Goal: Task Accomplishment & Management: Manage account settings

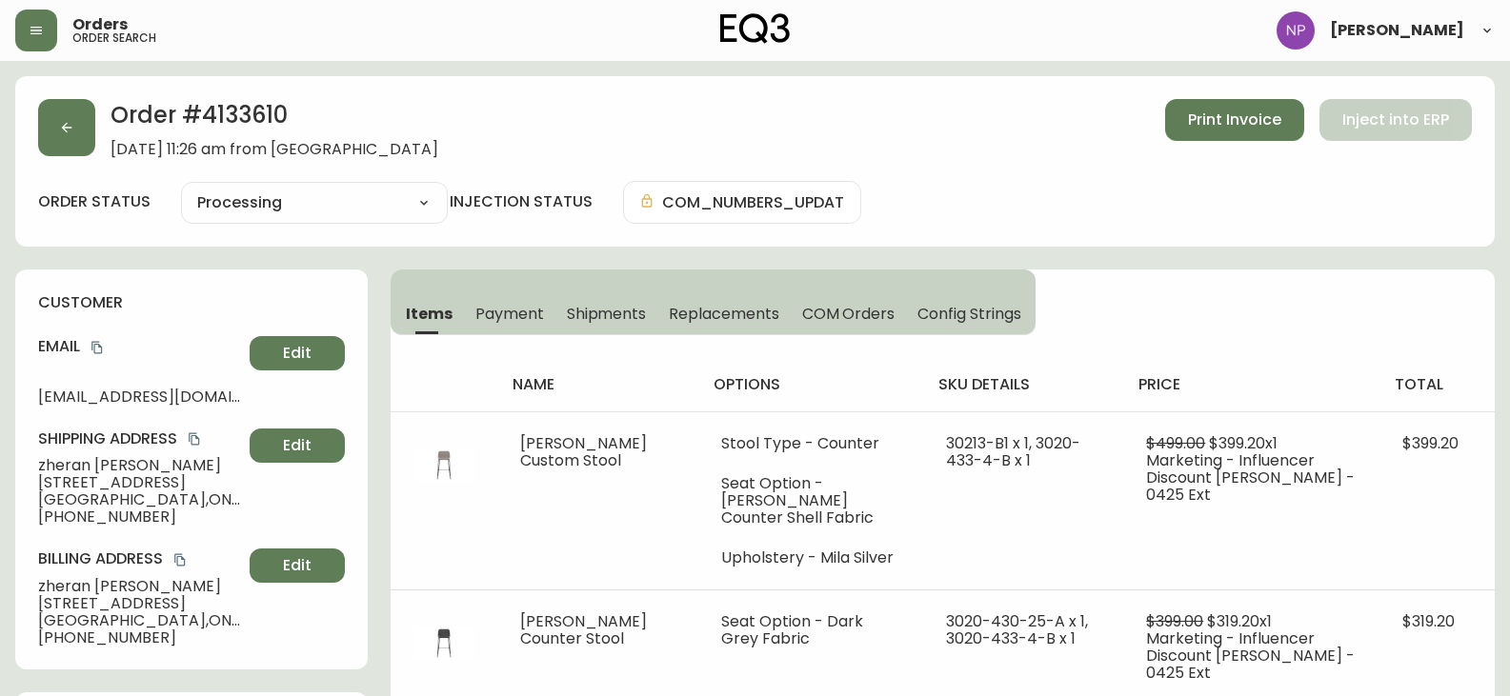
select select "PROCESSING"
click at [70, 140] on button "button" at bounding box center [66, 127] width 57 height 57
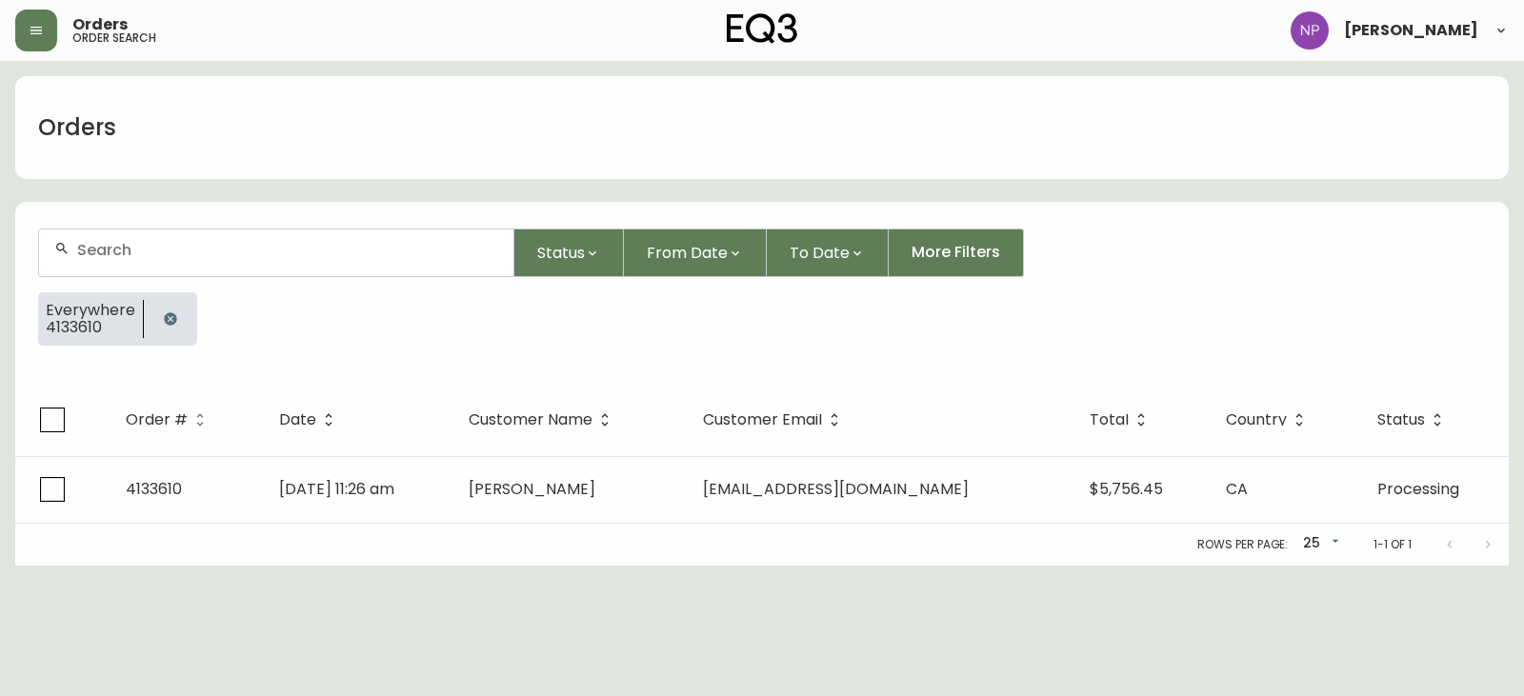
click at [224, 274] on div at bounding box center [276, 253] width 474 height 47
type input "4133091"
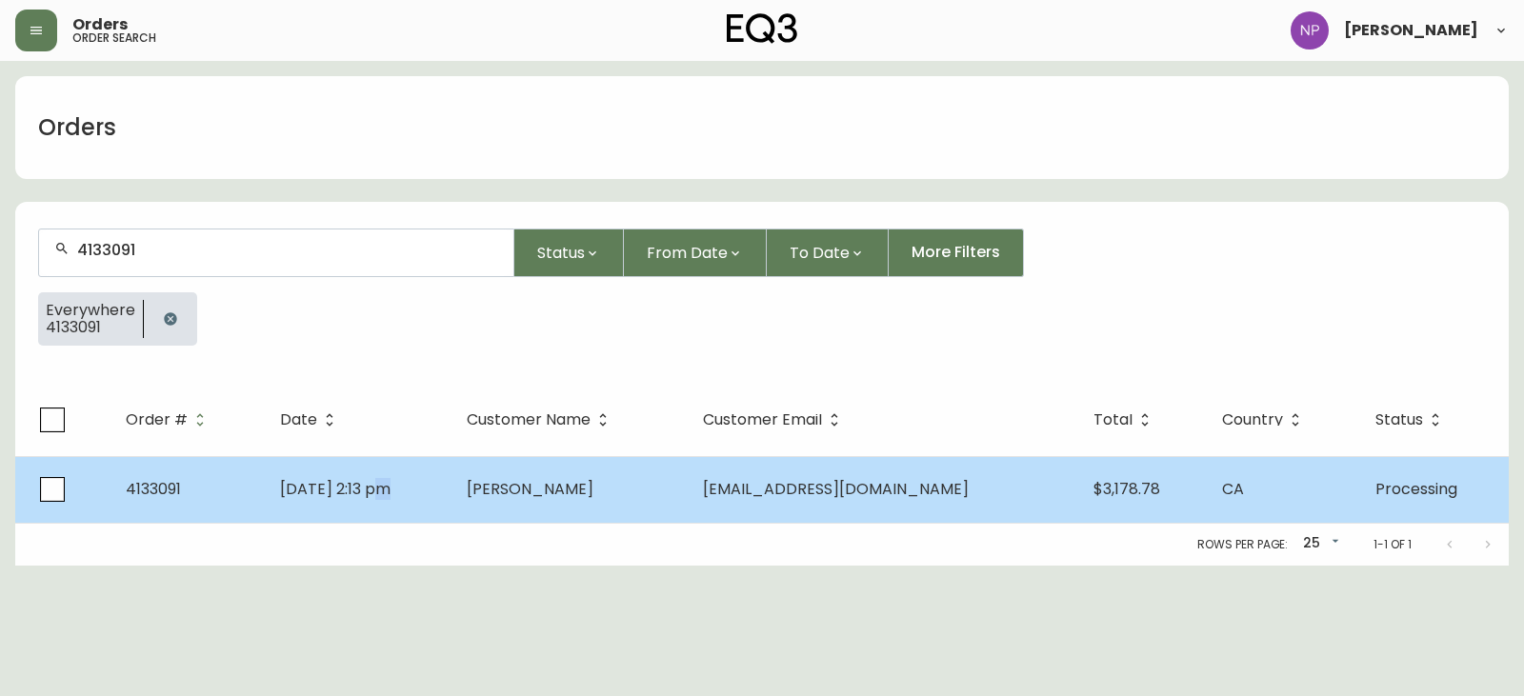
click at [391, 512] on td "[DATE] 2:13 pm" at bounding box center [358, 489] width 186 height 67
click at [451, 488] on td "[DATE] 2:13 pm" at bounding box center [358, 489] width 186 height 67
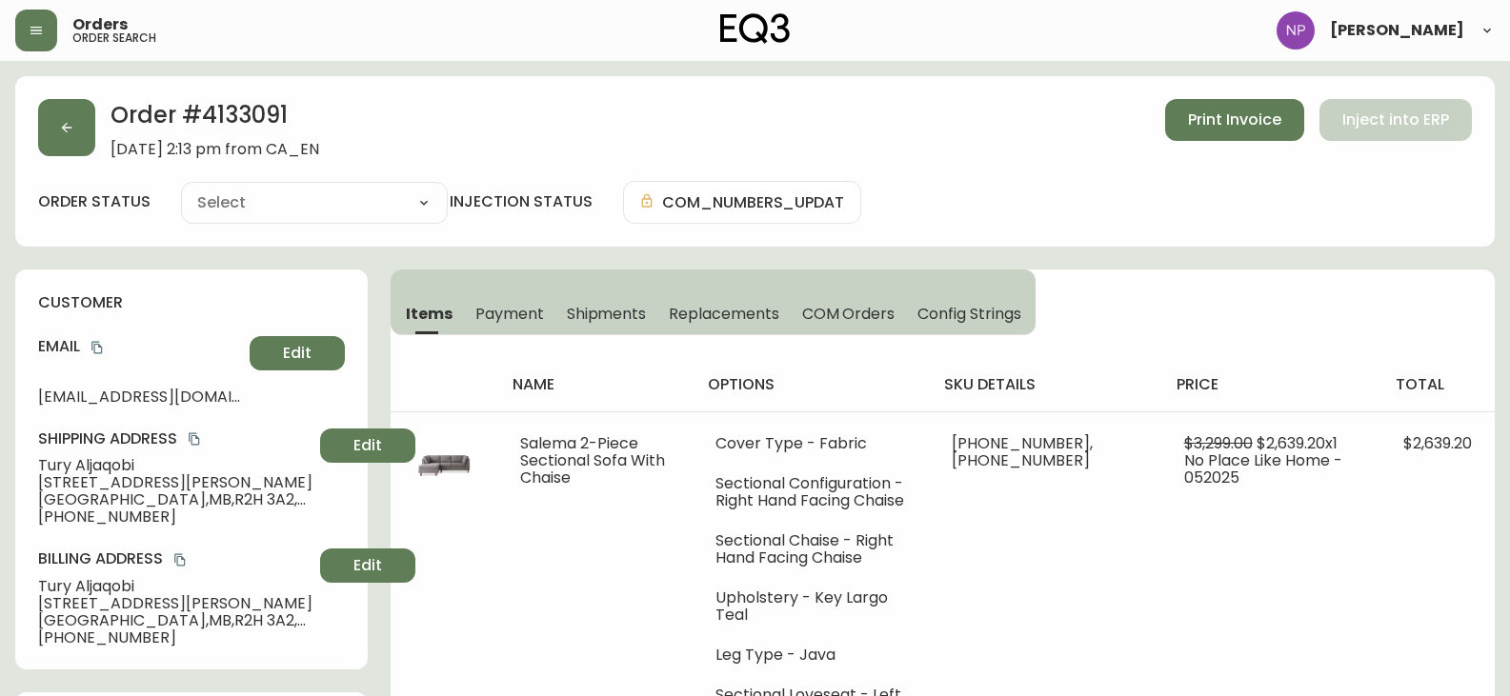
type input "Processing"
select select "PROCESSING"
click at [613, 321] on span "Shipments" at bounding box center [607, 314] width 80 height 20
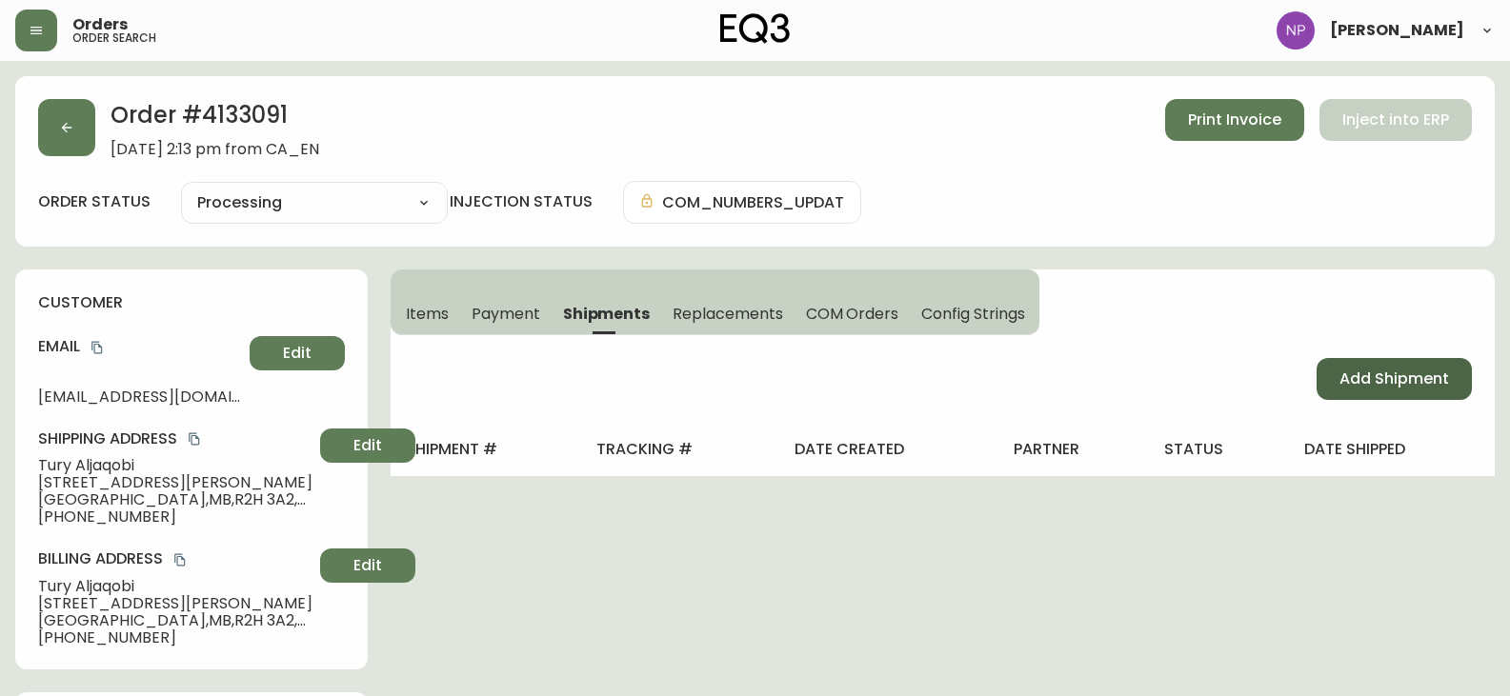
click at [1443, 390] on span "Add Shipment" at bounding box center [1395, 379] width 110 height 21
select select "PENDING"
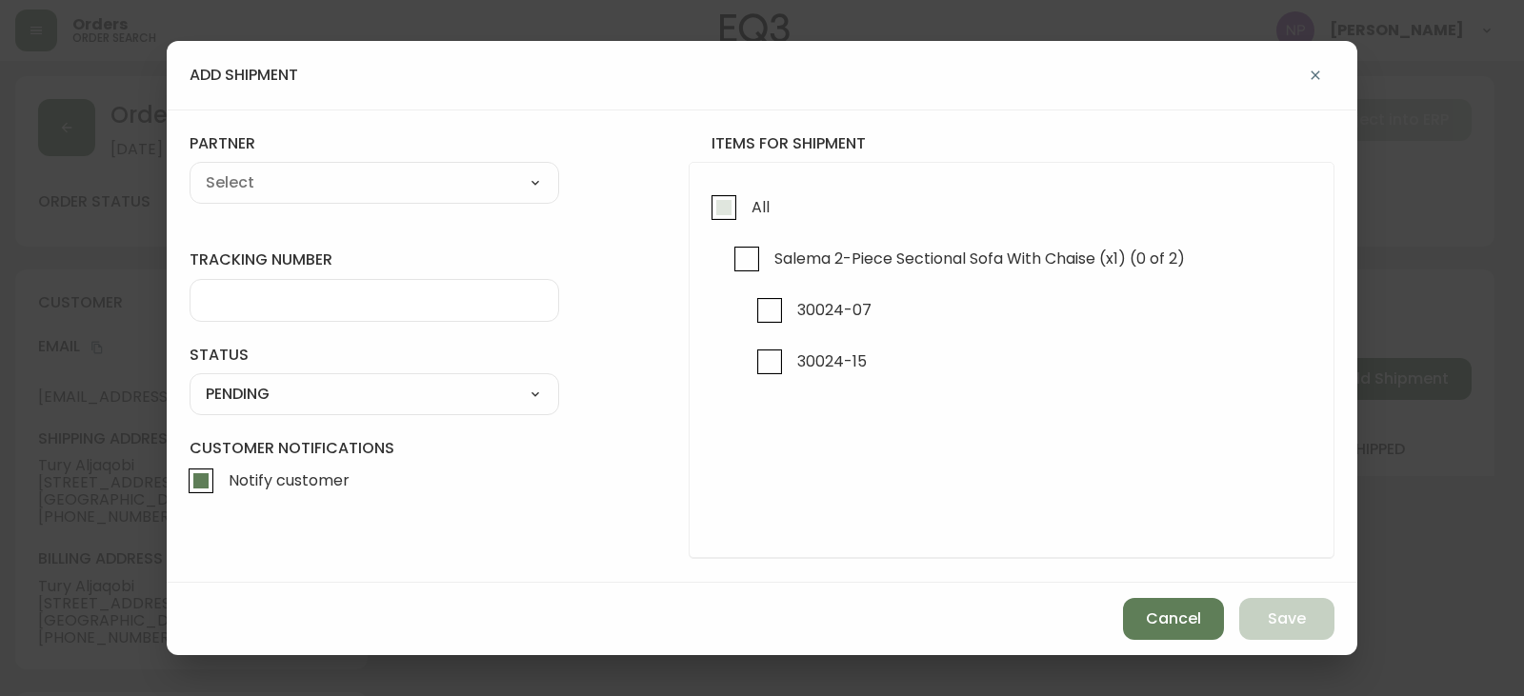
click at [737, 212] on input "All" at bounding box center [724, 208] width 44 height 44
checkbox input "true"
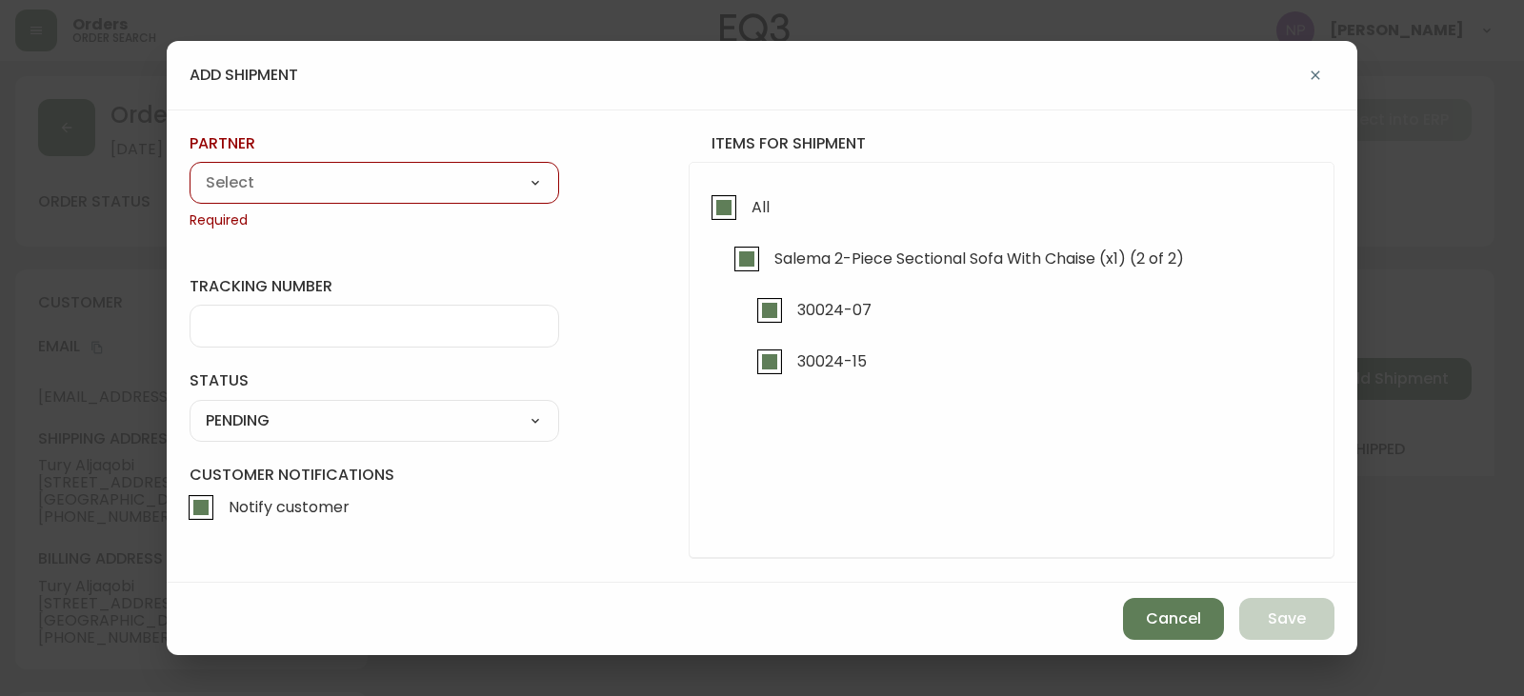
click at [329, 142] on label "partner" at bounding box center [375, 143] width 370 height 21
click at [343, 192] on select "A Move to Remember LLC ABF Freight Alero [PERSON_NAME] Canada Post Canpar Expre…" at bounding box center [375, 183] width 370 height 29
select select "cjy0aaf3c01x30166dpi6h6qg"
click at [190, 169] on select "A Move to Remember LLC ABF Freight Alero [PERSON_NAME] Canada Post Canpar Expre…" at bounding box center [375, 183] width 370 height 29
type input "EQ3"
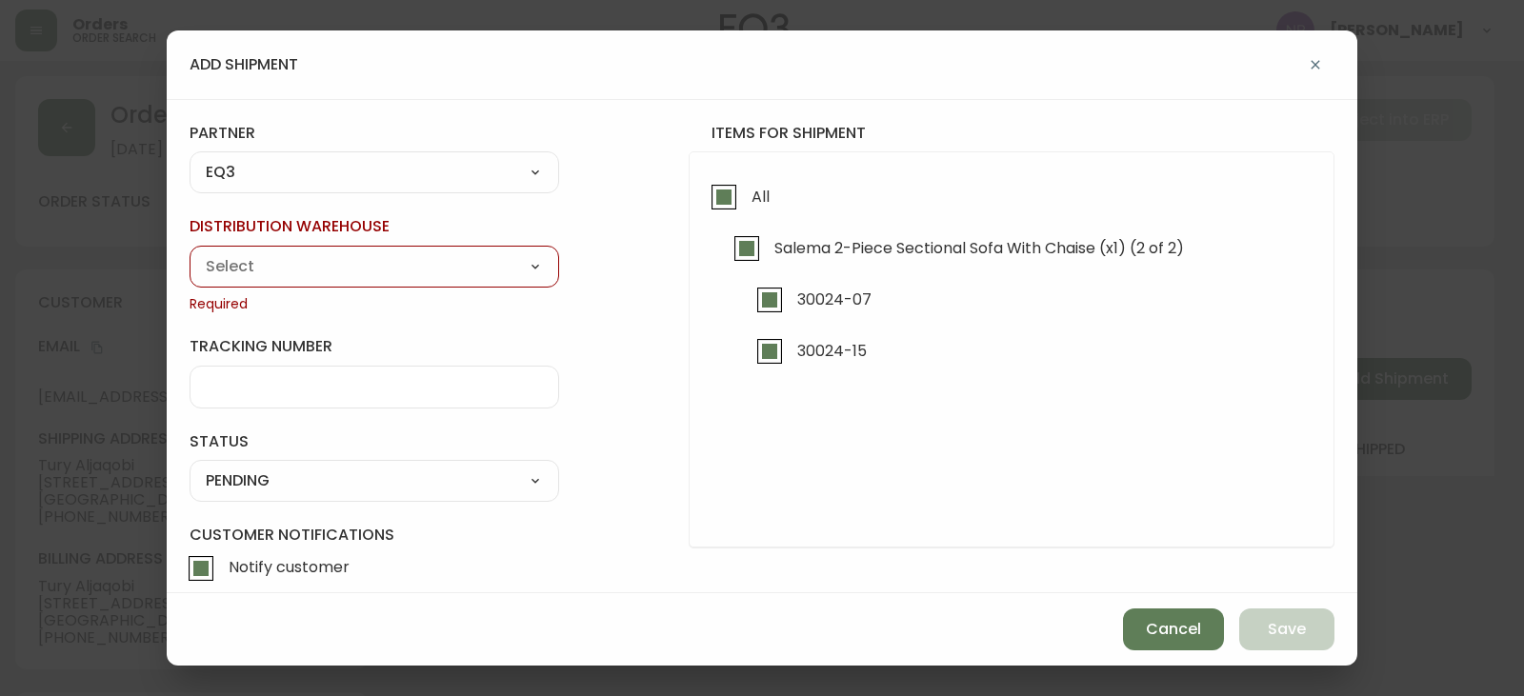
click at [276, 275] on select "Calgary Warehouse GTA Distribution Center [GEOGRAPHIC_DATA] [GEOGRAPHIC_DATA] W…" at bounding box center [375, 266] width 370 height 29
select select "ck98uz8nb00023kl9agli5rk9"
click at [190, 252] on select "Calgary Warehouse GTA Distribution Center [GEOGRAPHIC_DATA] [GEOGRAPHIC_DATA] W…" at bounding box center [375, 266] width 370 height 29
type input "[GEOGRAPHIC_DATA]"
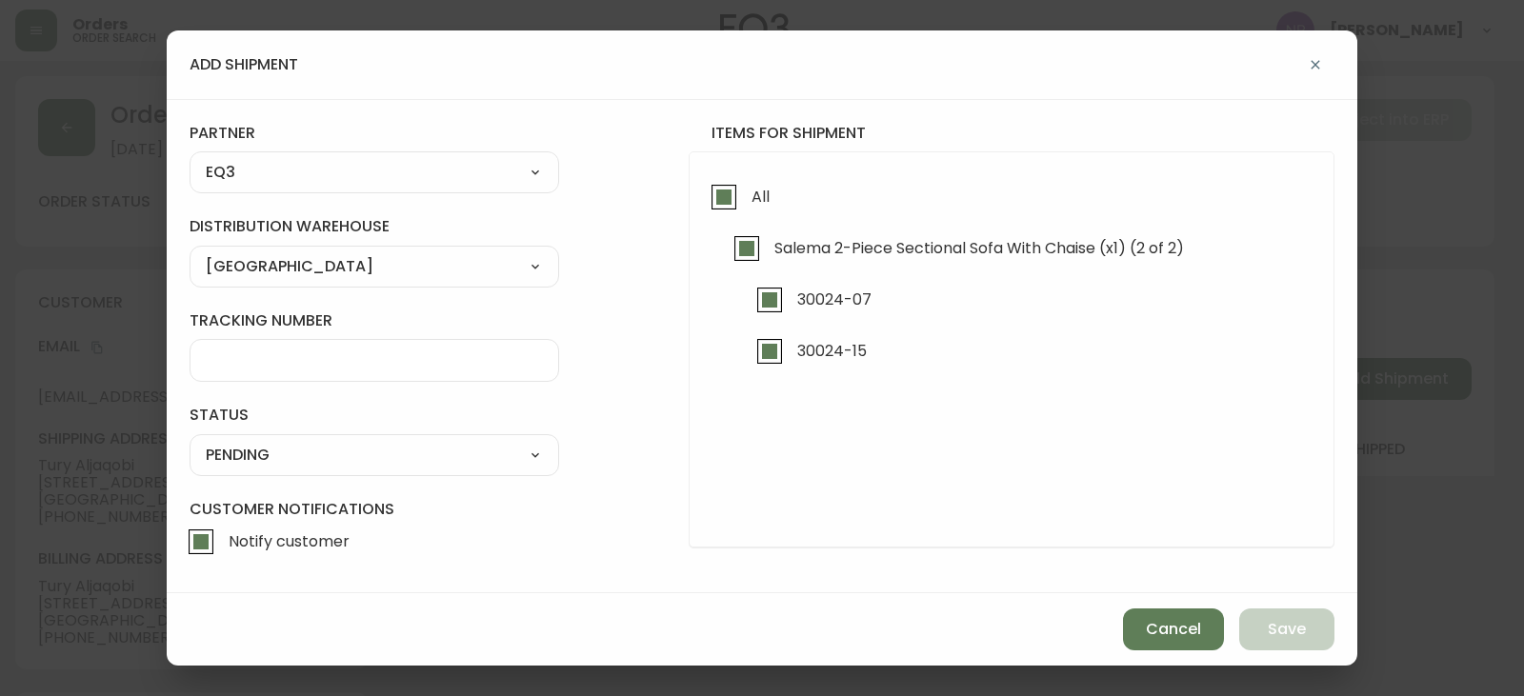
click at [255, 455] on select "SHIPPED PENDING CANCELLED" at bounding box center [375, 455] width 370 height 29
click at [190, 441] on select "SHIPPED PENDING CANCELLED" at bounding box center [375, 455] width 370 height 29
select select "PENDING"
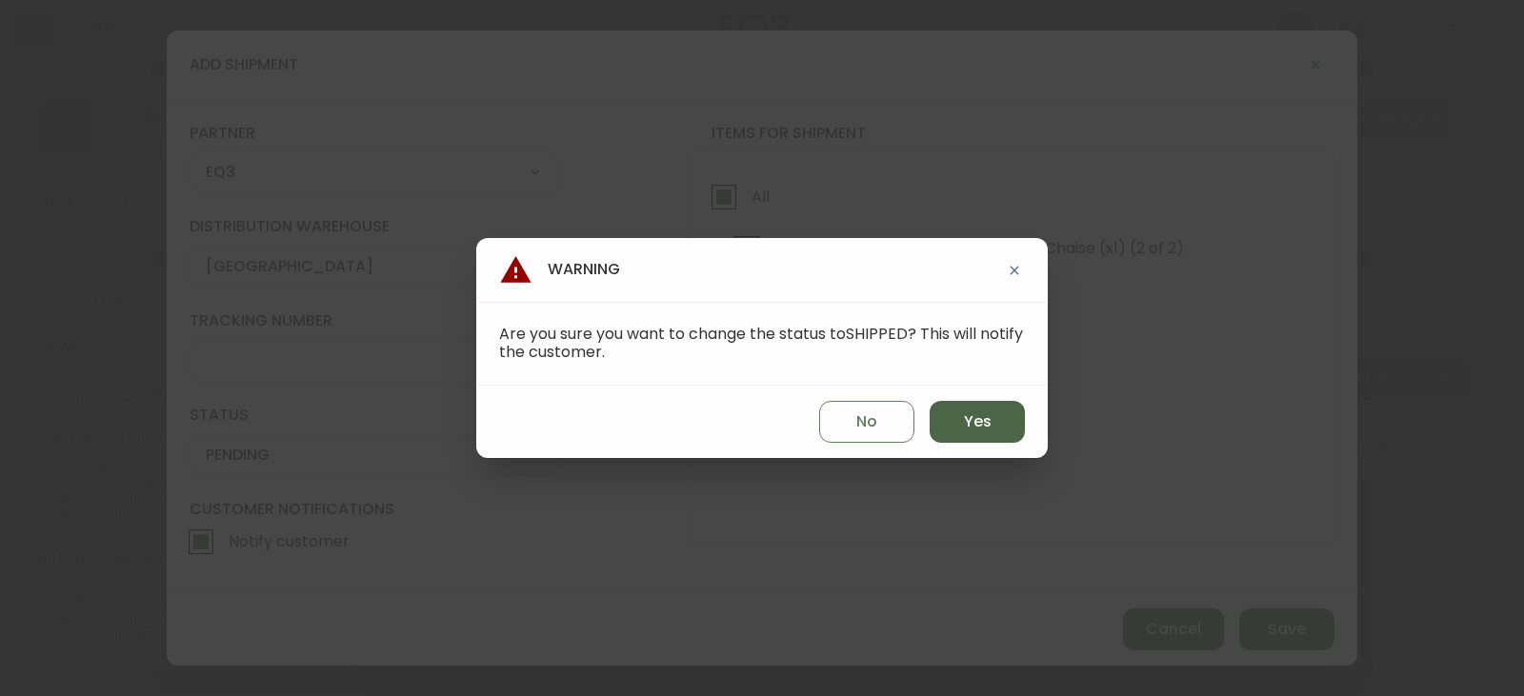
click at [977, 418] on span "Yes" at bounding box center [978, 422] width 28 height 21
type input "SHIPPED"
select select "SHIPPED"
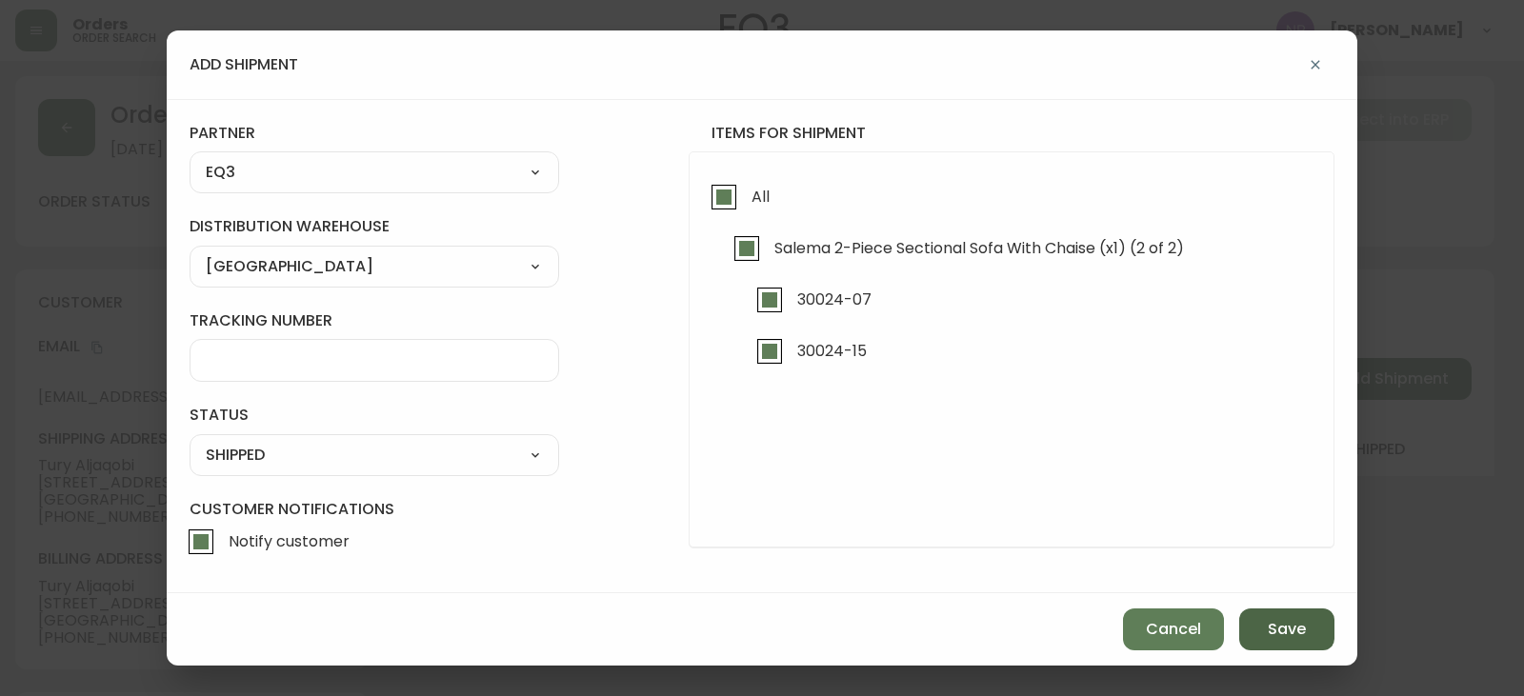
click at [1309, 635] on button "Save" at bounding box center [1287, 630] width 95 height 42
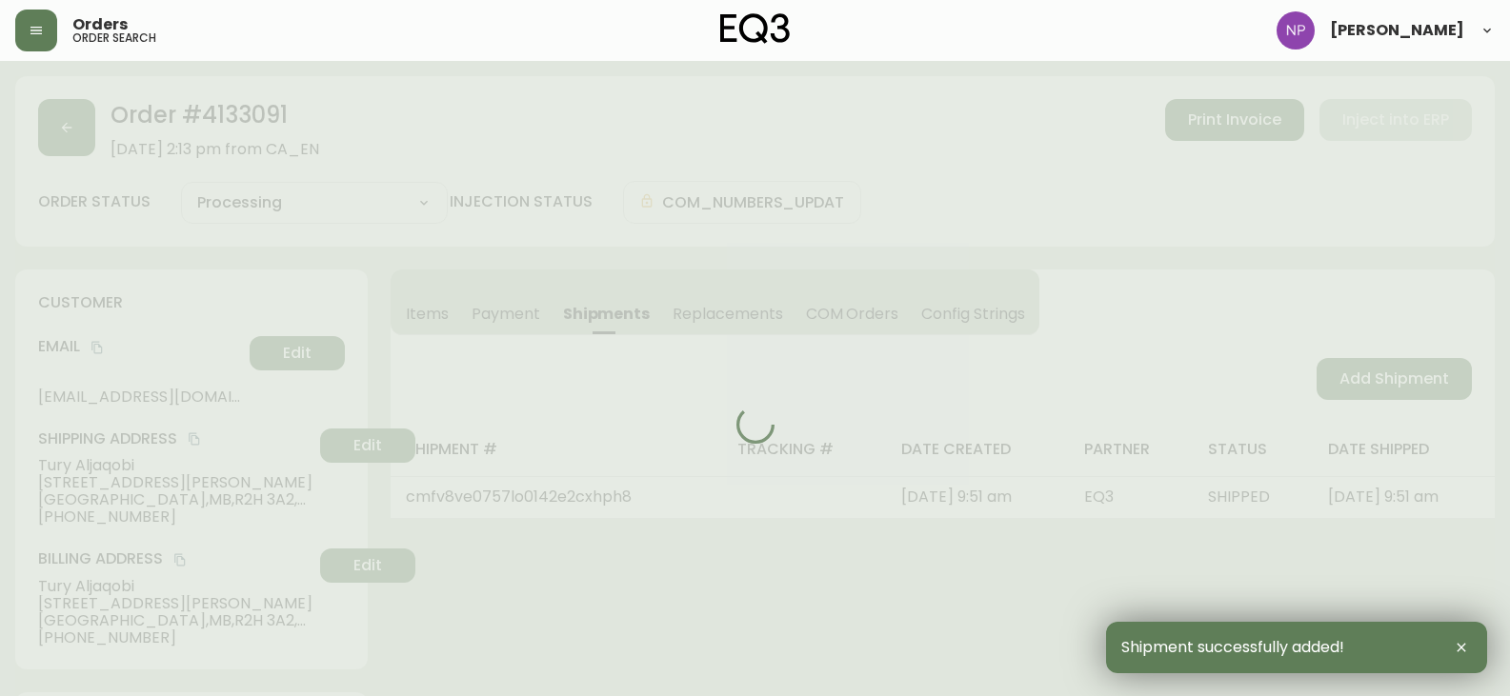
type input "Fully Shipped"
select select "FULLY_SHIPPED"
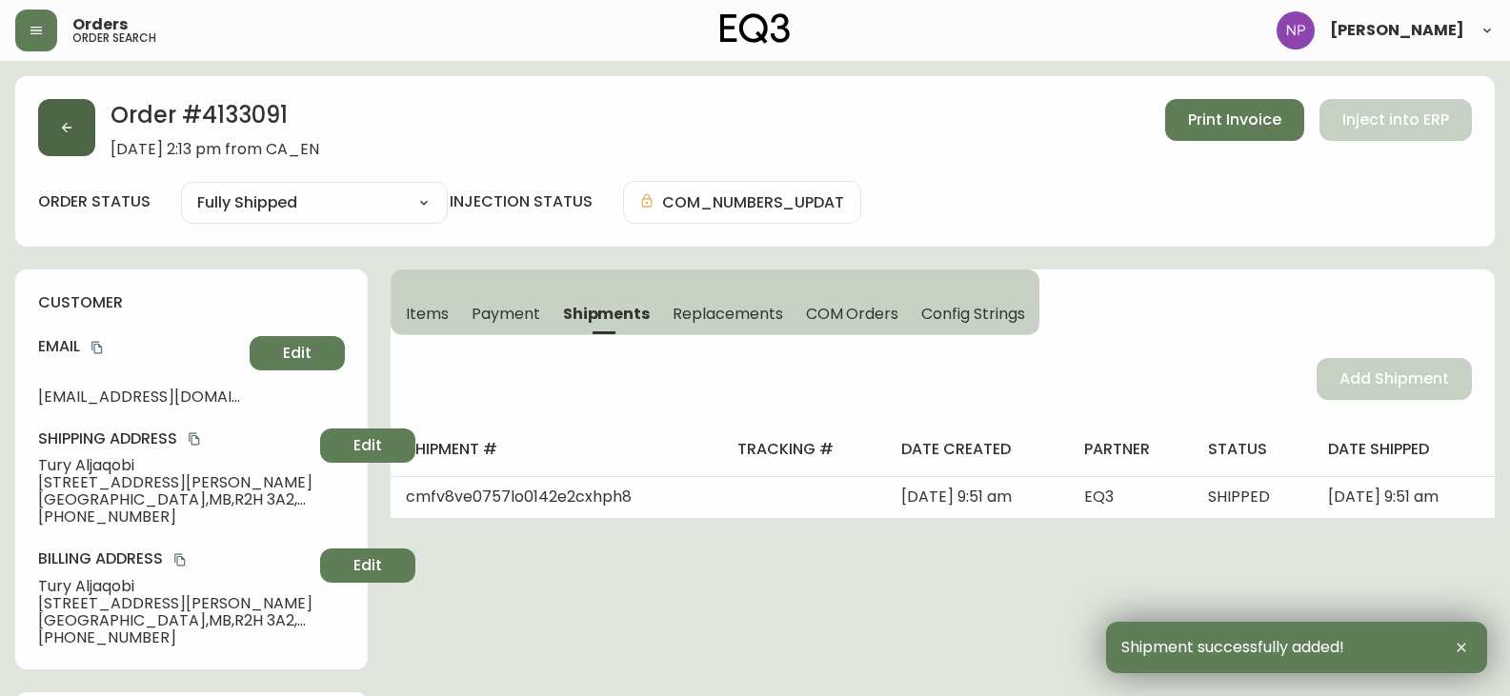
click at [62, 115] on button "button" at bounding box center [66, 127] width 57 height 57
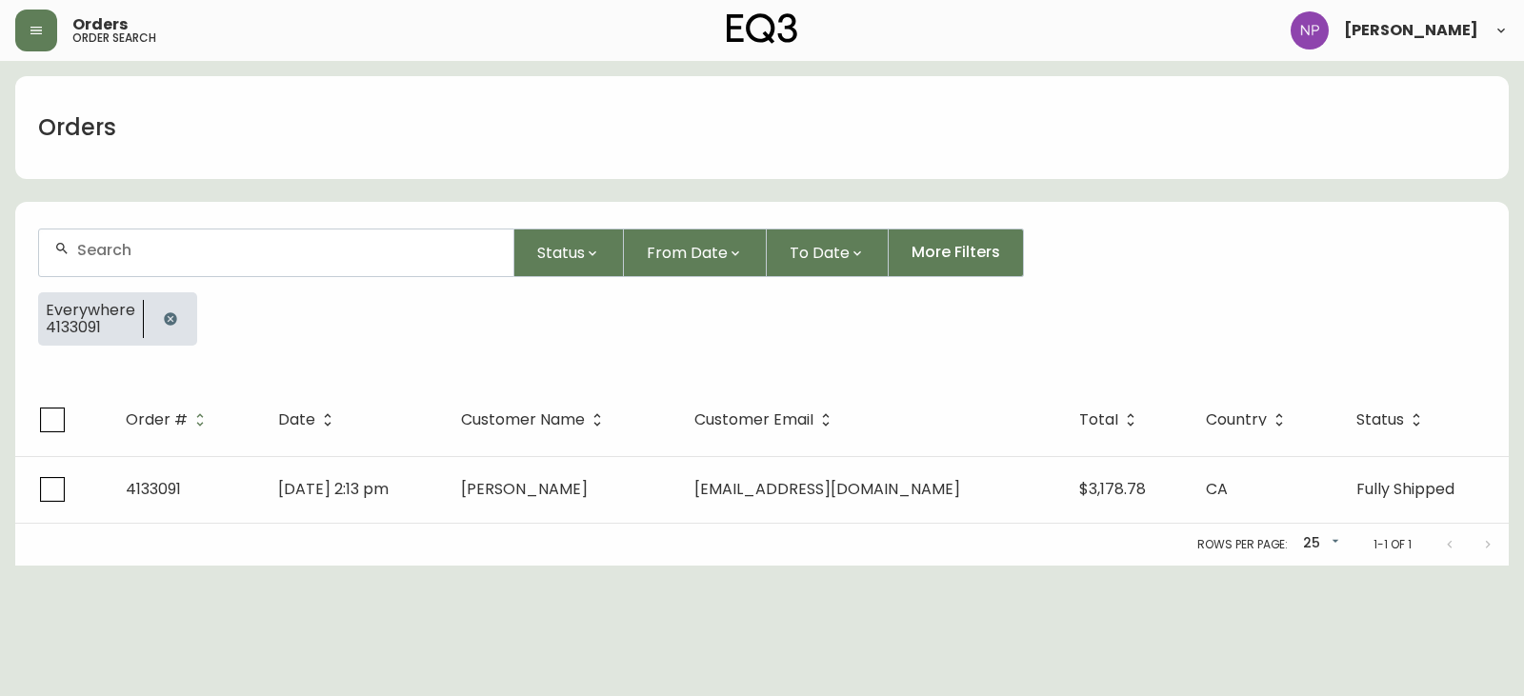
click at [122, 264] on div at bounding box center [276, 253] width 474 height 47
type input "4133781"
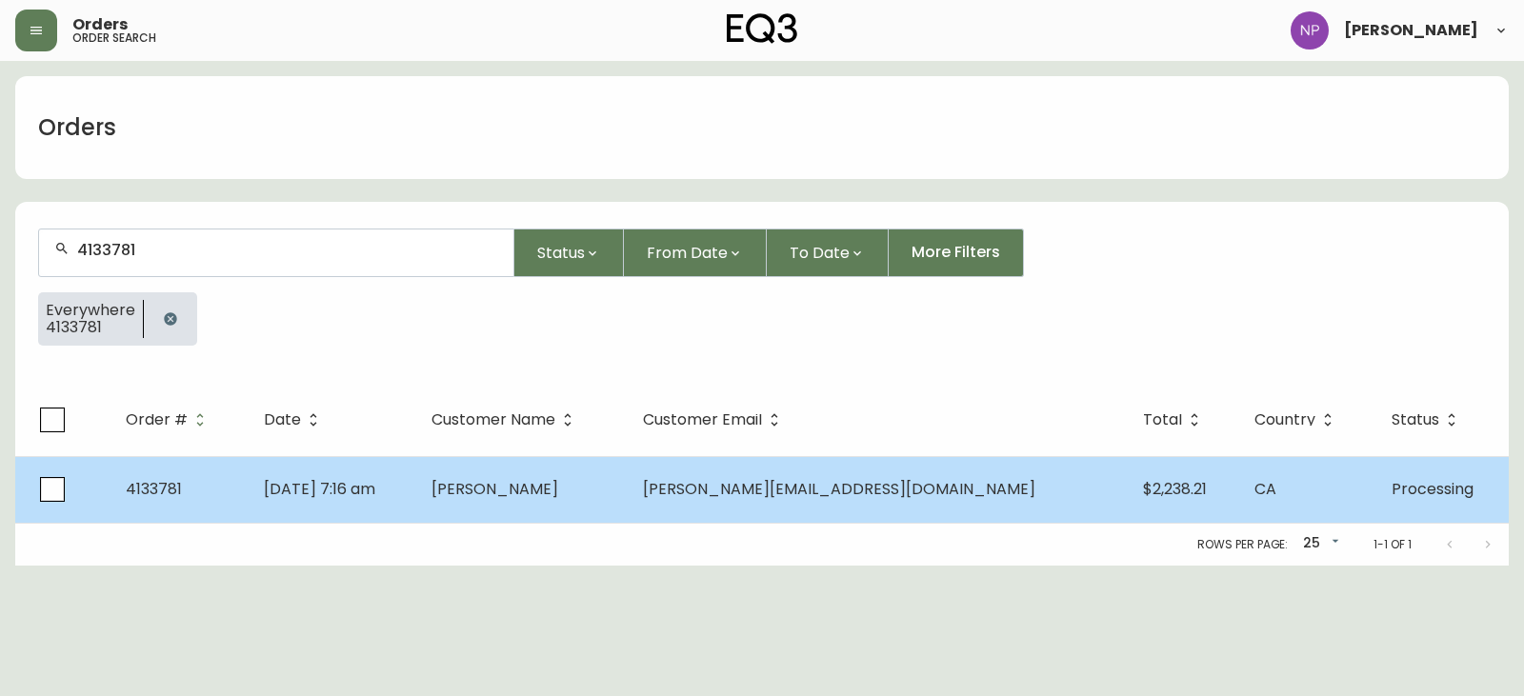
click at [349, 485] on span "[DATE] 7:16 am" at bounding box center [319, 489] width 111 height 22
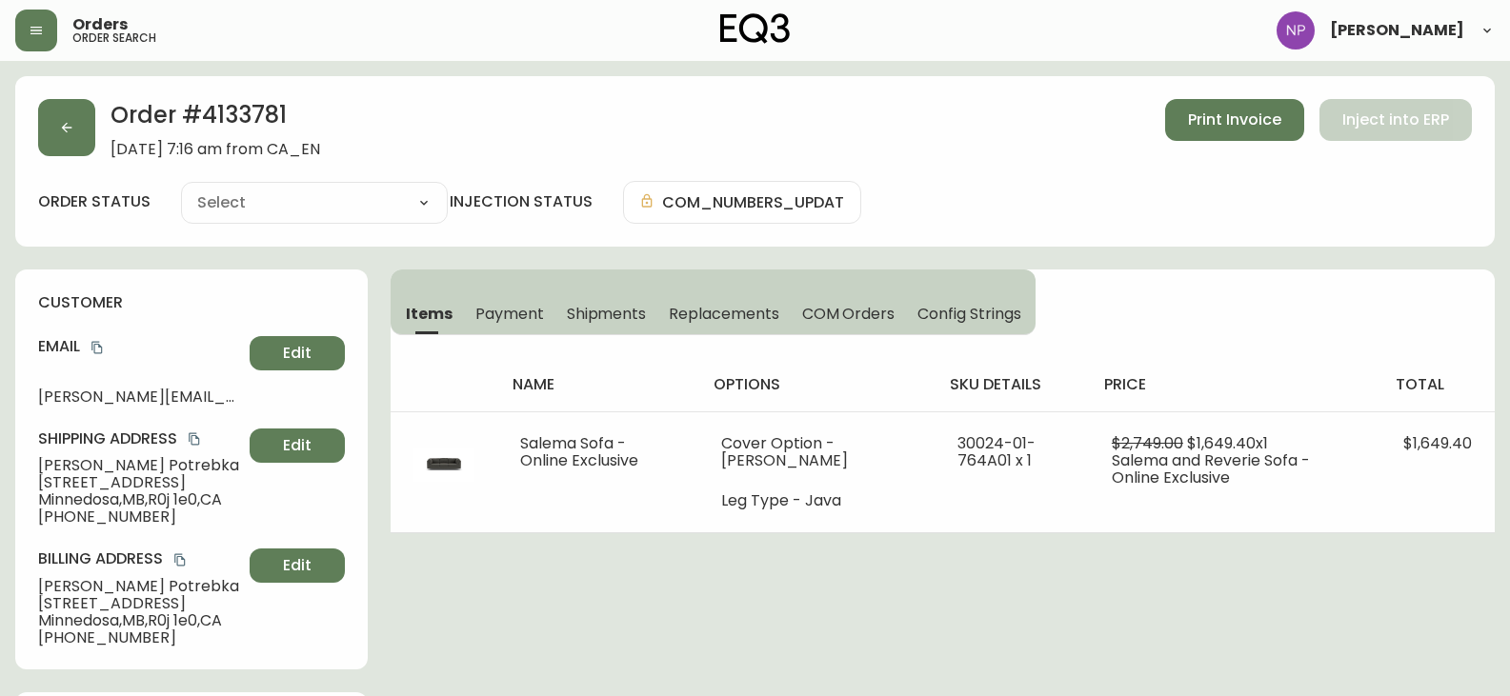
type input "Processing"
select select "PROCESSING"
click at [611, 315] on span "Shipments" at bounding box center [607, 314] width 80 height 20
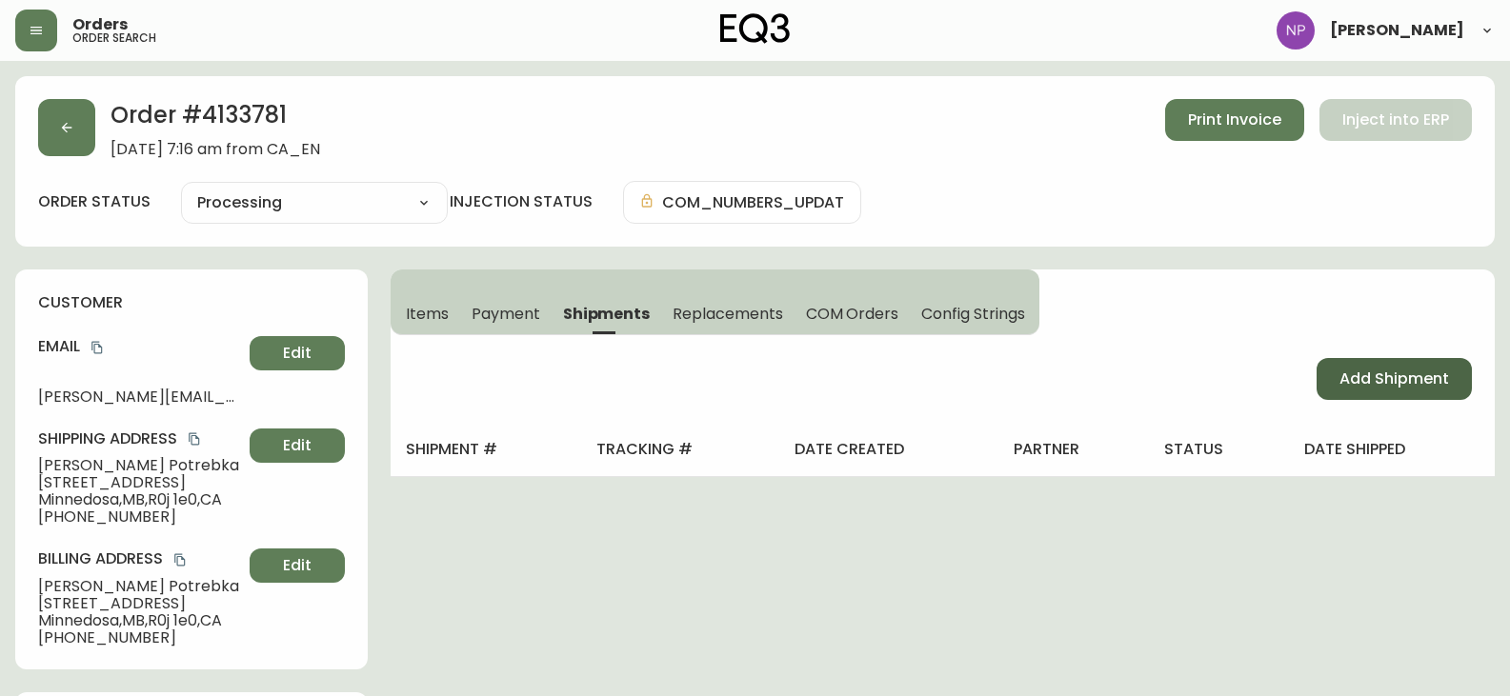
click at [1396, 379] on span "Add Shipment" at bounding box center [1395, 379] width 110 height 21
select select "PENDING"
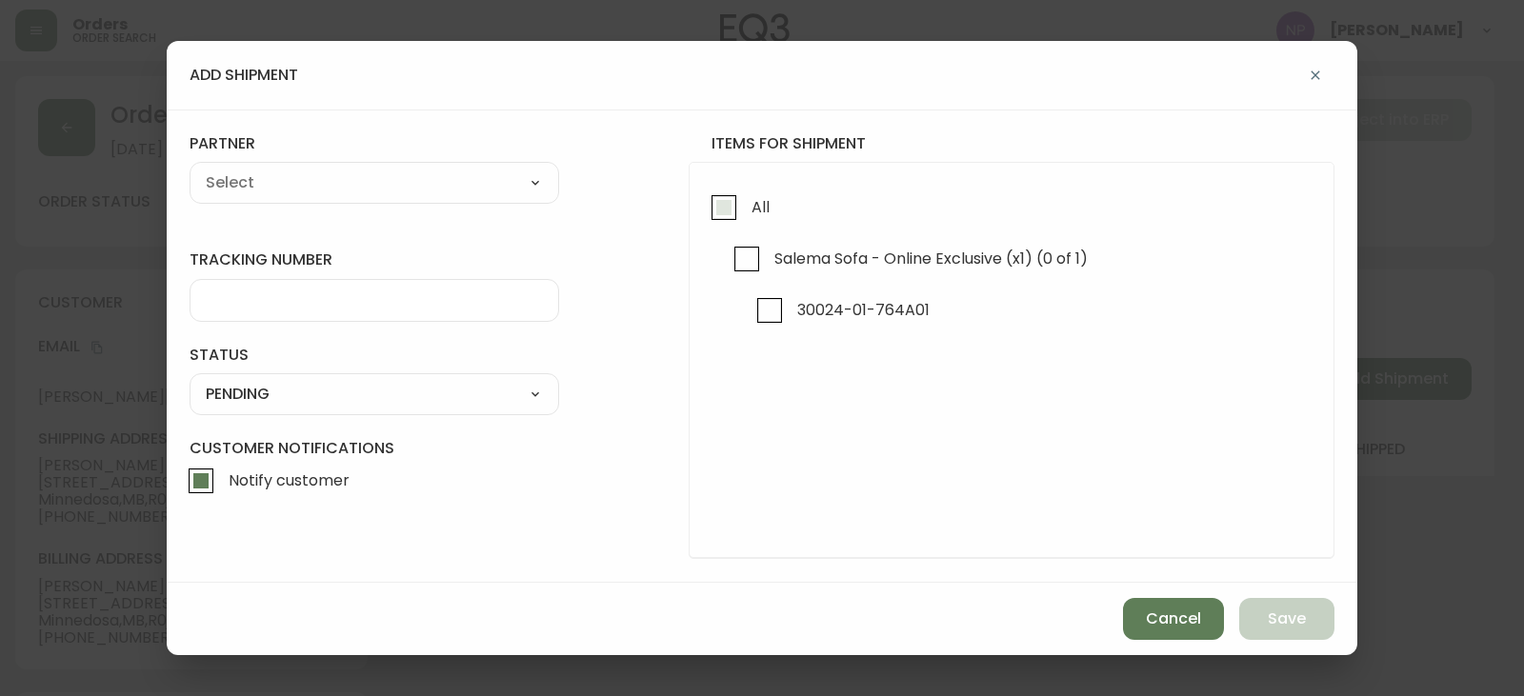
click at [734, 218] on input "All" at bounding box center [724, 208] width 44 height 44
checkbox input "true"
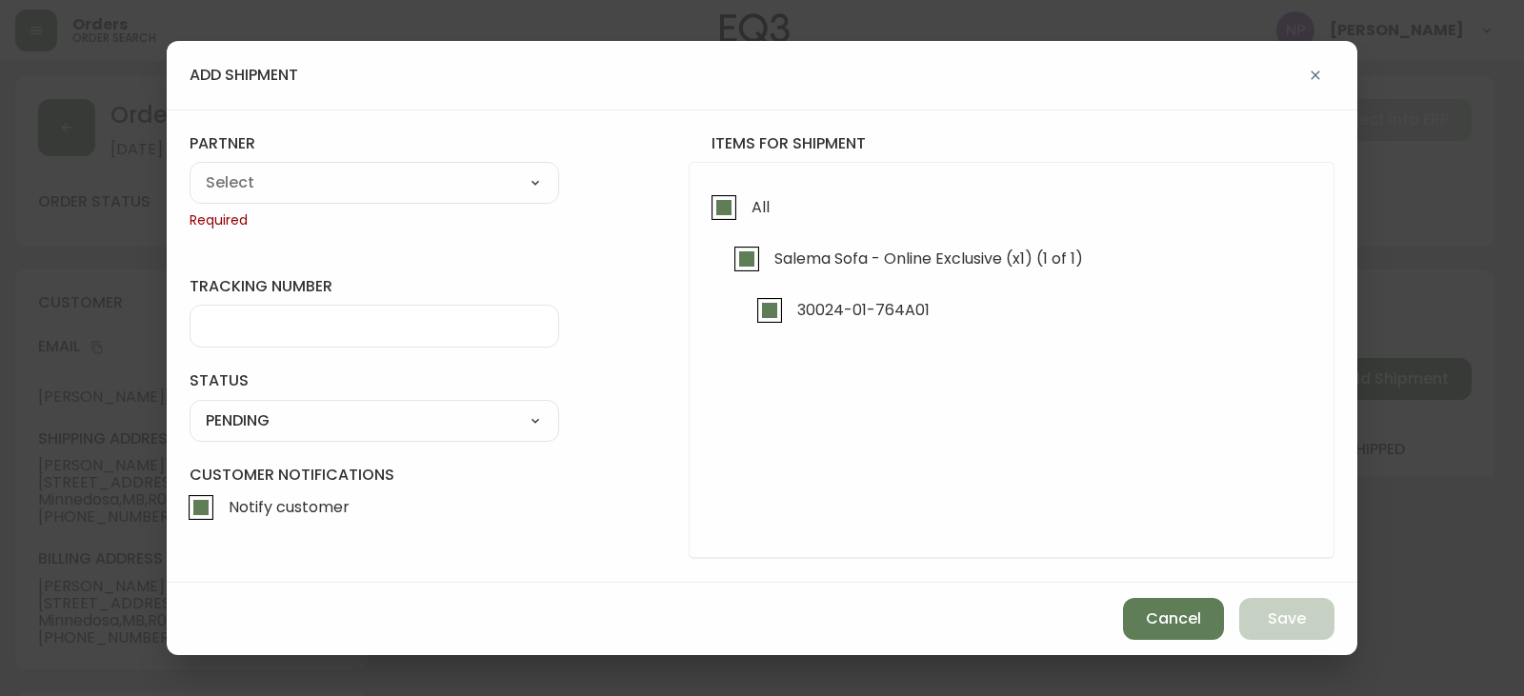
checkbox input "true"
click at [493, 200] on div "A Move to Remember LLC ABF Freight Alero [PERSON_NAME] Canada Post Canpar Expre…" at bounding box center [375, 183] width 370 height 42
click at [481, 192] on select "A Move to Remember LLC ABF Freight Alero [PERSON_NAME] Canada Post Canpar Expre…" at bounding box center [375, 183] width 370 height 29
select select "cjy0aaf3c01x30166dpi6h6qg"
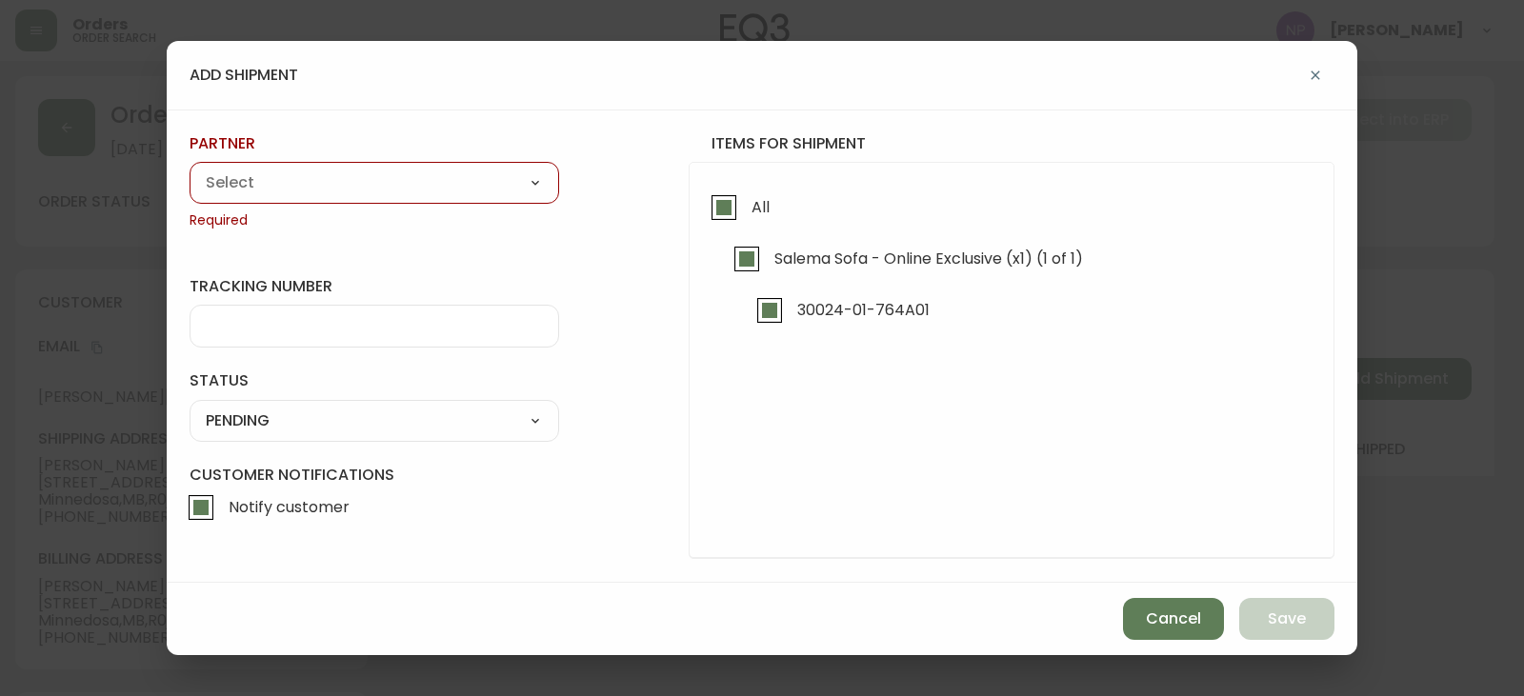
click at [190, 169] on select "A Move to Remember LLC ABF Freight Alero [PERSON_NAME] Canada Post Canpar Expre…" at bounding box center [375, 183] width 370 height 29
type input "EQ3"
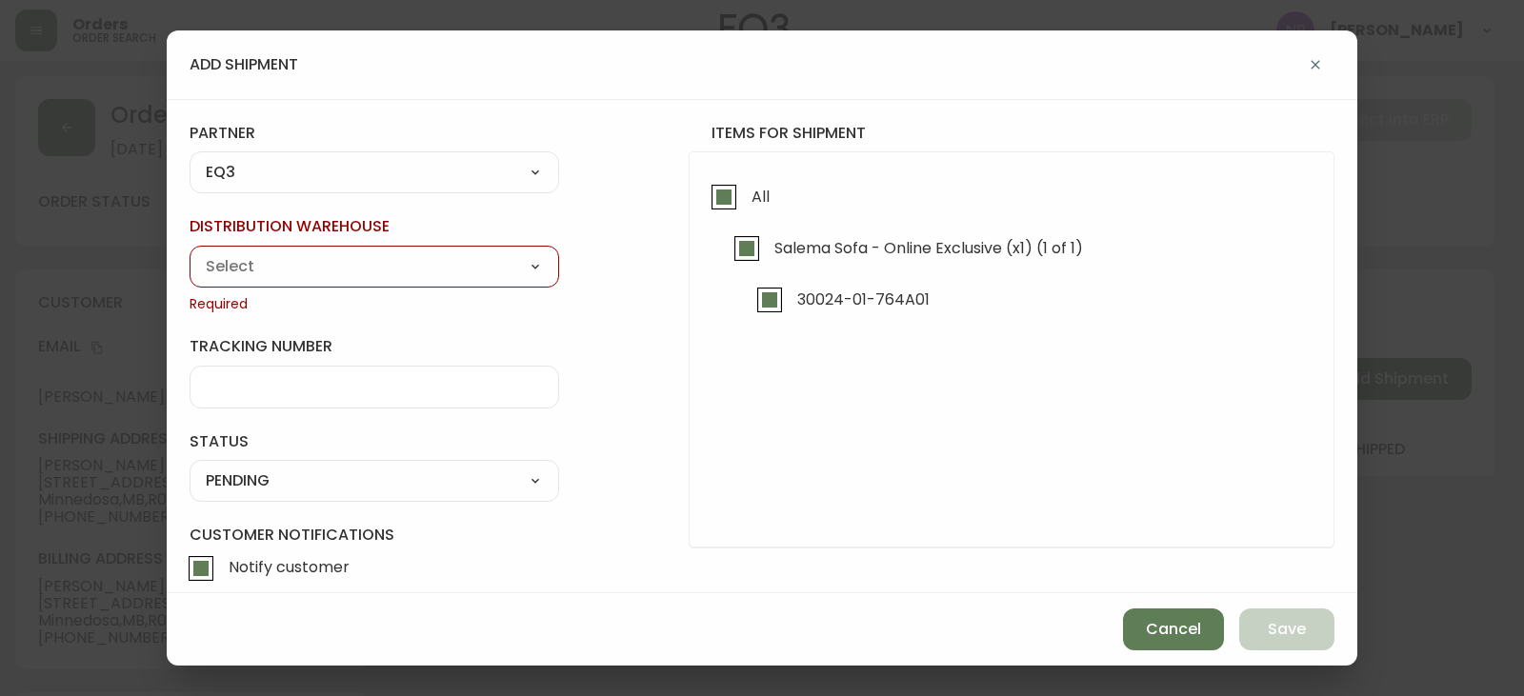
click at [273, 263] on select "Calgary Warehouse GTA Distribution Center [GEOGRAPHIC_DATA] [GEOGRAPHIC_DATA] W…" at bounding box center [375, 266] width 370 height 29
select select "ck98uz8nb00023kl9agli5rk9"
click at [190, 252] on select "Calgary Warehouse GTA Distribution Center [GEOGRAPHIC_DATA] [GEOGRAPHIC_DATA] W…" at bounding box center [375, 266] width 370 height 29
type input "[GEOGRAPHIC_DATA]"
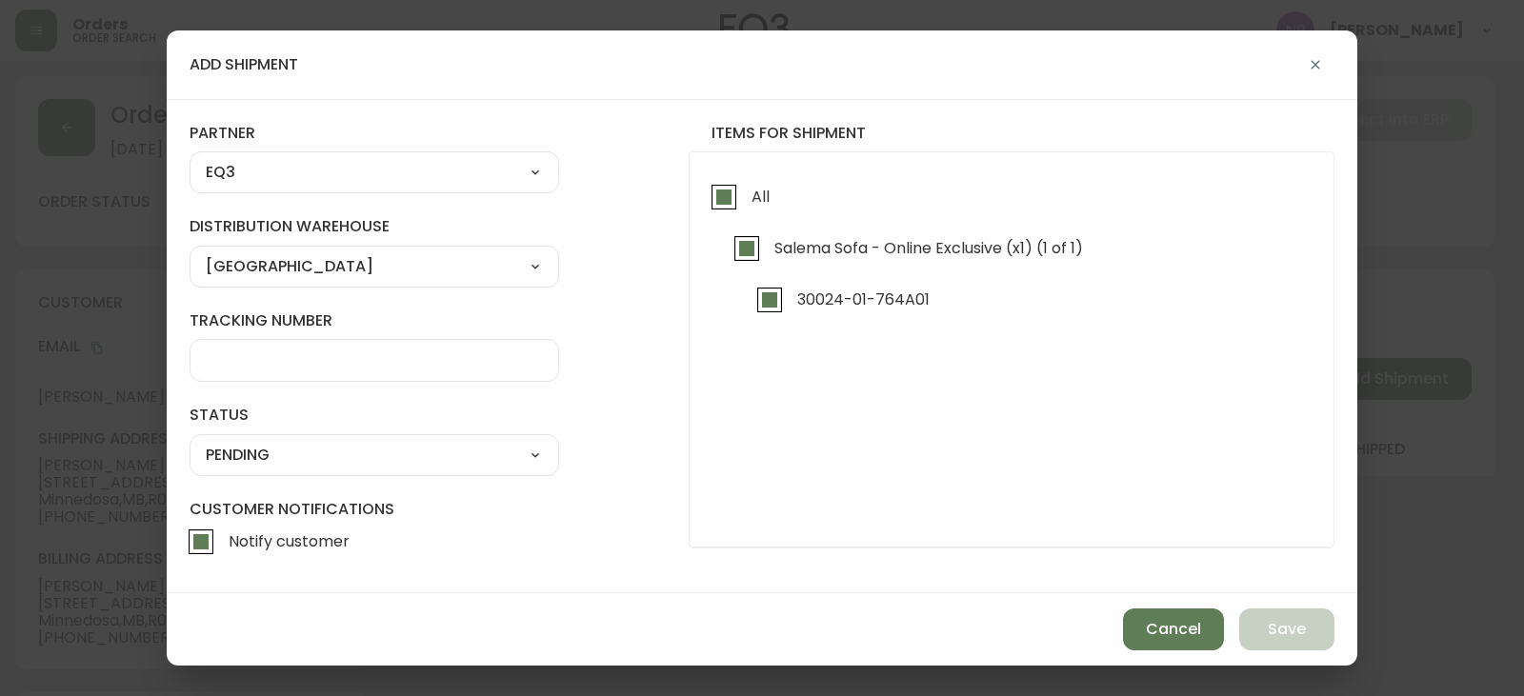
click at [275, 471] on div "SHIPPED PENDING CANCELLED" at bounding box center [375, 455] width 370 height 42
click at [275, 449] on select "SHIPPED PENDING CANCELLED" at bounding box center [375, 455] width 370 height 29
click at [190, 441] on select "SHIPPED PENDING CANCELLED" at bounding box center [375, 455] width 370 height 29
select select "PENDING"
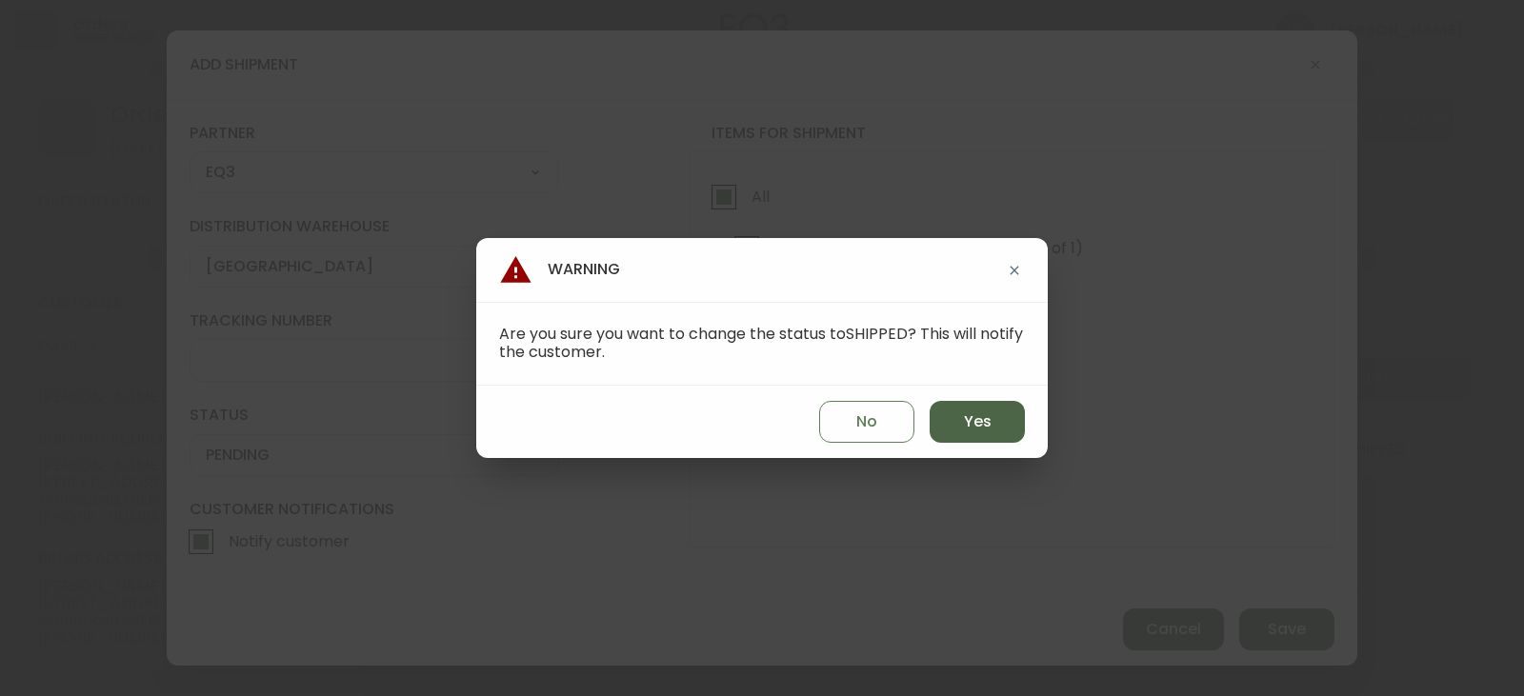
click at [1003, 440] on button "Yes" at bounding box center [977, 422] width 95 height 42
type input "SHIPPED"
select select "SHIPPED"
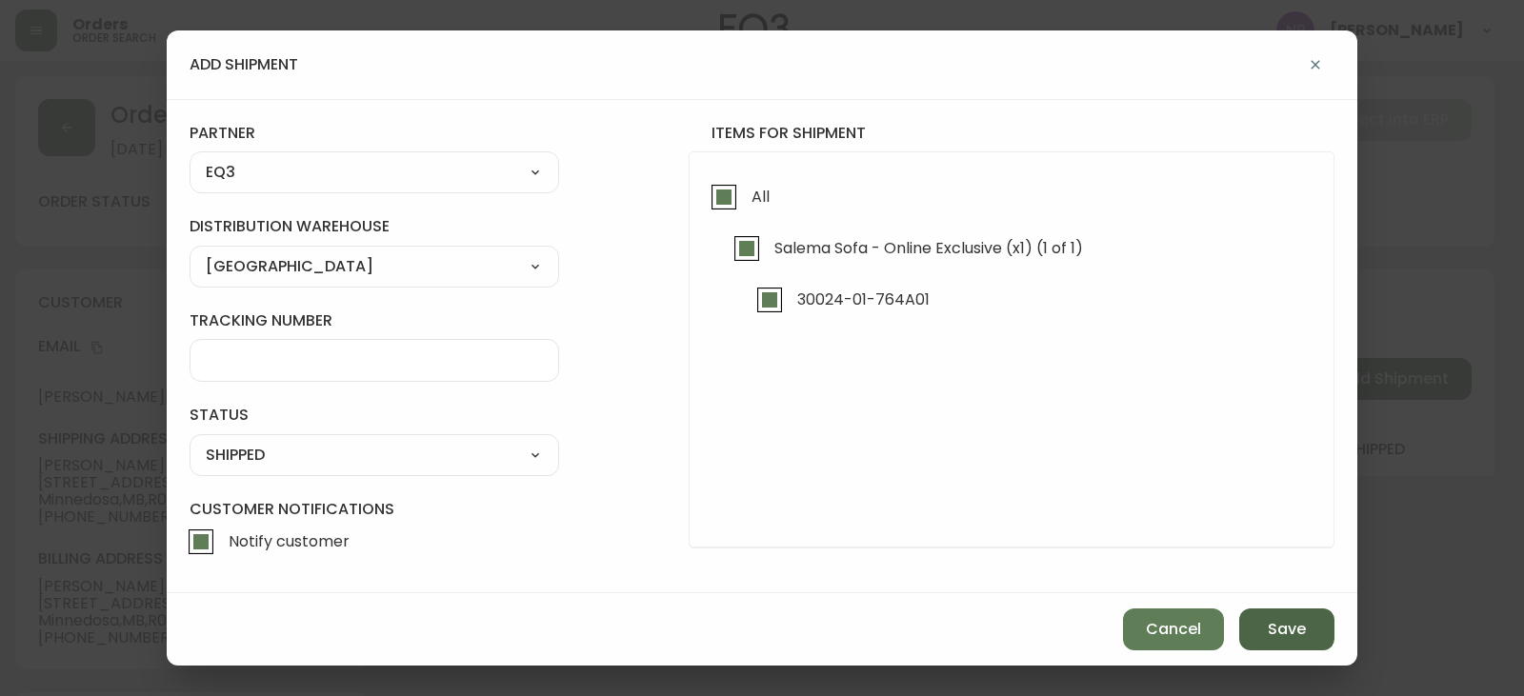
click at [1282, 633] on span "Save" at bounding box center [1287, 629] width 38 height 21
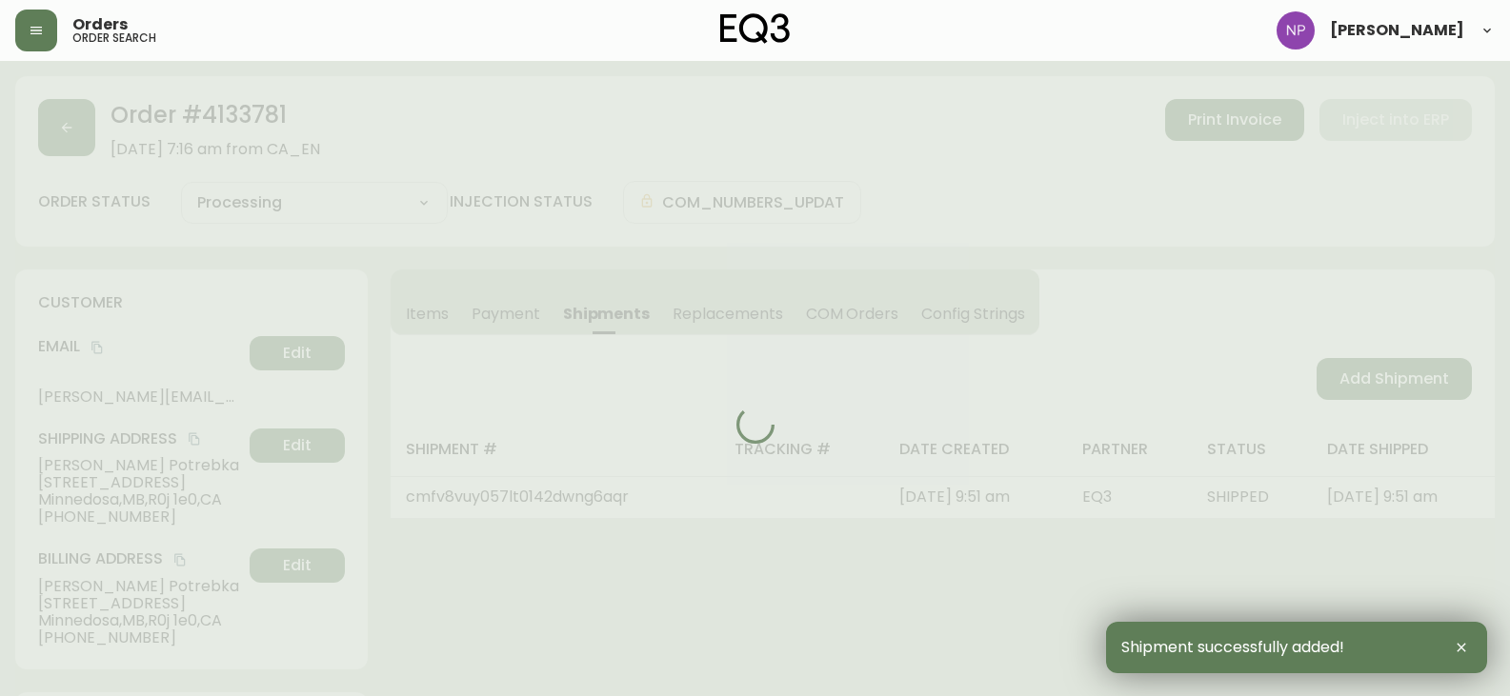
type input "Fully Shipped"
select select "FULLY_SHIPPED"
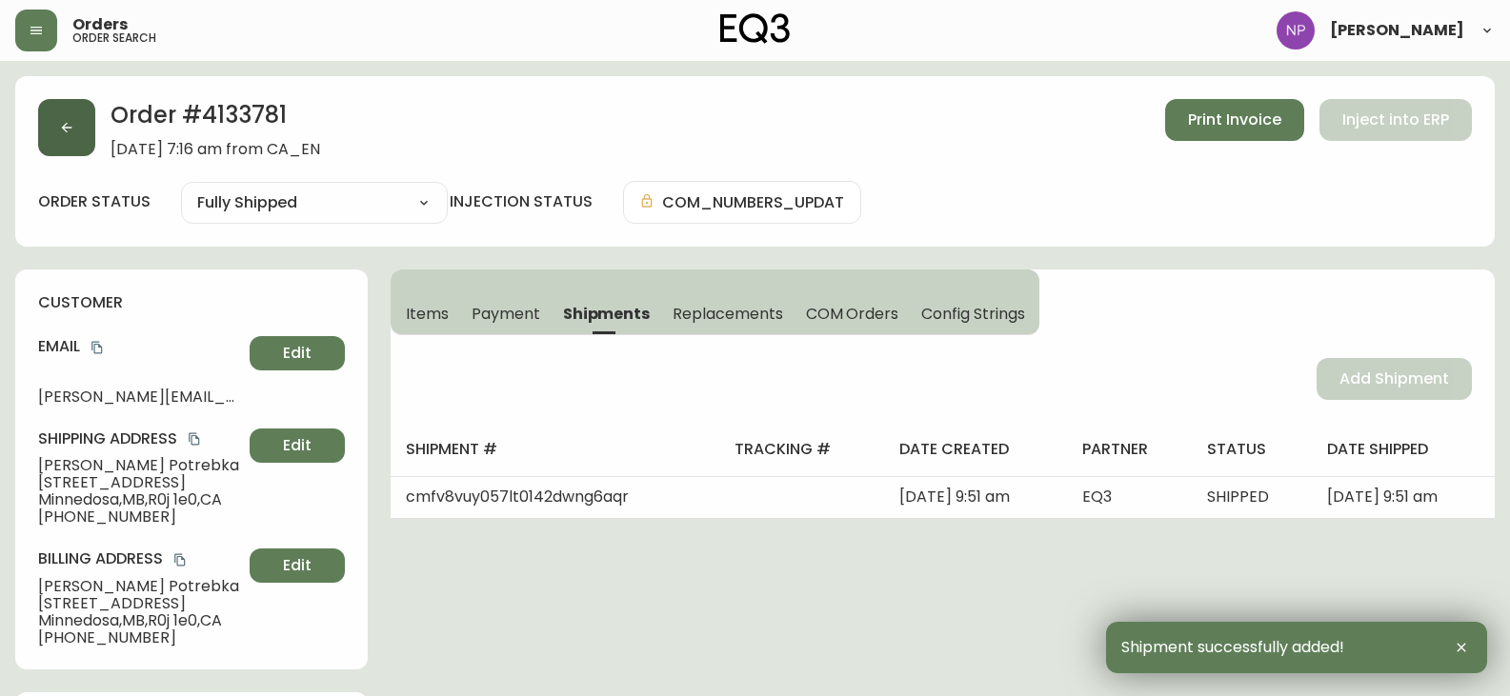
click at [69, 120] on icon "button" at bounding box center [66, 127] width 15 height 15
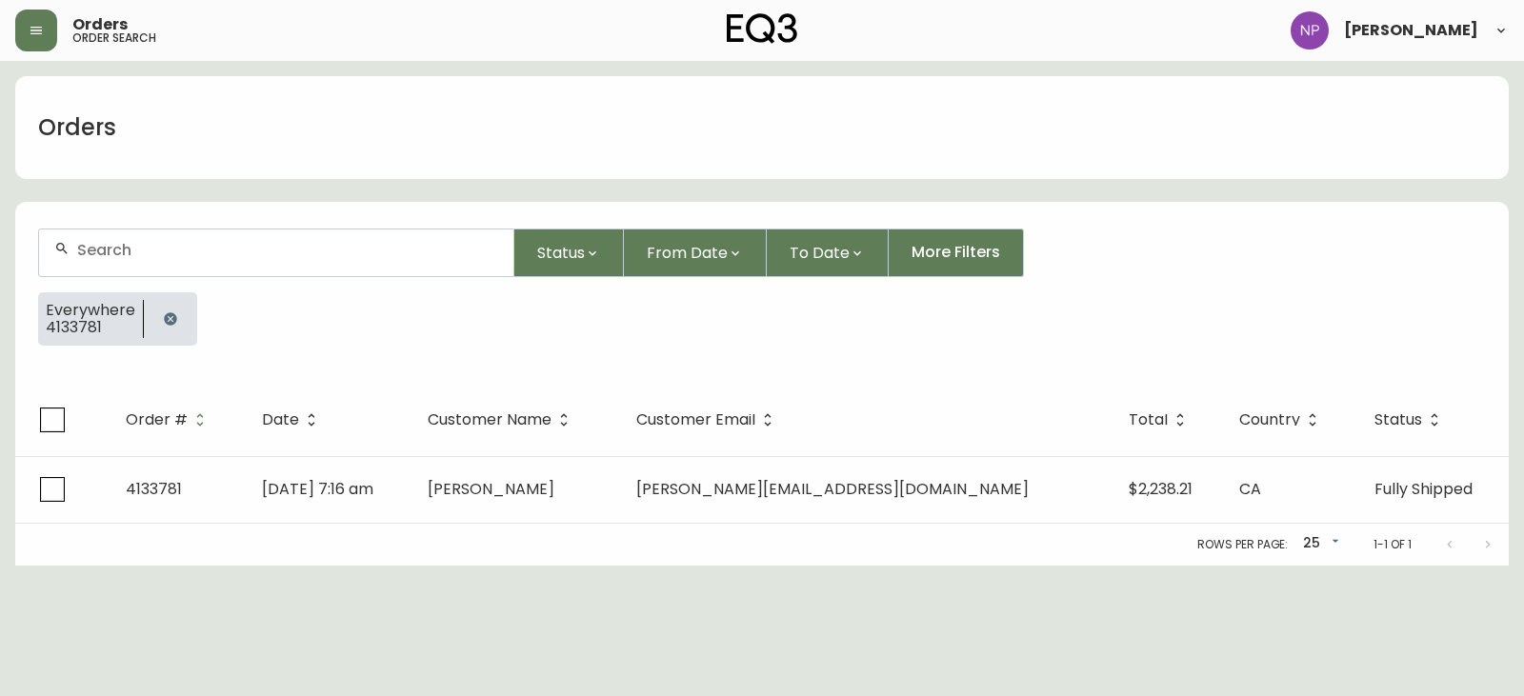
click at [163, 260] on div at bounding box center [276, 253] width 474 height 47
type input "4133556"
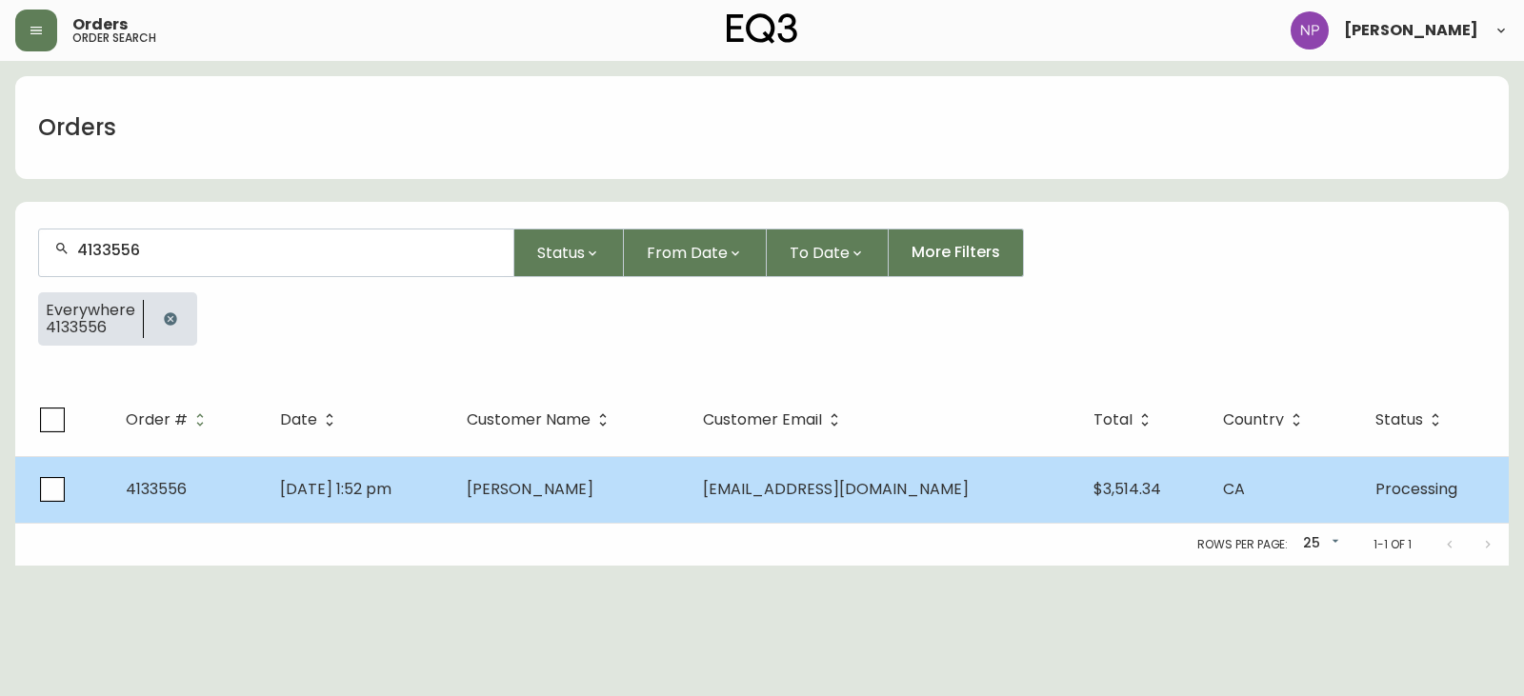
click at [667, 460] on td "[PERSON_NAME]" at bounding box center [570, 489] width 236 height 67
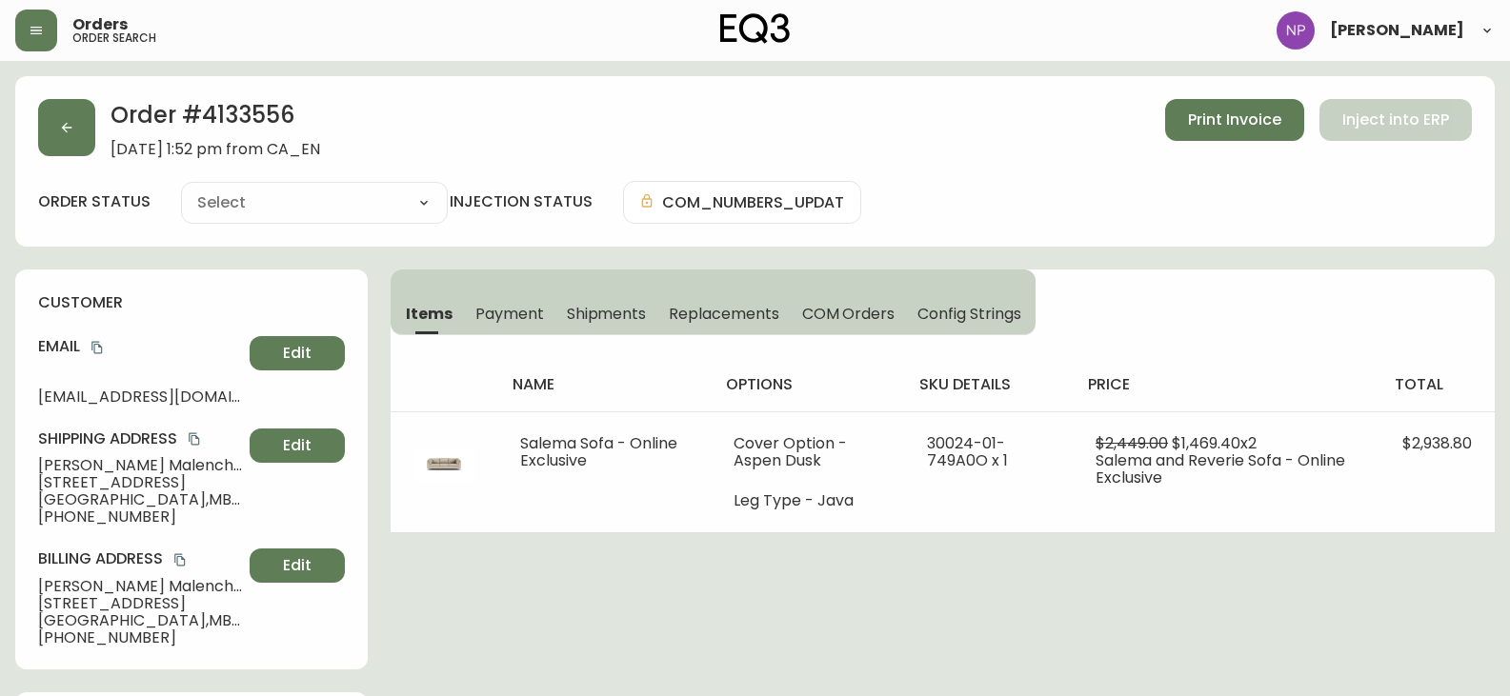
type input "Processing"
select select "PROCESSING"
click at [606, 301] on button "Shipments" at bounding box center [606, 314] width 103 height 42
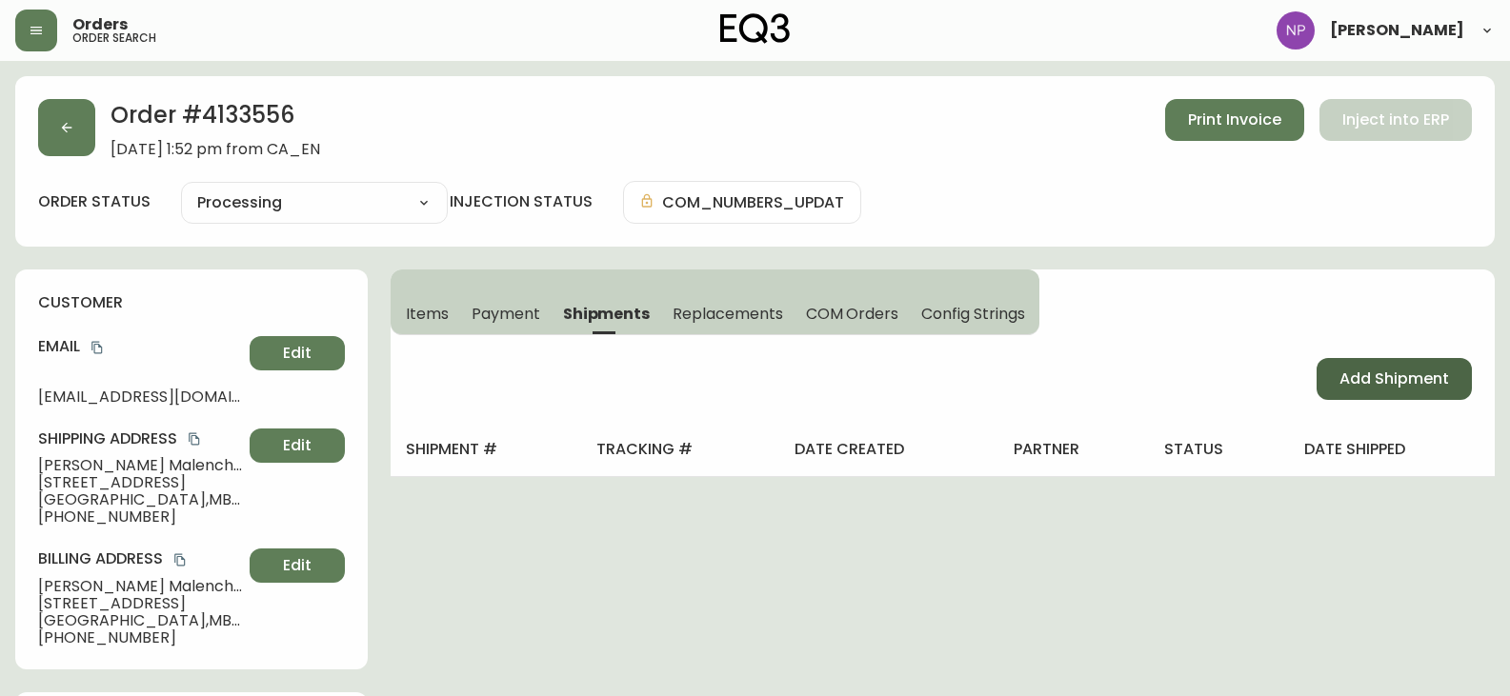
click at [1416, 373] on span "Add Shipment" at bounding box center [1395, 379] width 110 height 21
select select "PENDING"
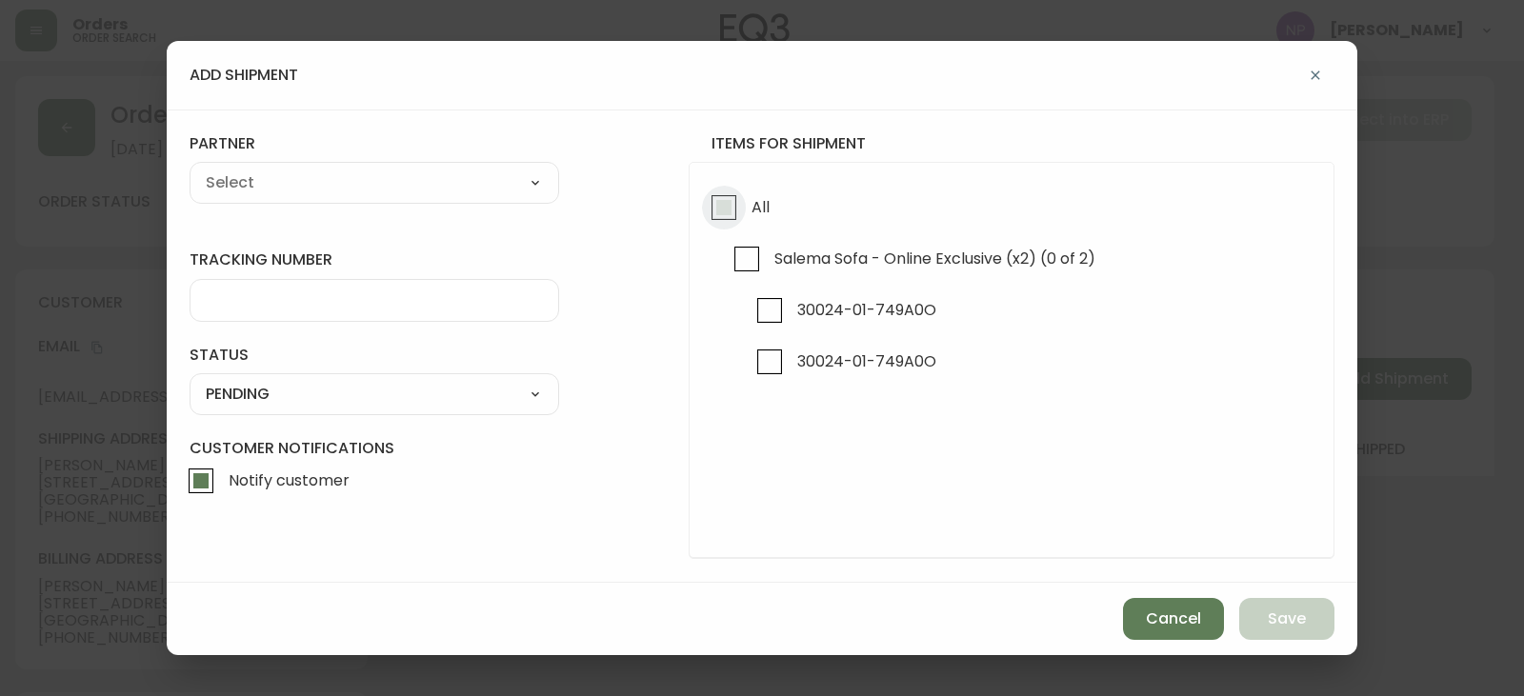
click at [731, 194] on input "All" at bounding box center [724, 208] width 44 height 44
checkbox input "true"
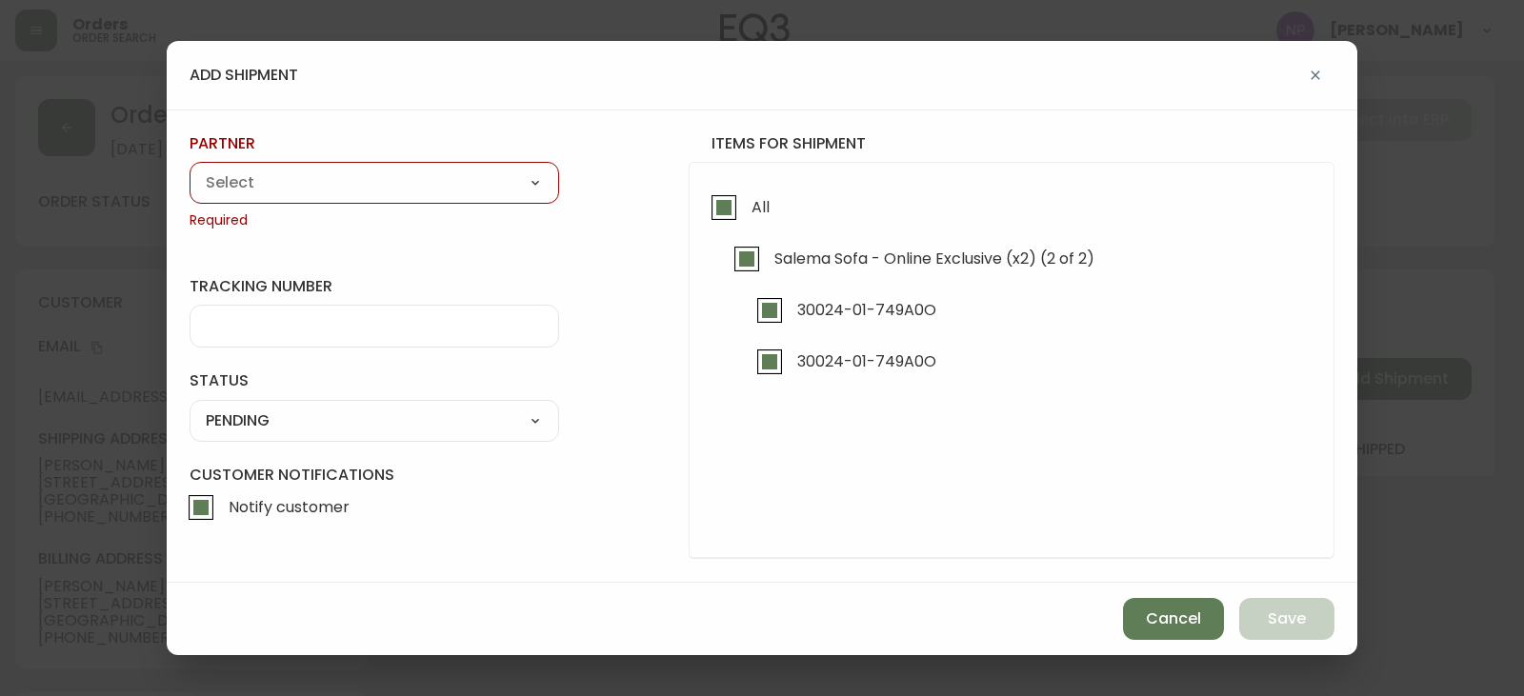
click at [501, 195] on select "A Move to Remember LLC ABF Freight Alero [PERSON_NAME] Canada Post Canpar Expre…" at bounding box center [375, 183] width 370 height 29
select select "cjy0aaf3c01x30166dpi6h6qg"
click at [190, 169] on select "A Move to Remember LLC ABF Freight Alero [PERSON_NAME] Canada Post Canpar Expre…" at bounding box center [375, 183] width 370 height 29
type input "EQ3"
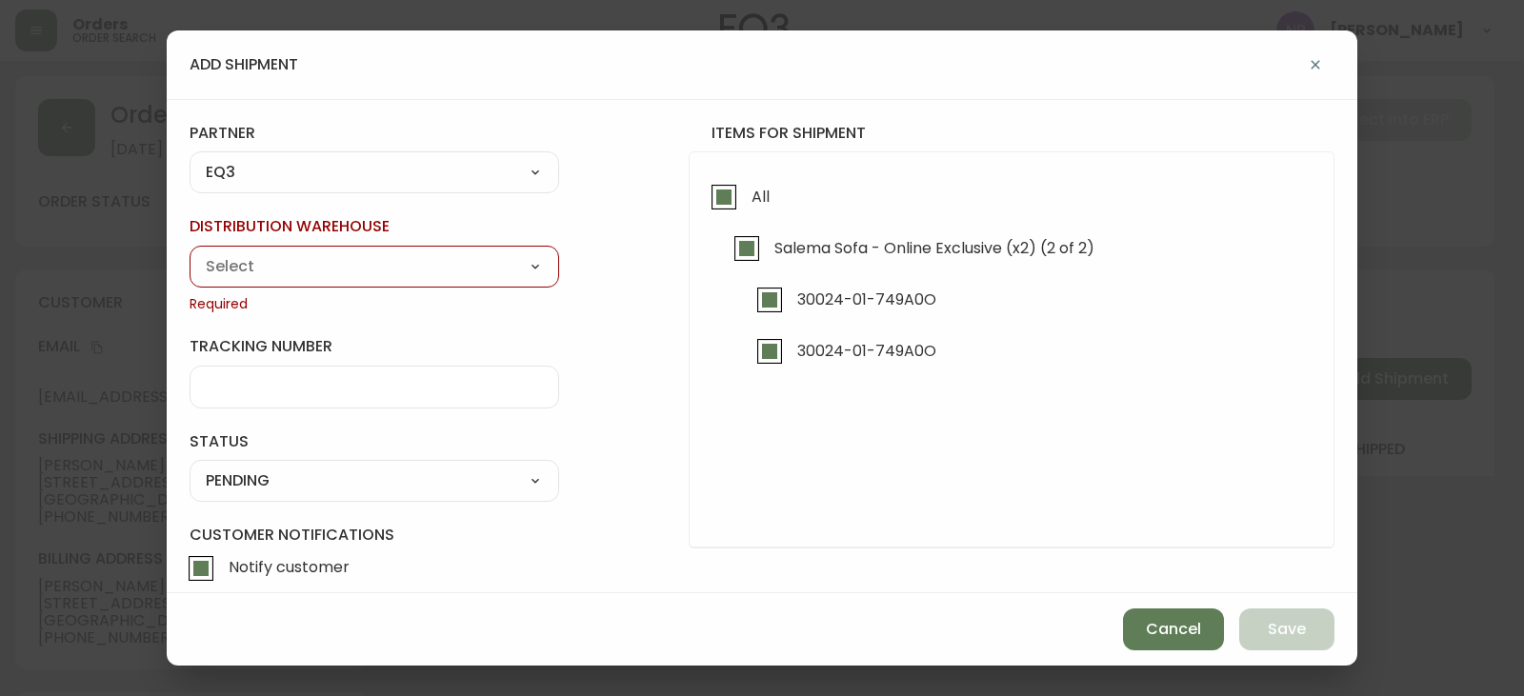
click at [325, 276] on select "Calgary Warehouse GTA Distribution Center [GEOGRAPHIC_DATA] [GEOGRAPHIC_DATA] W…" at bounding box center [375, 266] width 370 height 29
select select "ck98uz8nb00023kl9agli5rk9"
click at [190, 252] on select "Calgary Warehouse GTA Distribution Center [GEOGRAPHIC_DATA] [GEOGRAPHIC_DATA] W…" at bounding box center [375, 266] width 370 height 29
type input "[GEOGRAPHIC_DATA]"
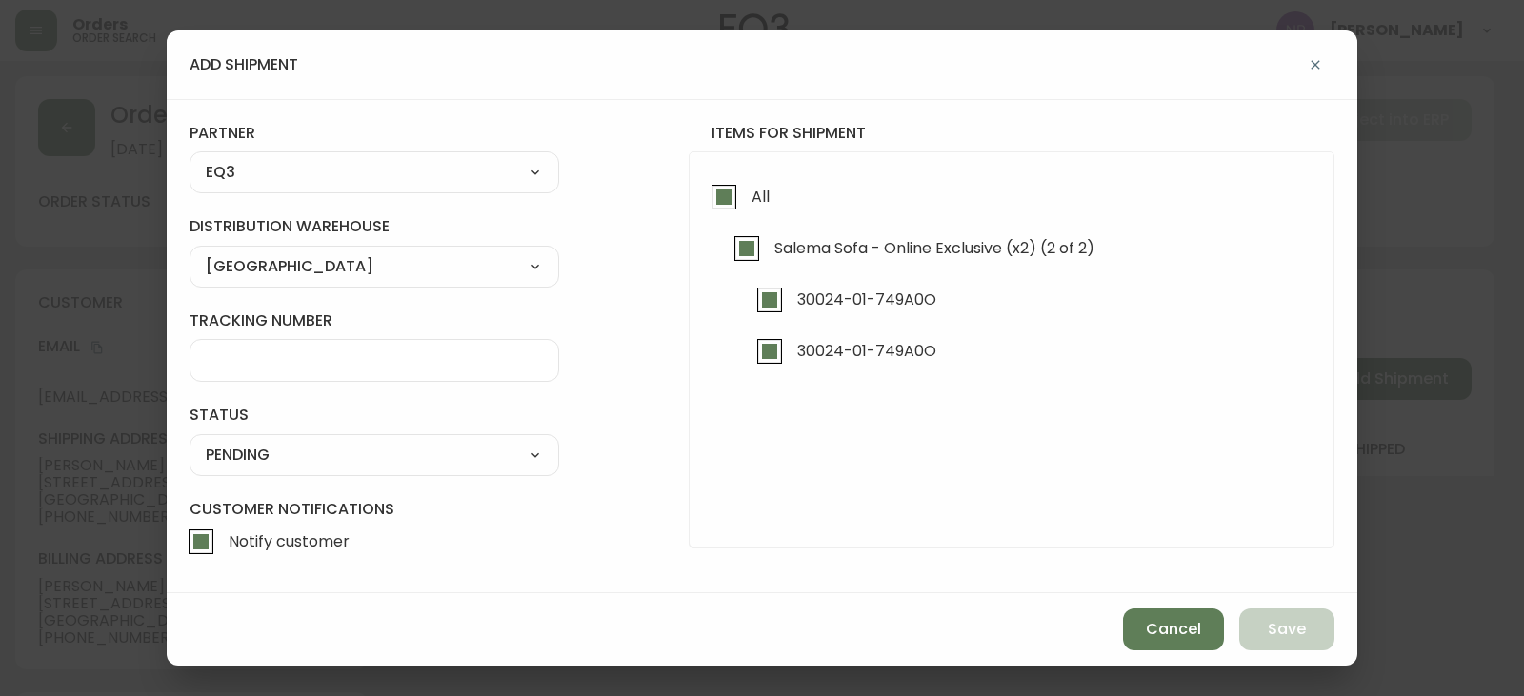
click at [275, 463] on select "SHIPPED PENDING CANCELLED" at bounding box center [375, 455] width 370 height 29
click at [190, 441] on select "SHIPPED PENDING CANCELLED" at bounding box center [375, 455] width 370 height 29
select select "PENDING"
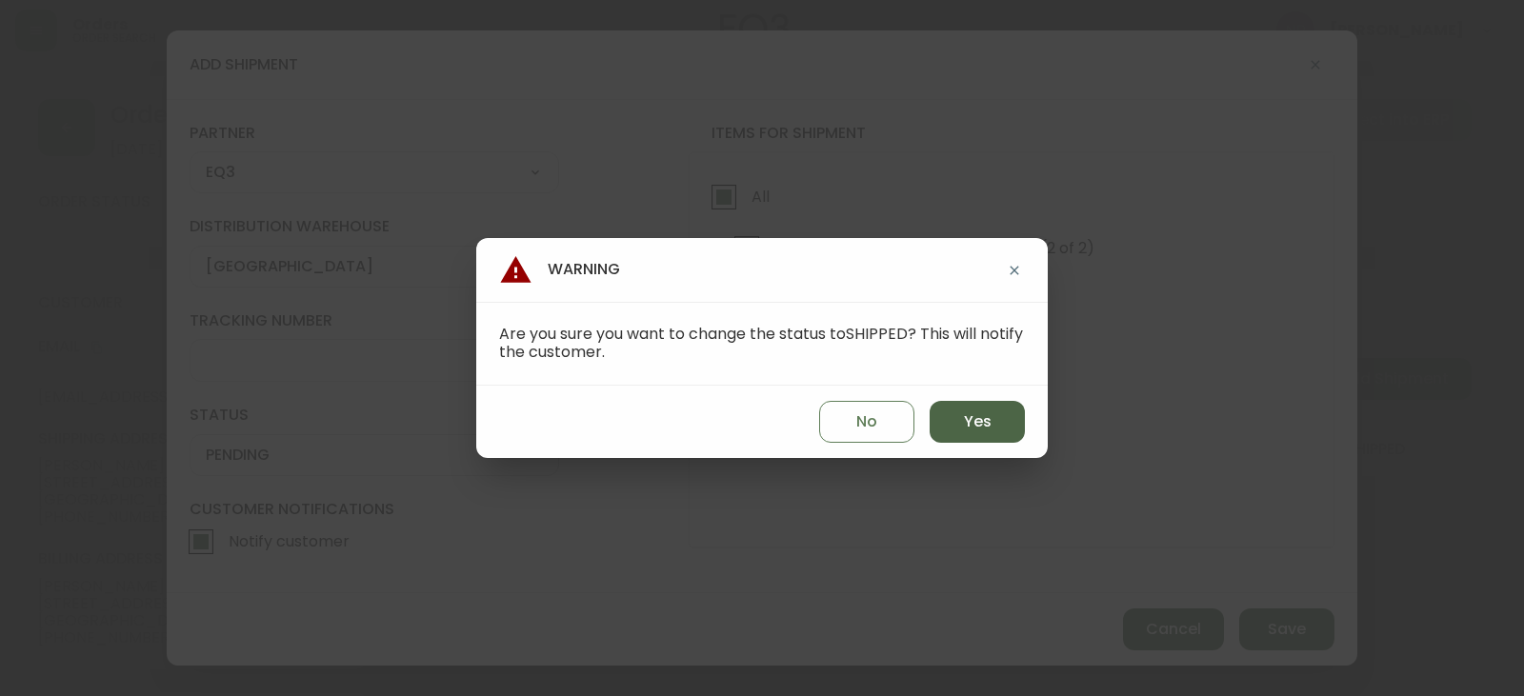
click at [966, 431] on span "Yes" at bounding box center [978, 422] width 28 height 21
type input "SHIPPED"
select select "SHIPPED"
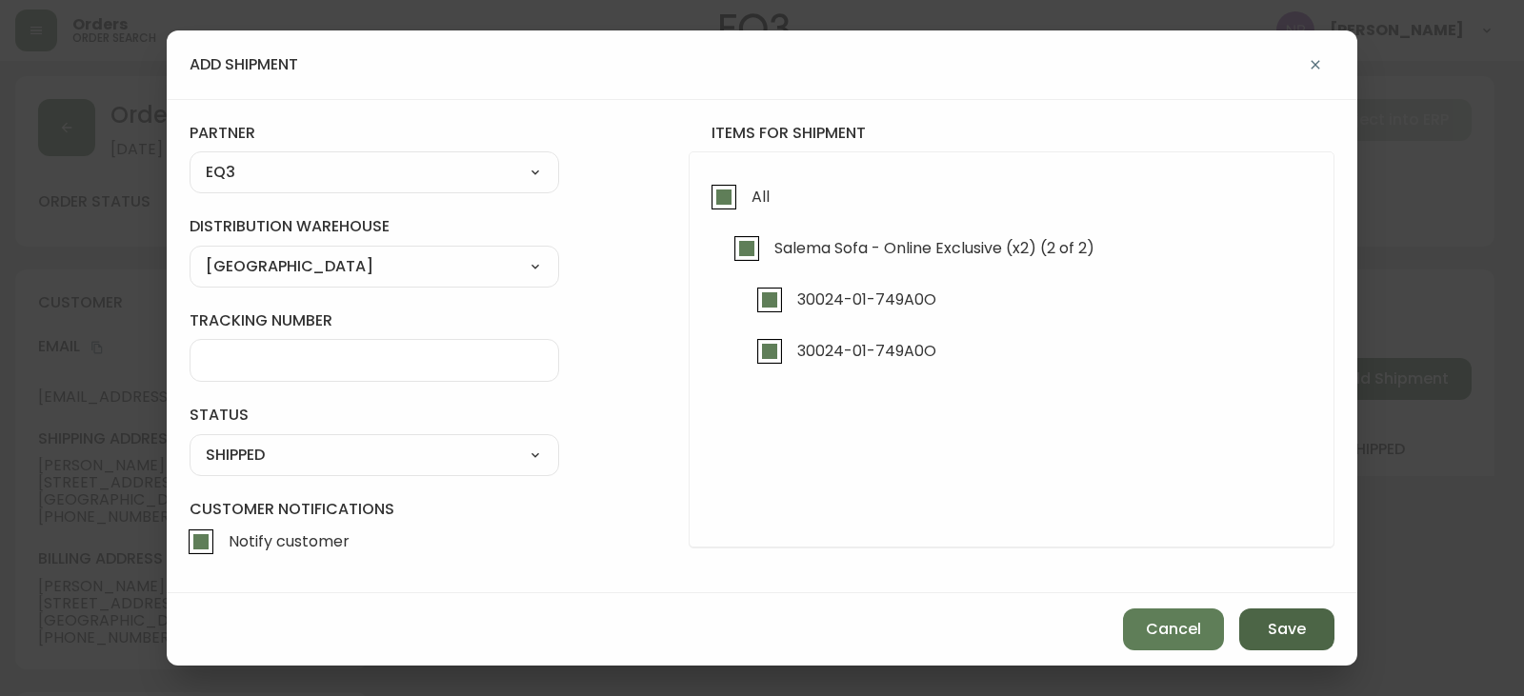
click at [1293, 616] on button "Save" at bounding box center [1287, 630] width 95 height 42
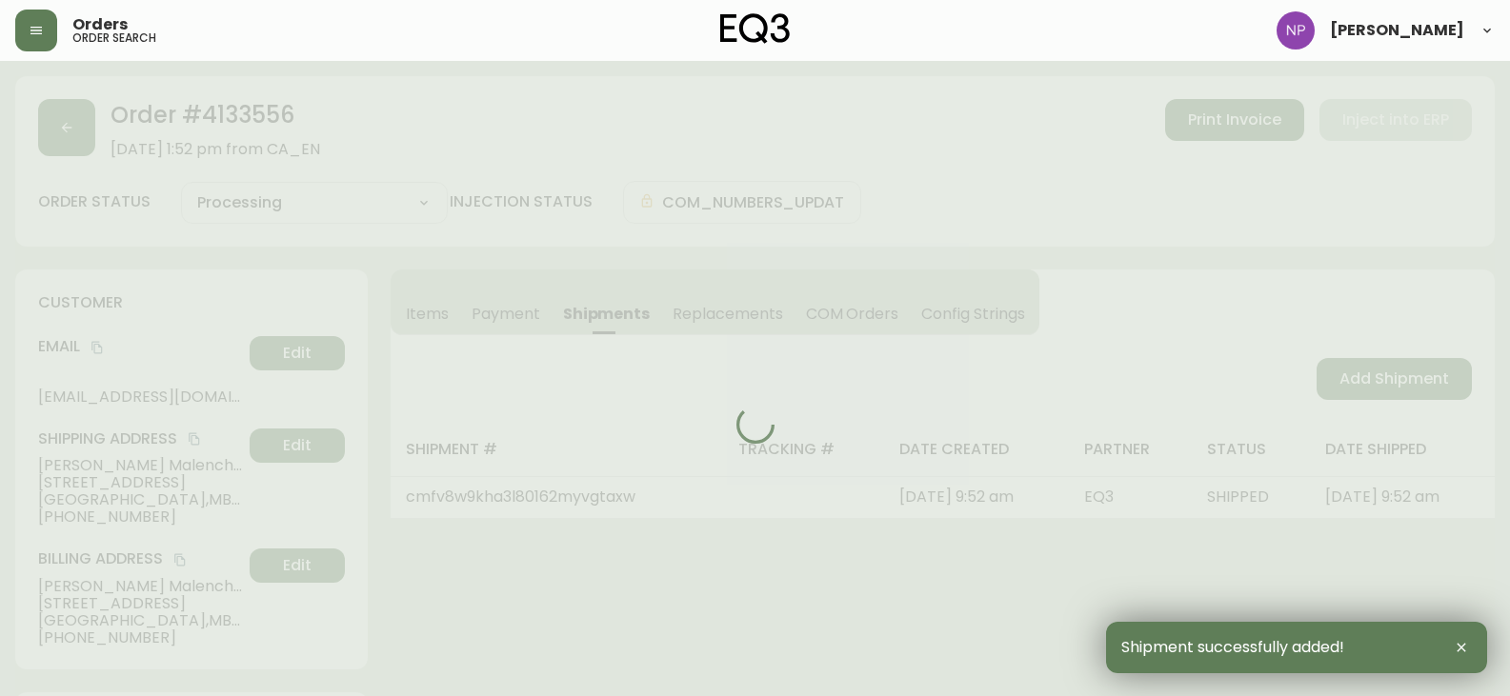
type input "Fully Shipped"
select select "FULLY_SHIPPED"
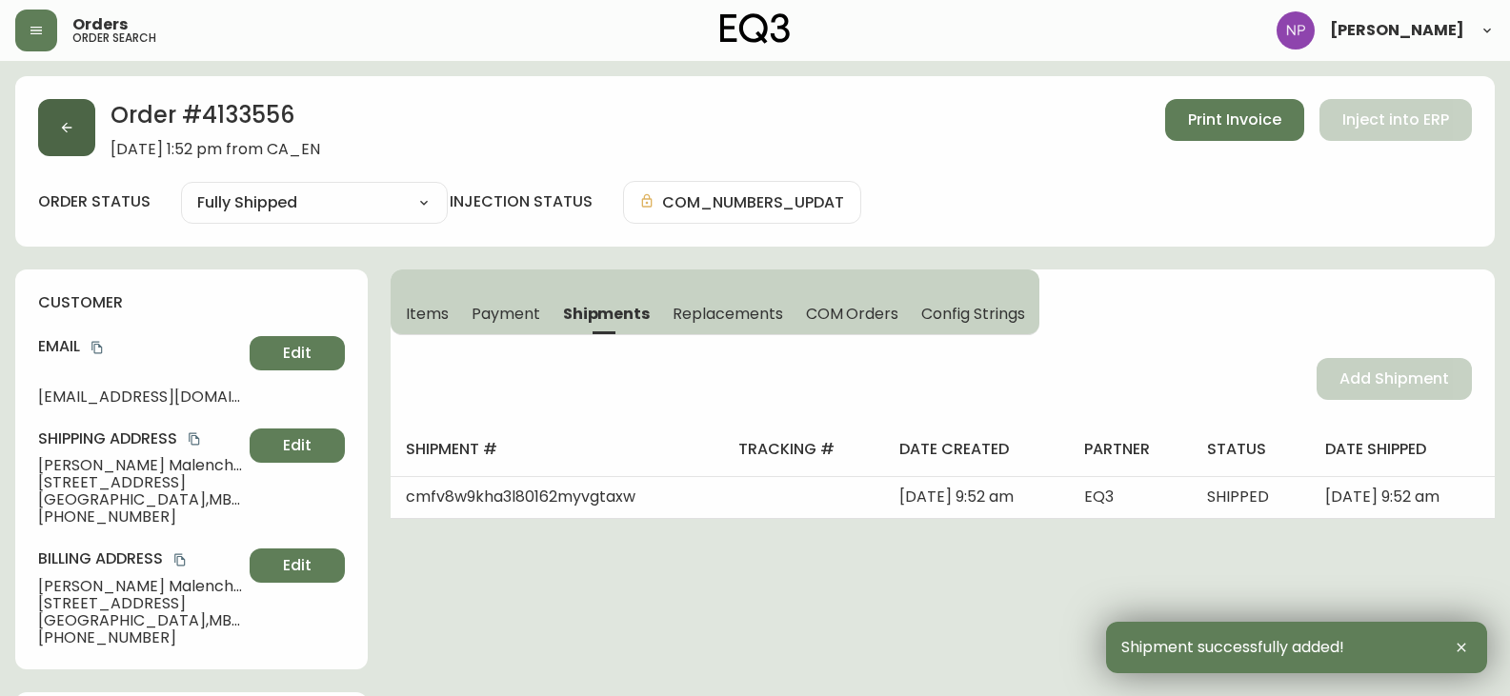
click at [67, 132] on icon "button" at bounding box center [67, 128] width 10 height 10
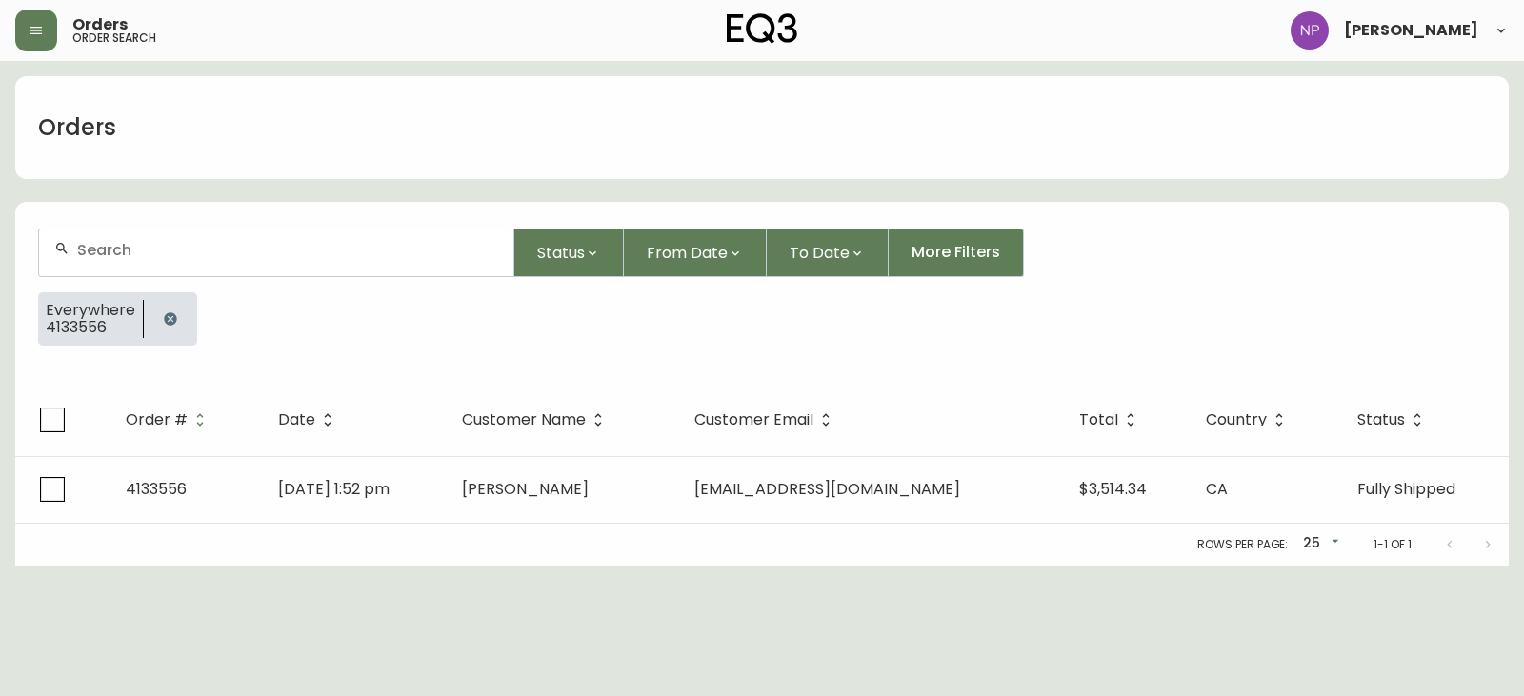
click at [75, 241] on div at bounding box center [276, 253] width 474 height 47
type input "4133642"
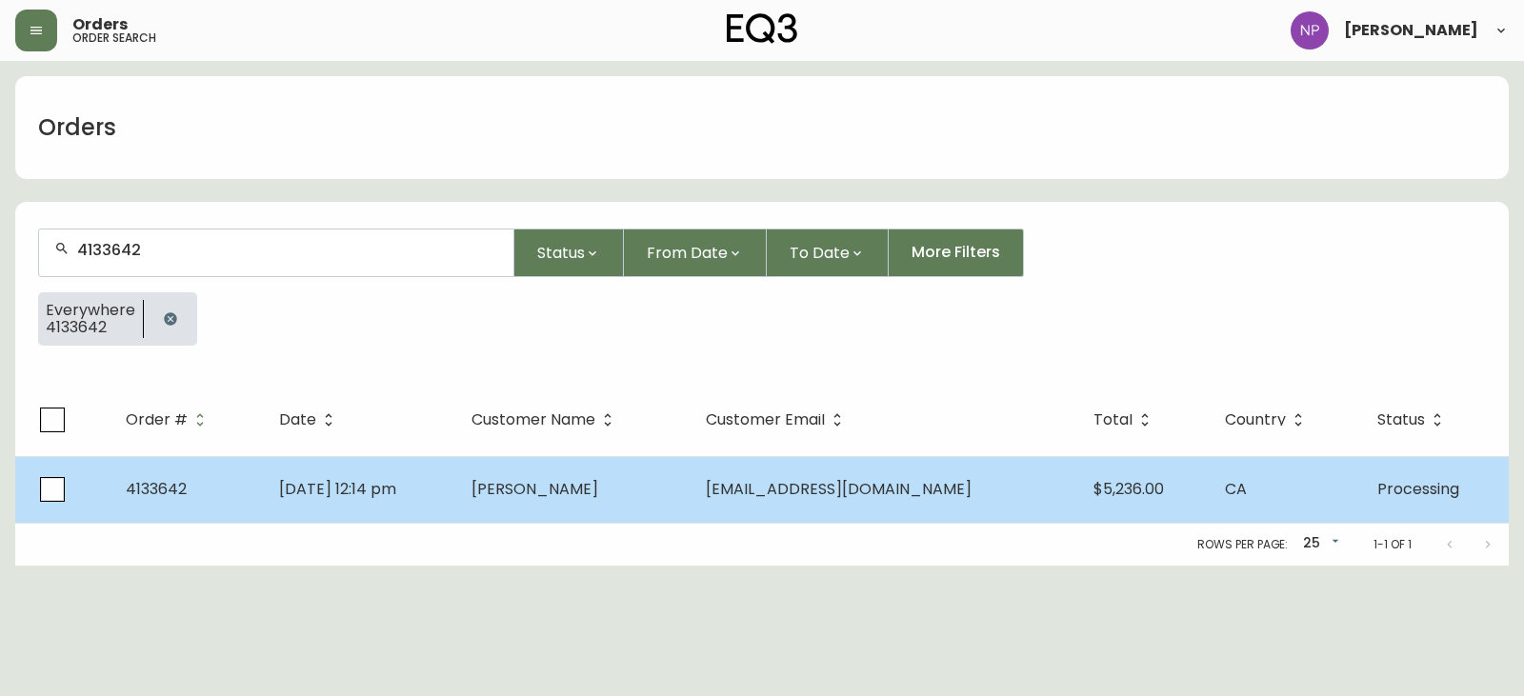
click at [457, 456] on td "[DATE] 12:14 pm" at bounding box center [360, 489] width 193 height 67
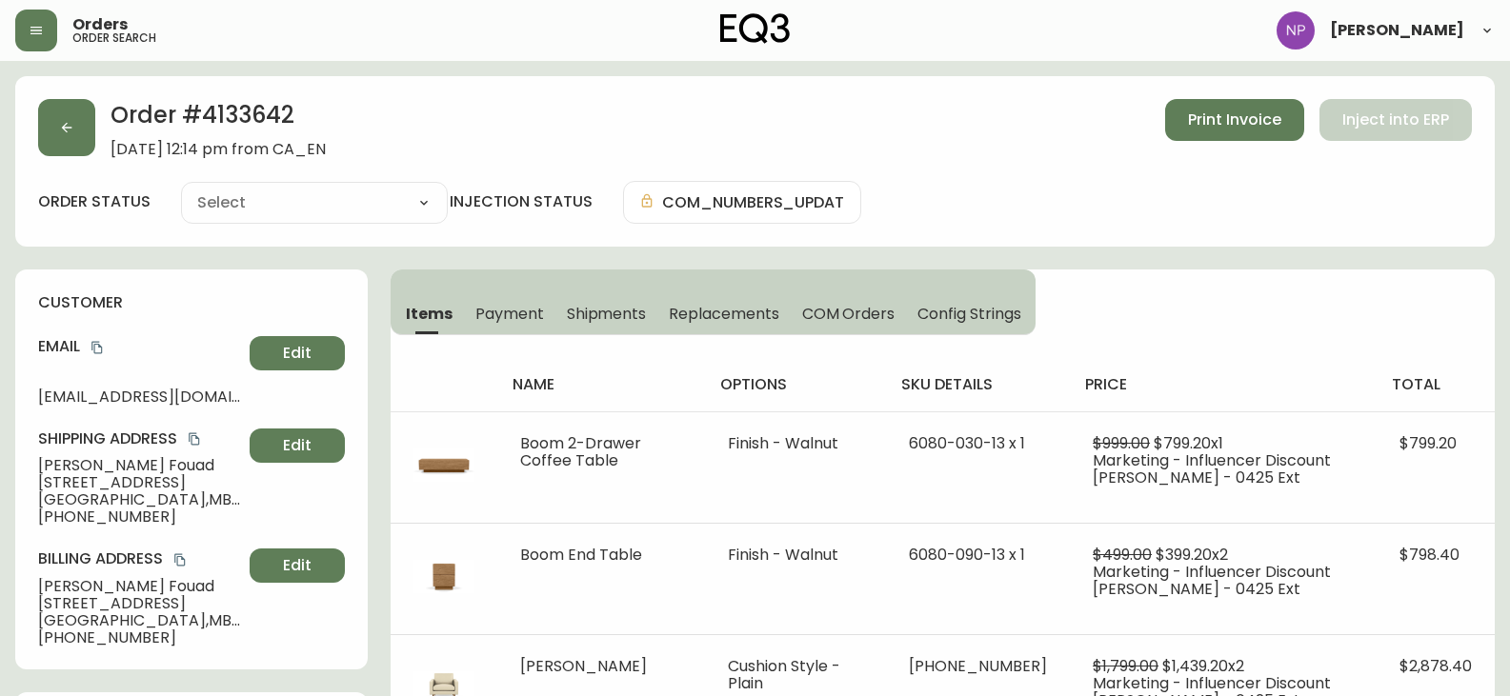
type input "Processing"
select select "PROCESSING"
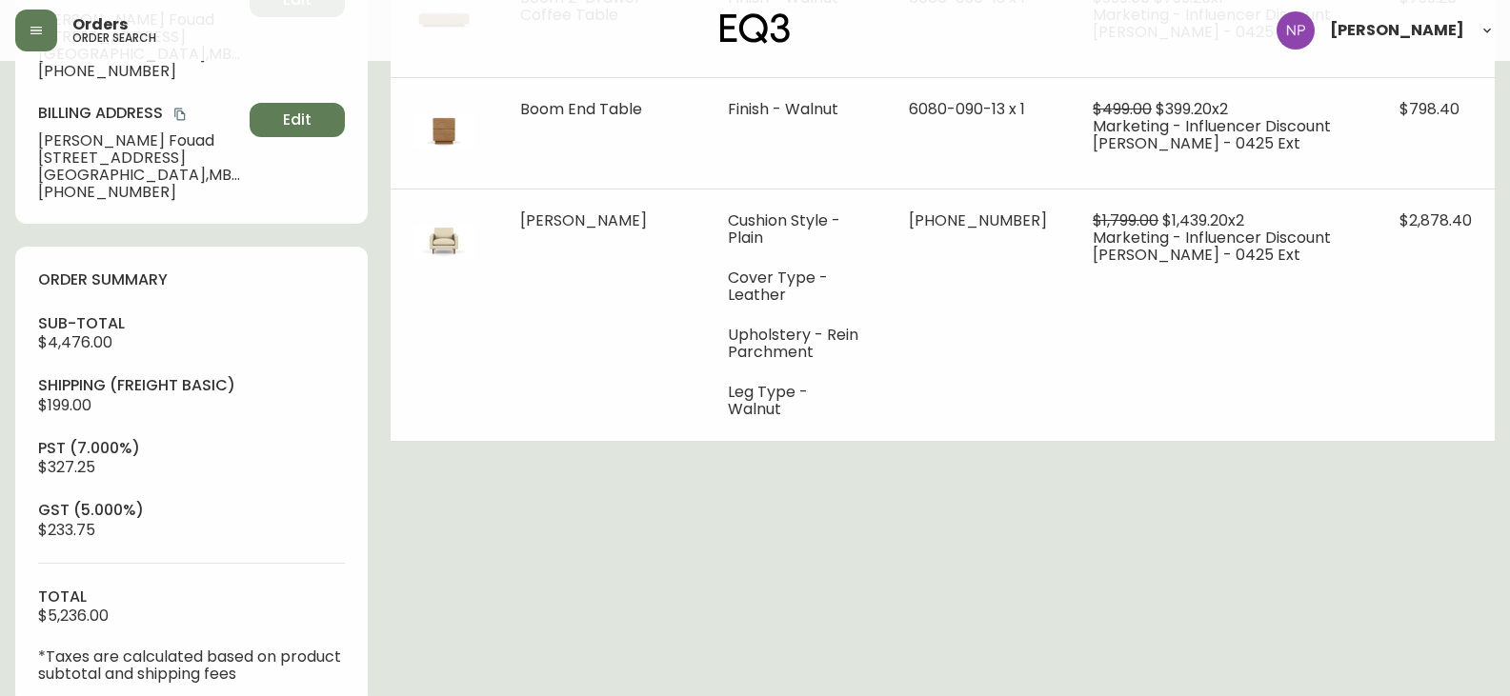
scroll to position [476, 0]
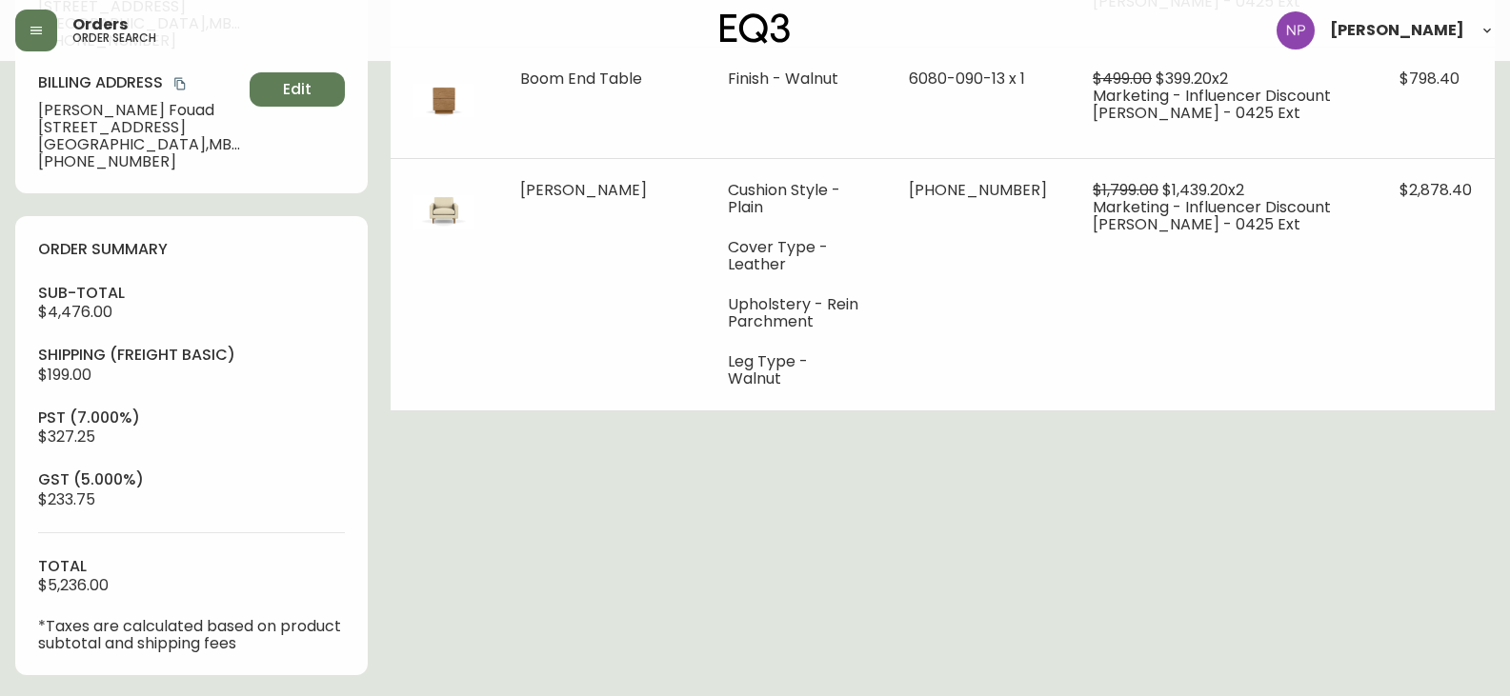
click at [1122, 424] on div "Order # 4133642 [DATE] 12:14 pm from CA_EN Print Invoice Inject into ERP order …" at bounding box center [755, 674] width 1480 height 2148
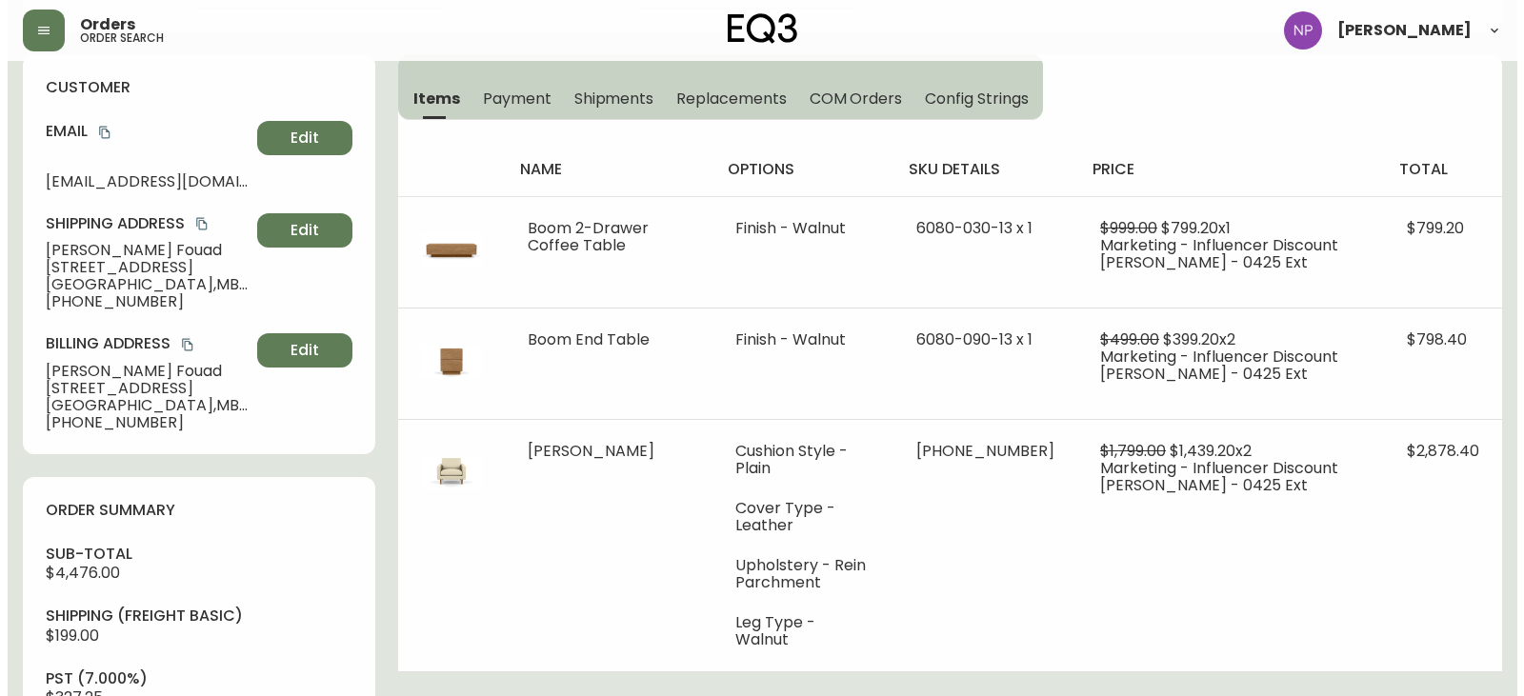
scroll to position [0, 0]
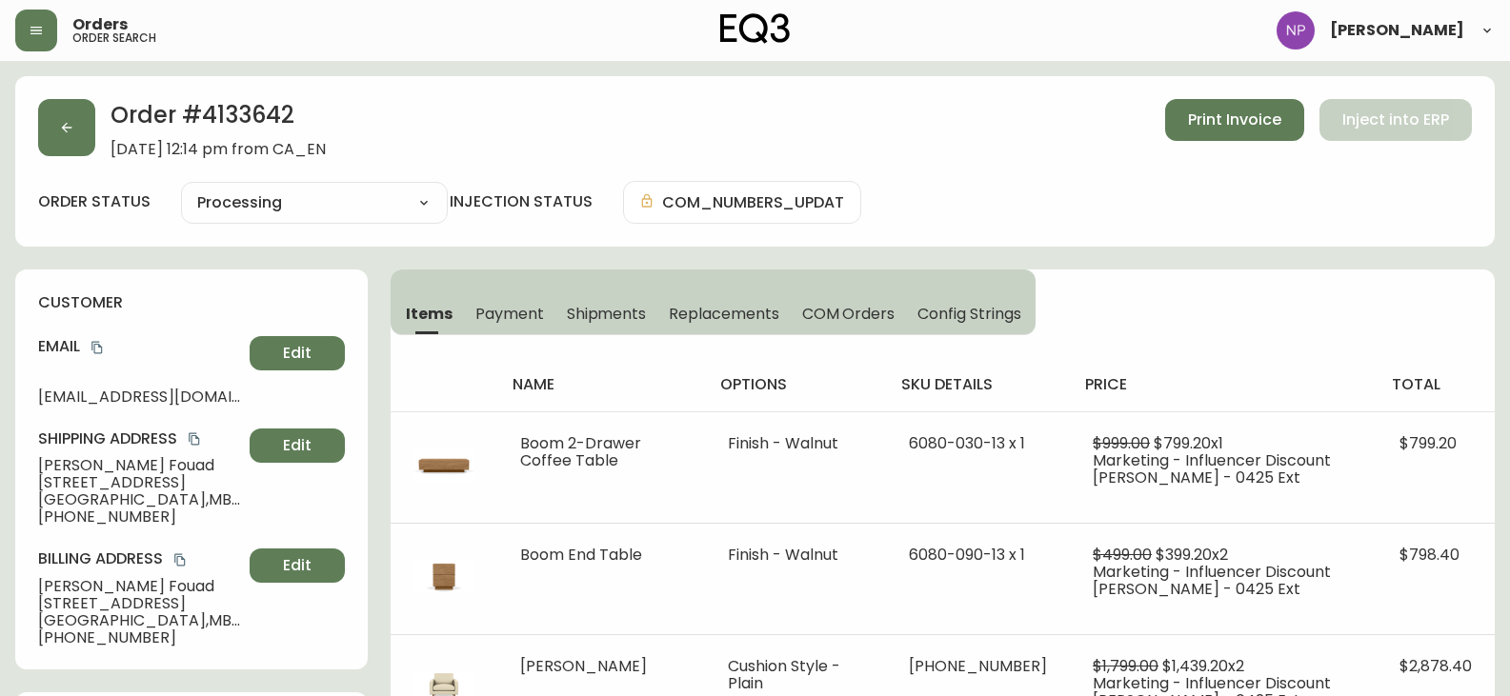
click at [601, 316] on span "Shipments" at bounding box center [607, 314] width 80 height 20
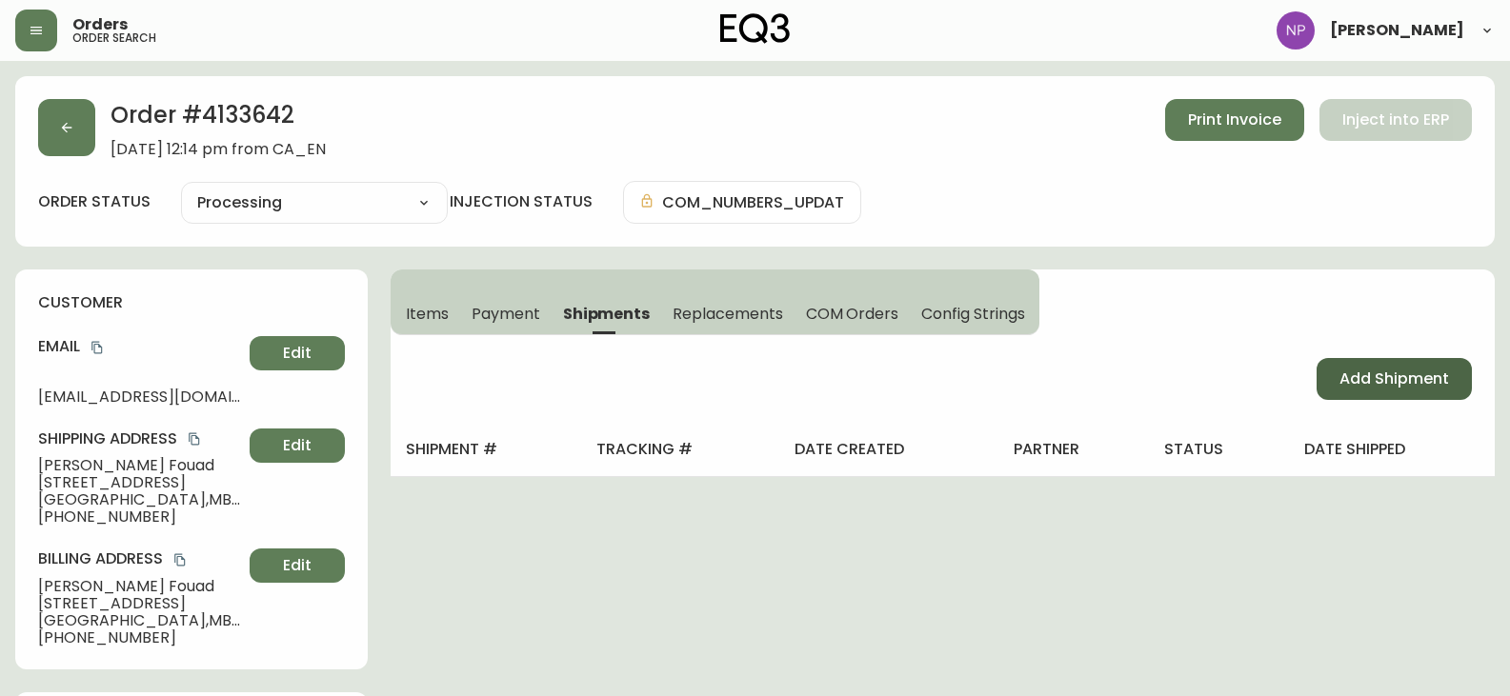
click at [1354, 373] on span "Add Shipment" at bounding box center [1395, 379] width 110 height 21
select select "PENDING"
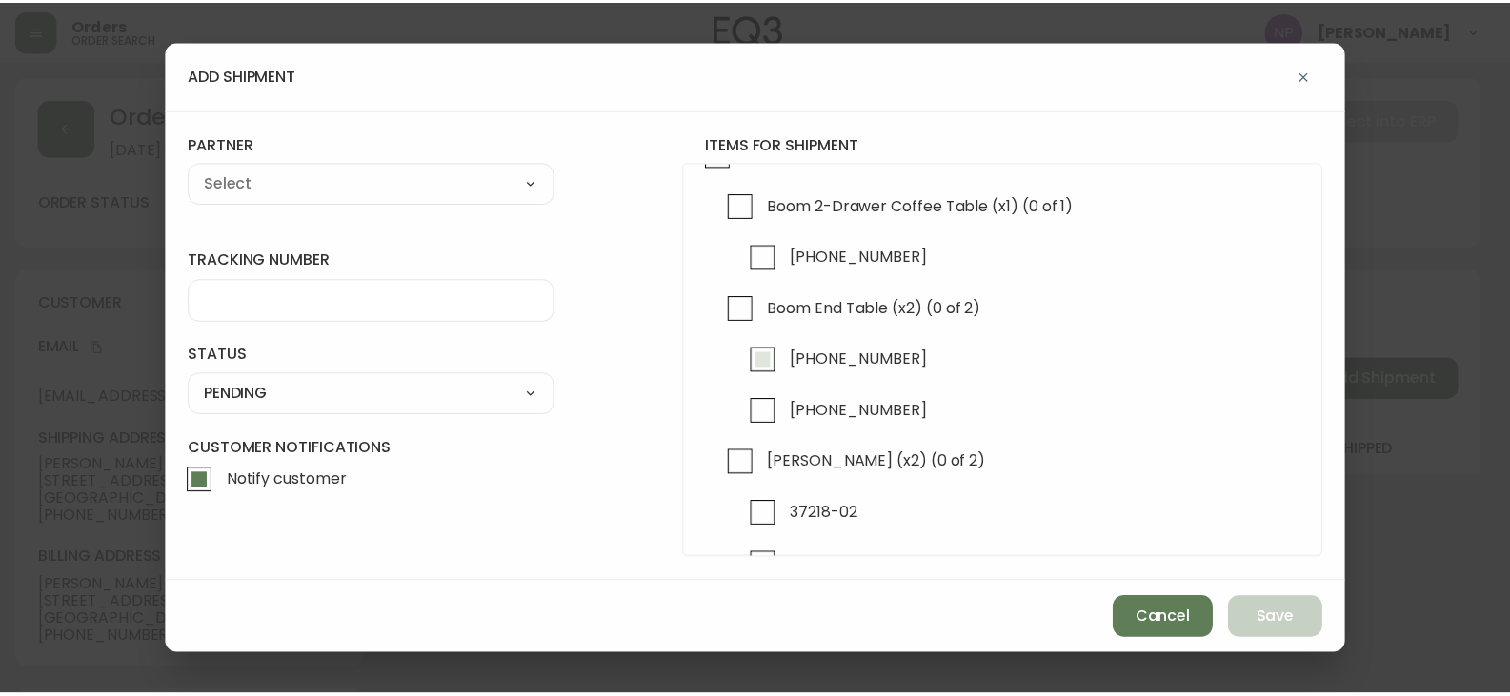
scroll to position [106, 0]
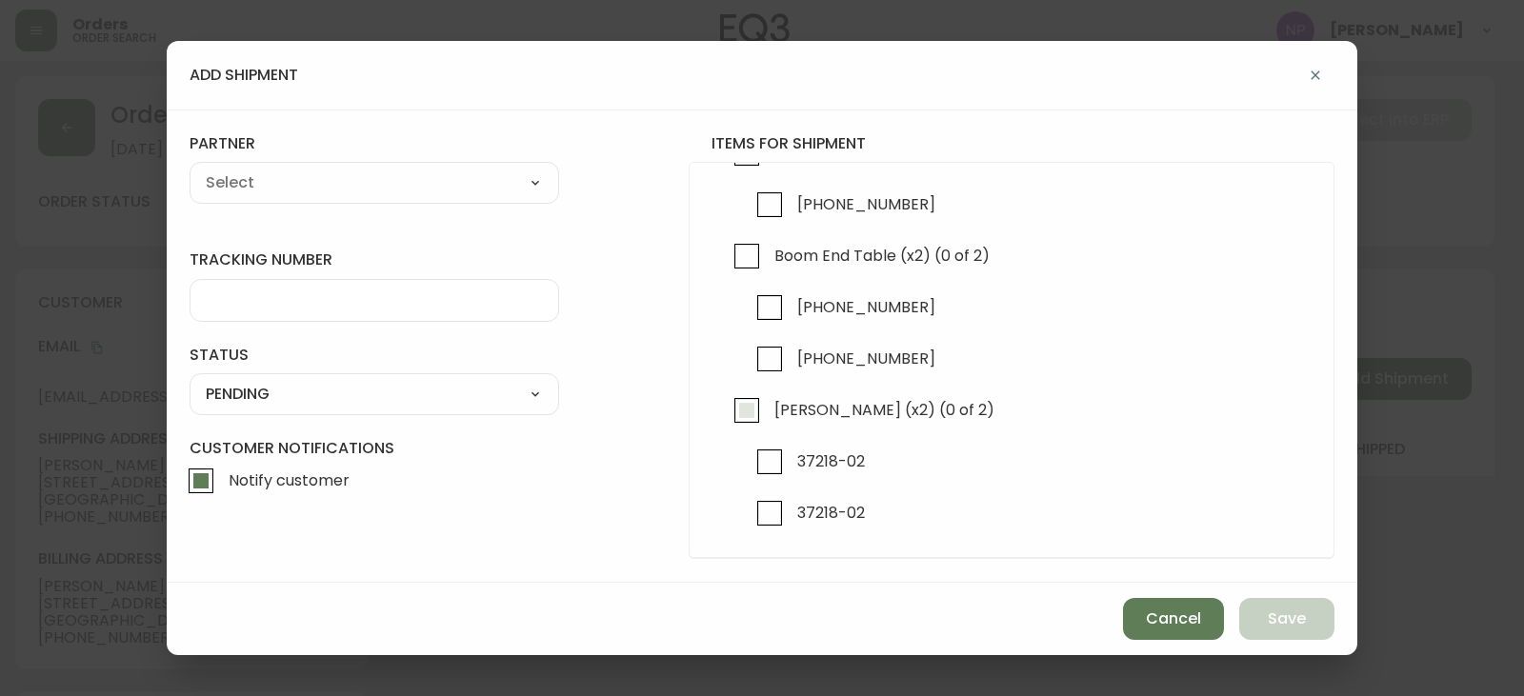
click at [762, 402] on input "[PERSON_NAME] (x2) (0 of 2)" at bounding box center [747, 411] width 44 height 44
checkbox input "true"
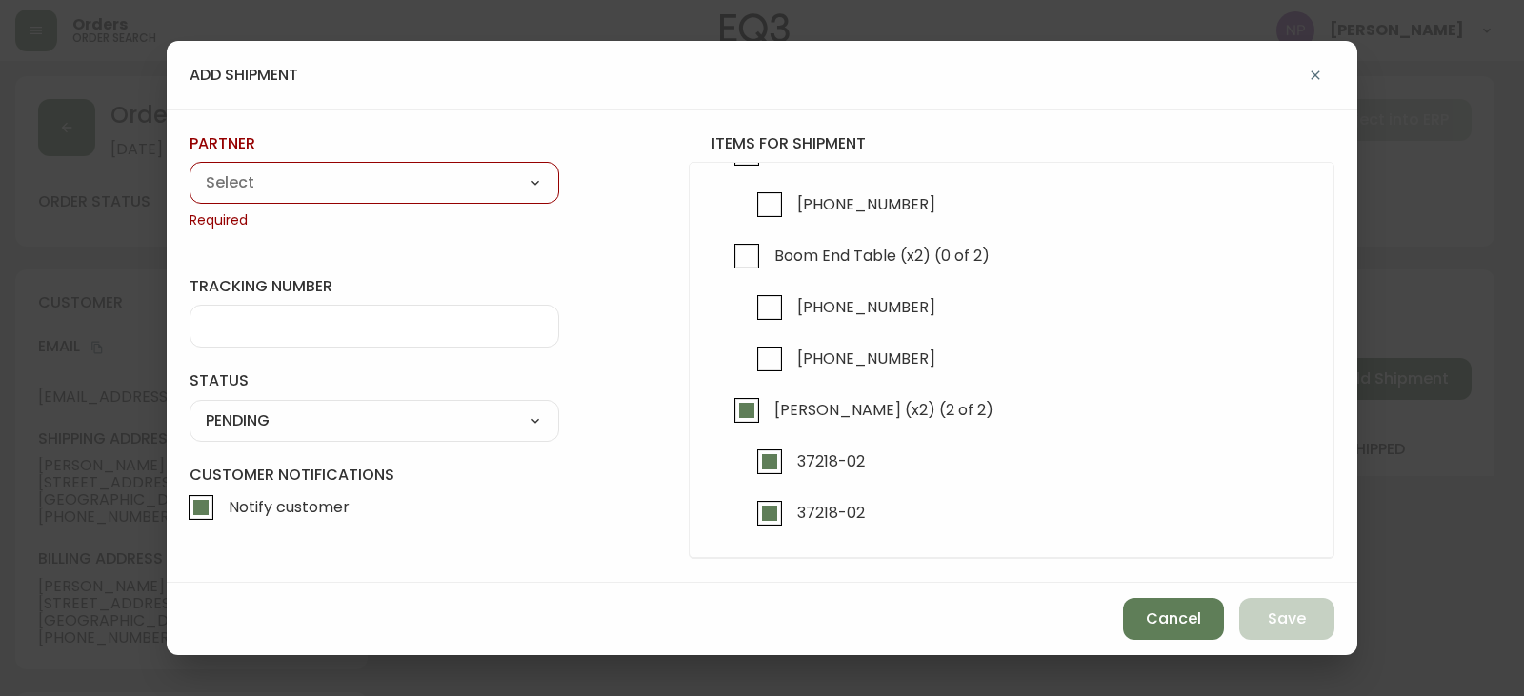
click at [273, 167] on div "A Move to Remember LLC ABF Freight Alero [PERSON_NAME] Canada Post Canpar Expre…" at bounding box center [375, 183] width 370 height 42
click at [271, 192] on select "A Move to Remember LLC ABF Freight Alero [PERSON_NAME] Canada Post Canpar Expre…" at bounding box center [375, 183] width 370 height 29
select select "cjy0aaf3c01x30166dpi6h6qg"
click at [190, 169] on select "A Move to Remember LLC ABF Freight Alero [PERSON_NAME] Canada Post Canpar Expre…" at bounding box center [375, 183] width 370 height 29
type input "EQ3"
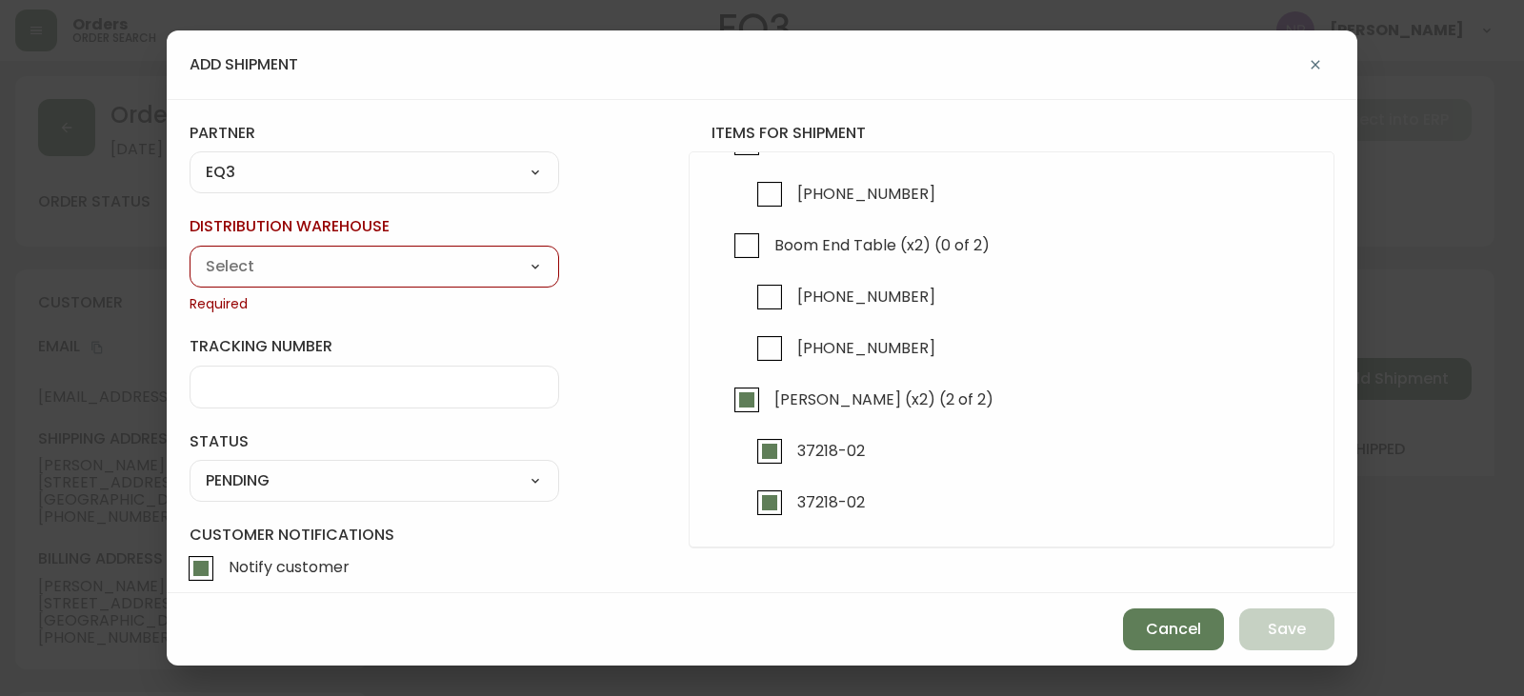
click at [278, 273] on select "Calgary Warehouse GTA Distribution Center [GEOGRAPHIC_DATA] [GEOGRAPHIC_DATA] W…" at bounding box center [375, 266] width 370 height 29
select select "ck98uz8nb00023kl9agli5rk9"
click at [190, 252] on select "Calgary Warehouse GTA Distribution Center [GEOGRAPHIC_DATA] [GEOGRAPHIC_DATA] W…" at bounding box center [375, 266] width 370 height 29
type input "[GEOGRAPHIC_DATA]"
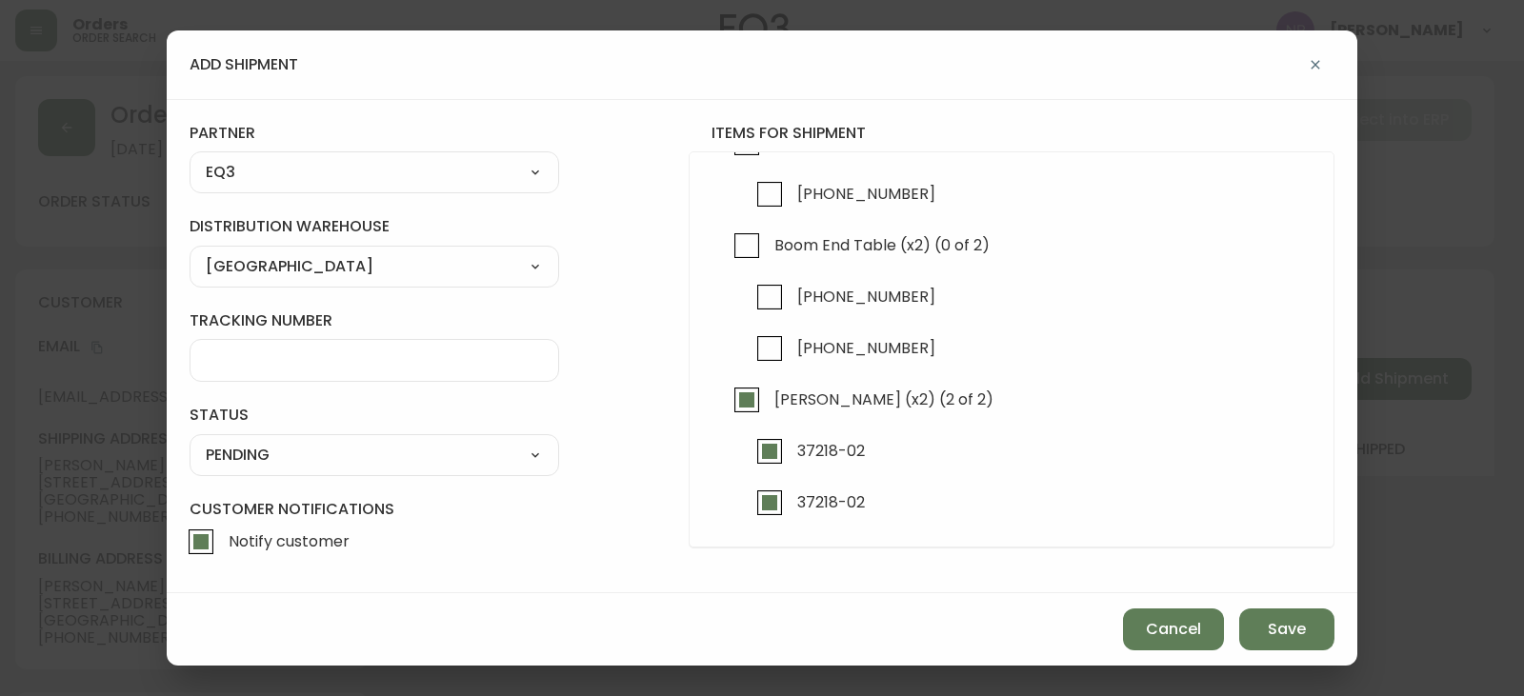
drag, startPoint x: 273, startPoint y: 458, endPoint x: 266, endPoint y: 466, distance: 10.8
click at [273, 458] on select "SHIPPED PENDING CANCELLED" at bounding box center [375, 455] width 370 height 29
click at [190, 441] on select "SHIPPED PENDING CANCELLED" at bounding box center [375, 455] width 370 height 29
select select "PENDING"
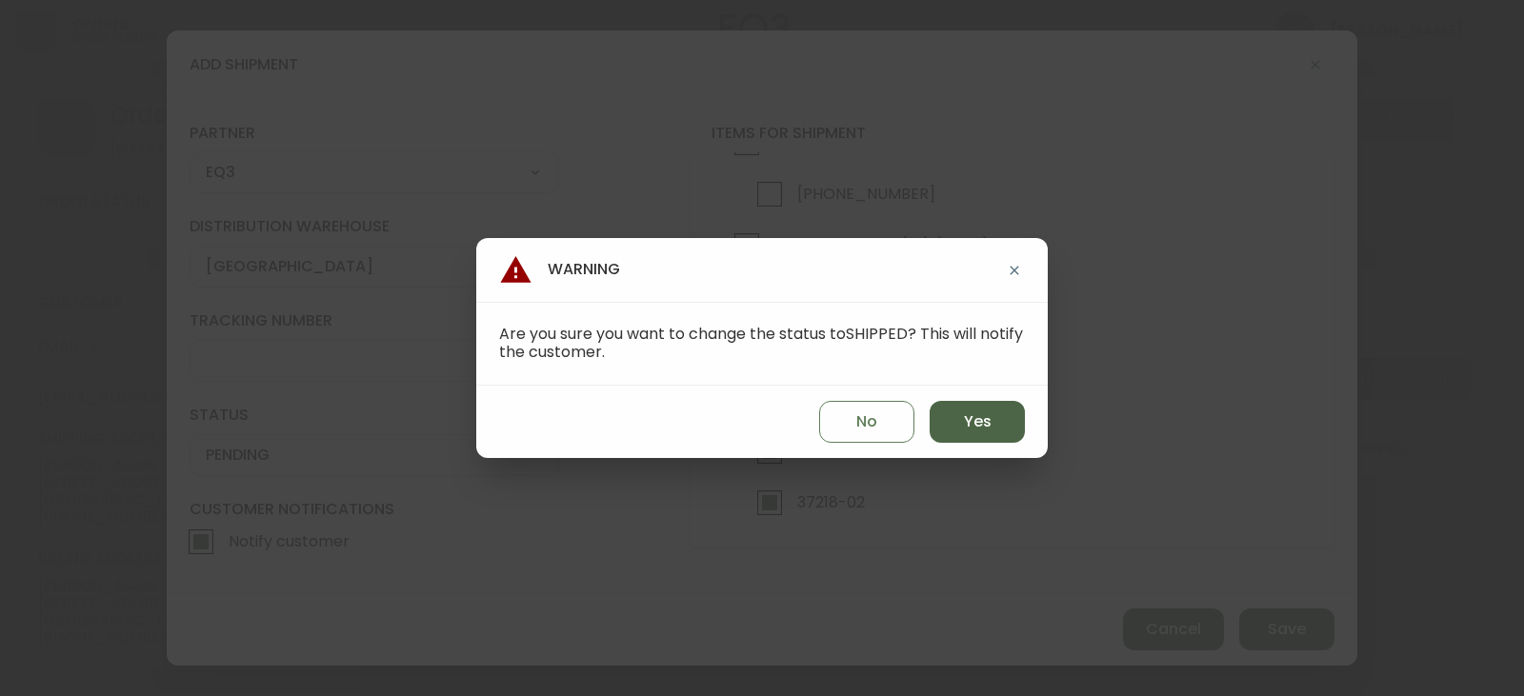
click at [1017, 419] on button "Yes" at bounding box center [977, 422] width 95 height 42
type input "SHIPPED"
select select "SHIPPED"
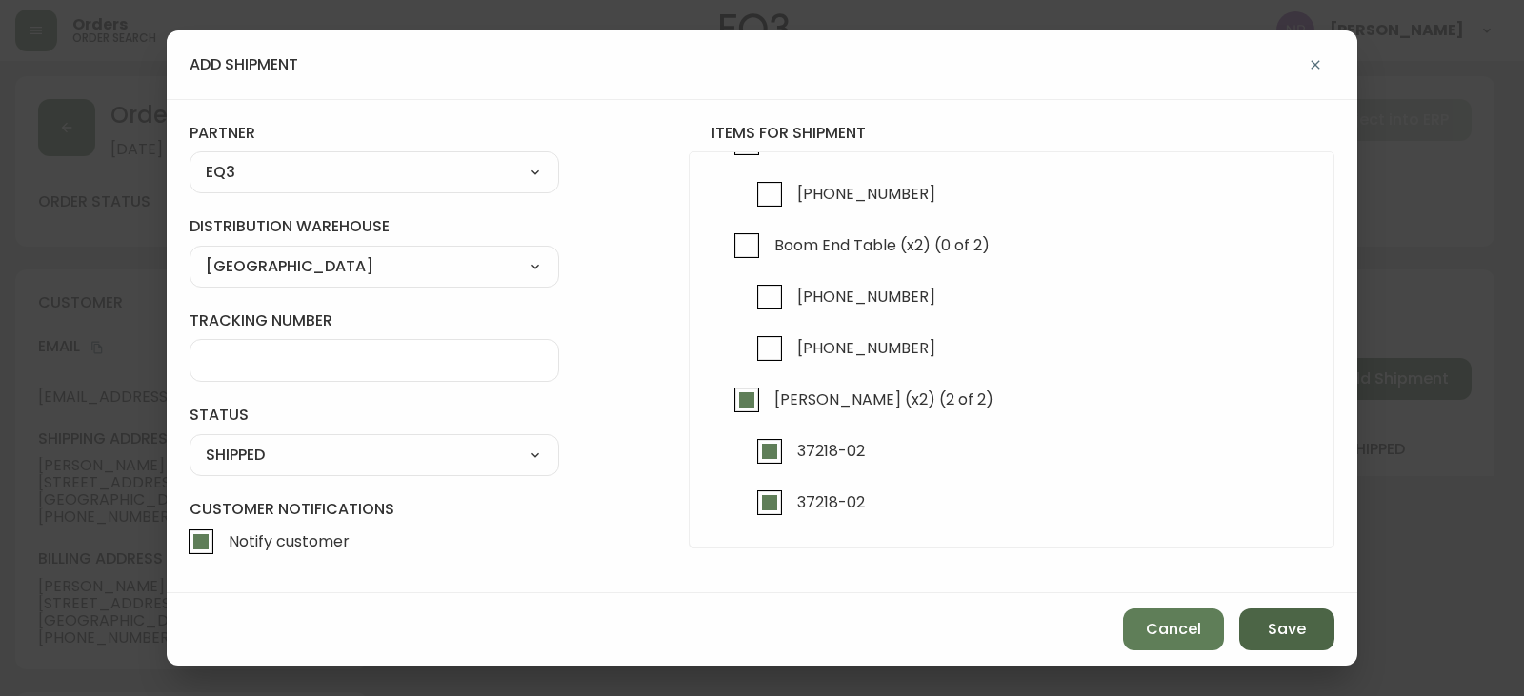
click at [1277, 616] on button "Save" at bounding box center [1287, 630] width 95 height 42
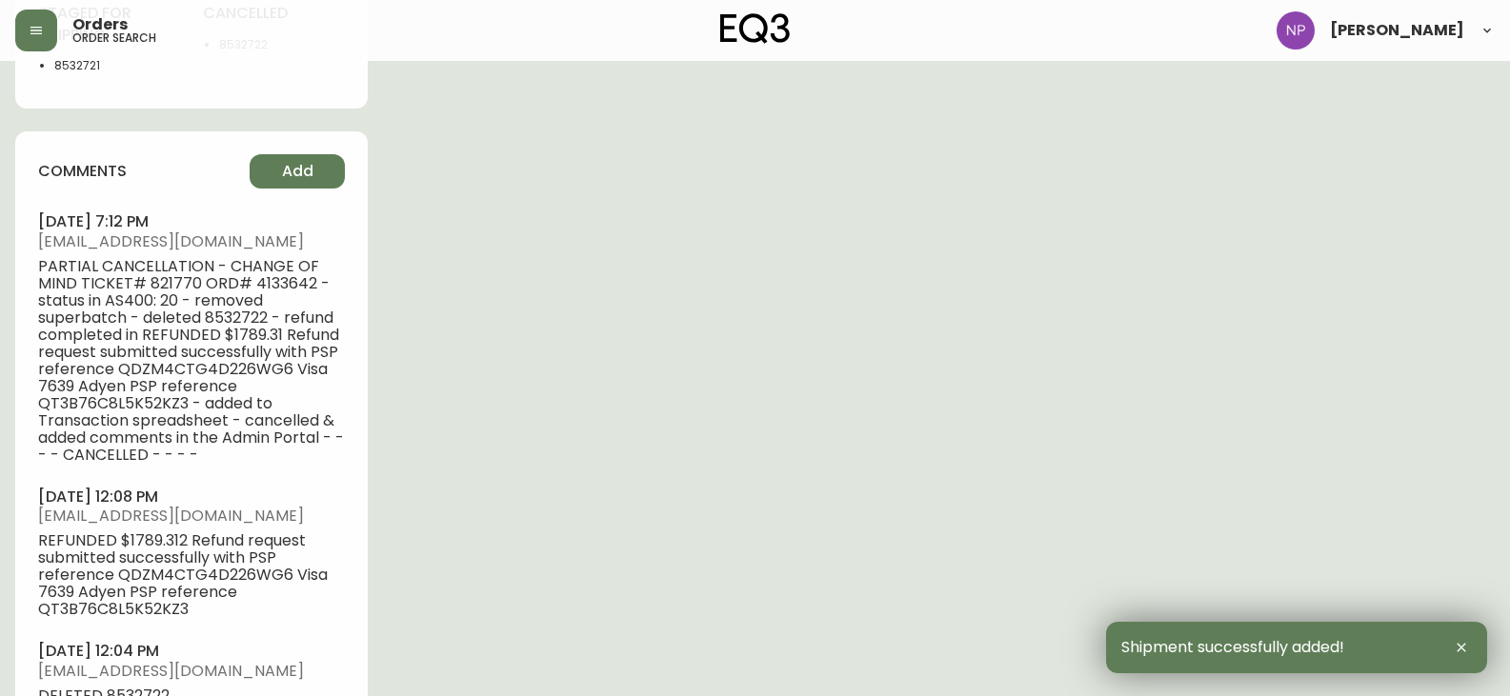
scroll to position [1524, 0]
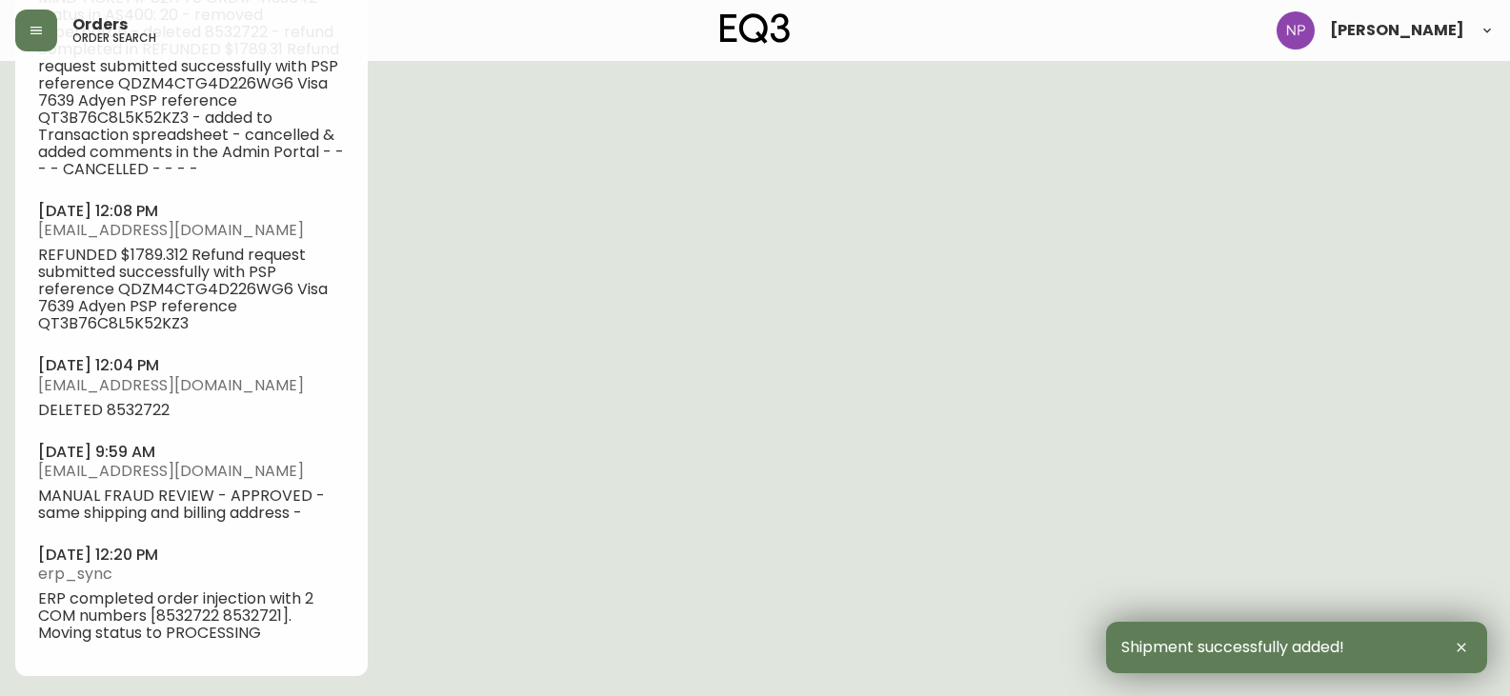
type input "Partially Shipped"
select select "PARTIALLY_SHIPPED"
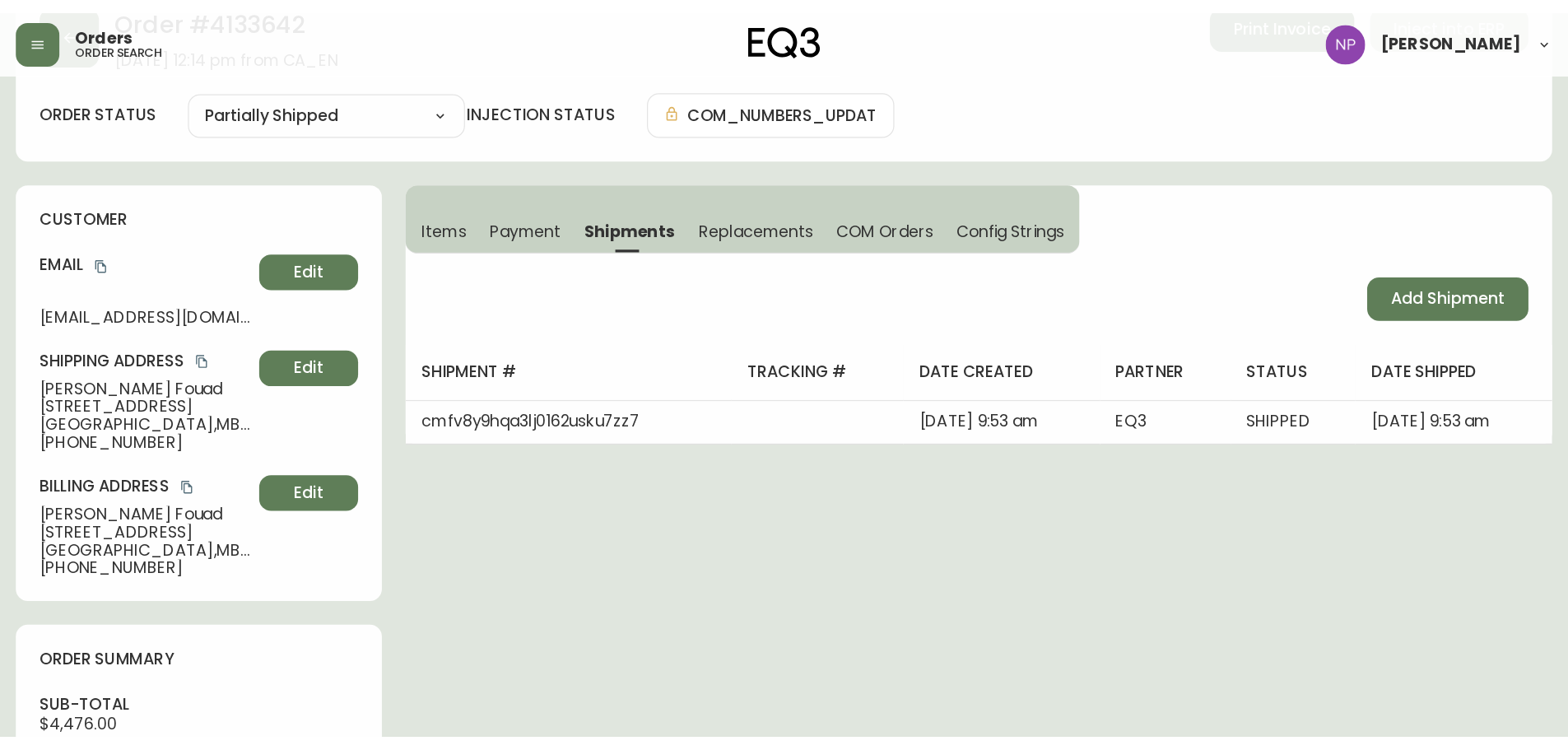
scroll to position [0, 0]
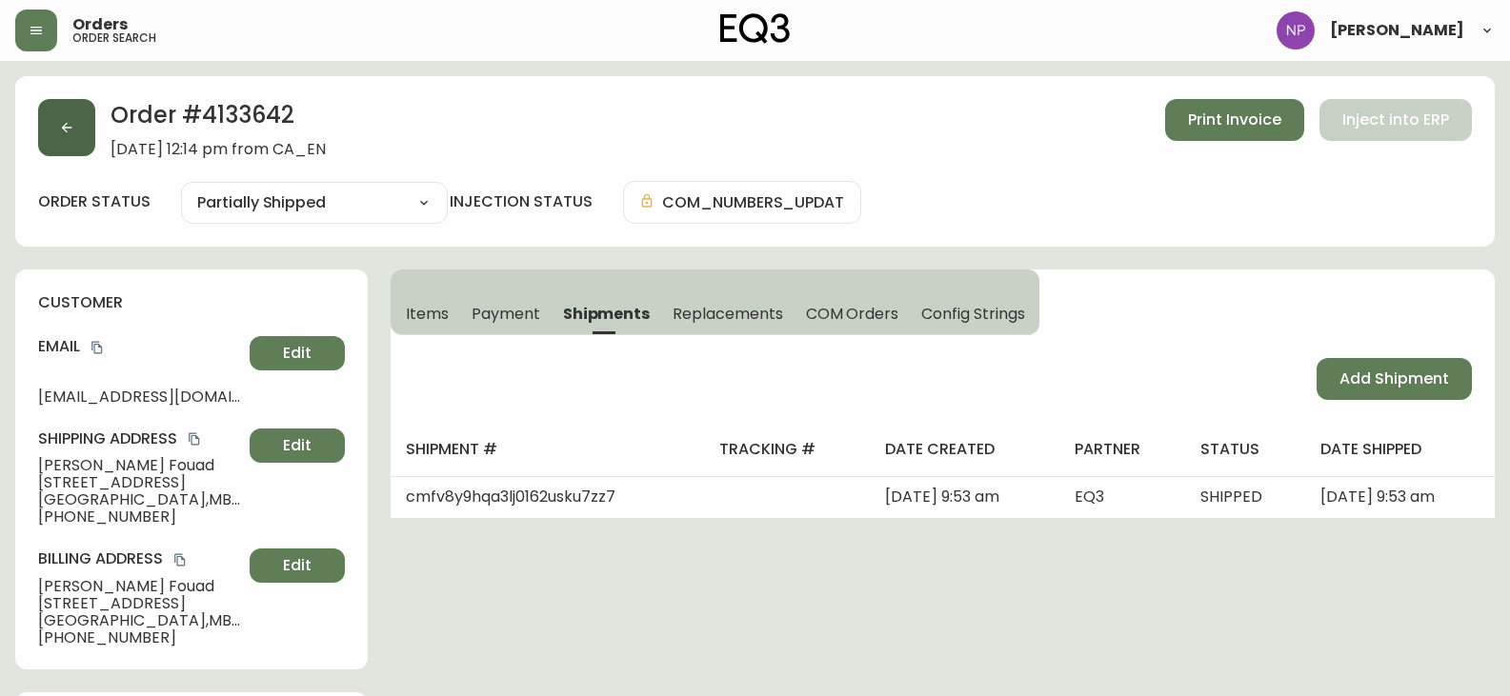
click at [77, 133] on button "button" at bounding box center [66, 127] width 57 height 57
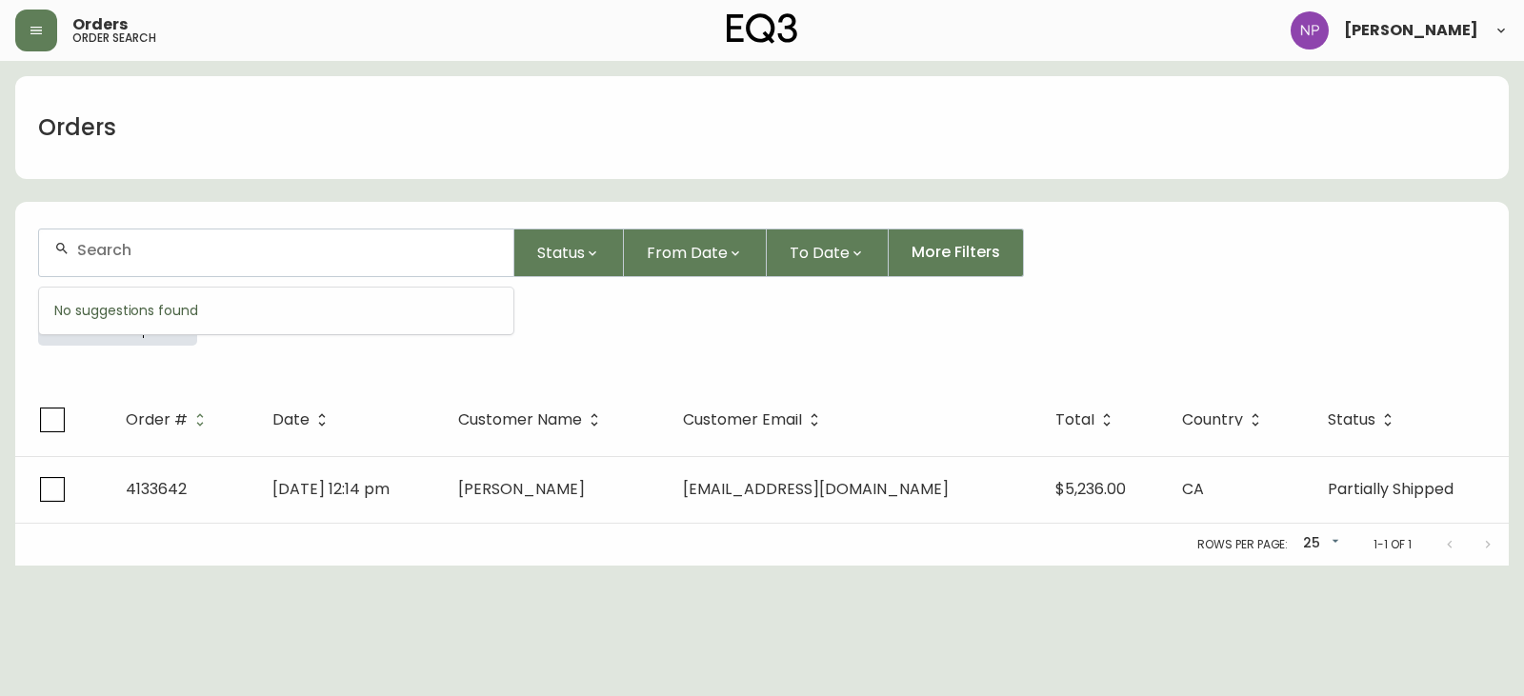
drag, startPoint x: 247, startPoint y: 249, endPoint x: 235, endPoint y: 252, distance: 11.8
click at [246, 249] on input "text" at bounding box center [287, 250] width 421 height 18
type input "4135477"
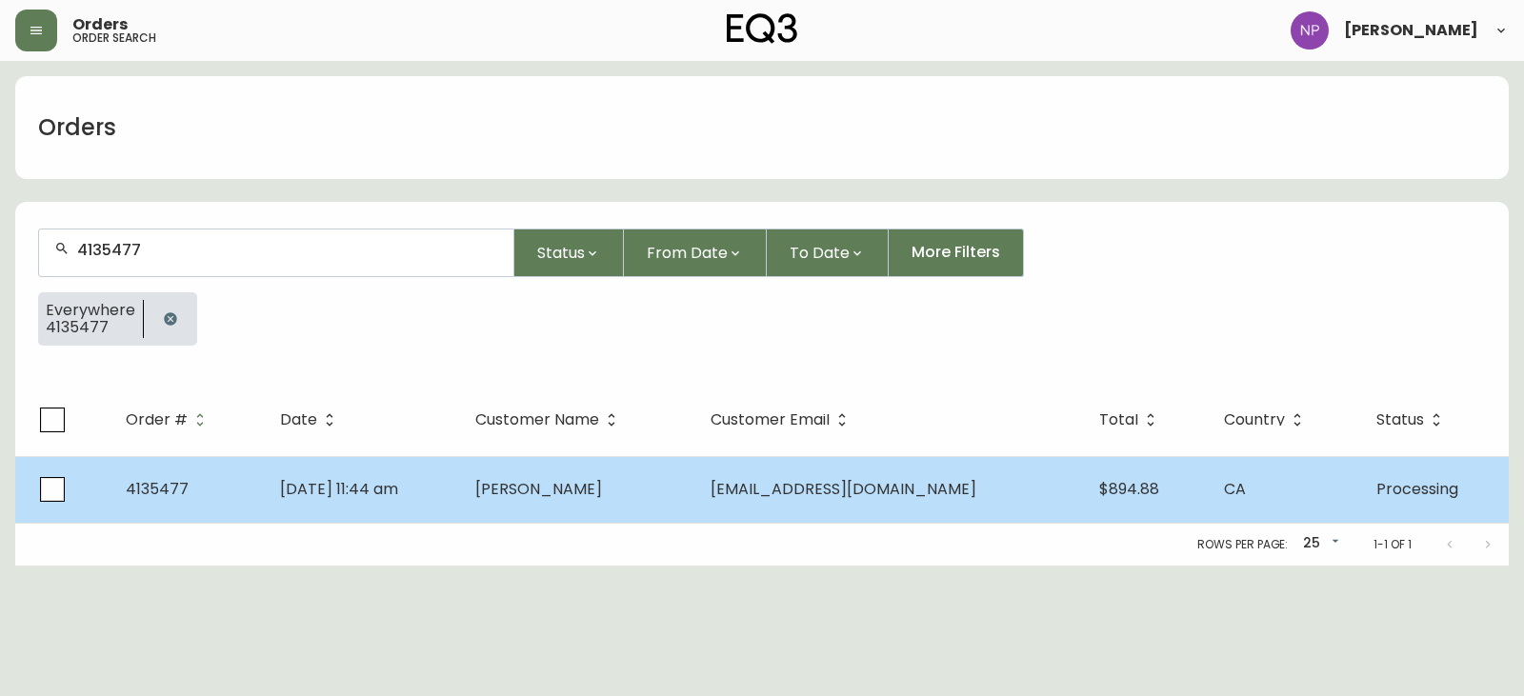
click at [394, 490] on span "[DATE] 11:44 am" at bounding box center [339, 489] width 118 height 22
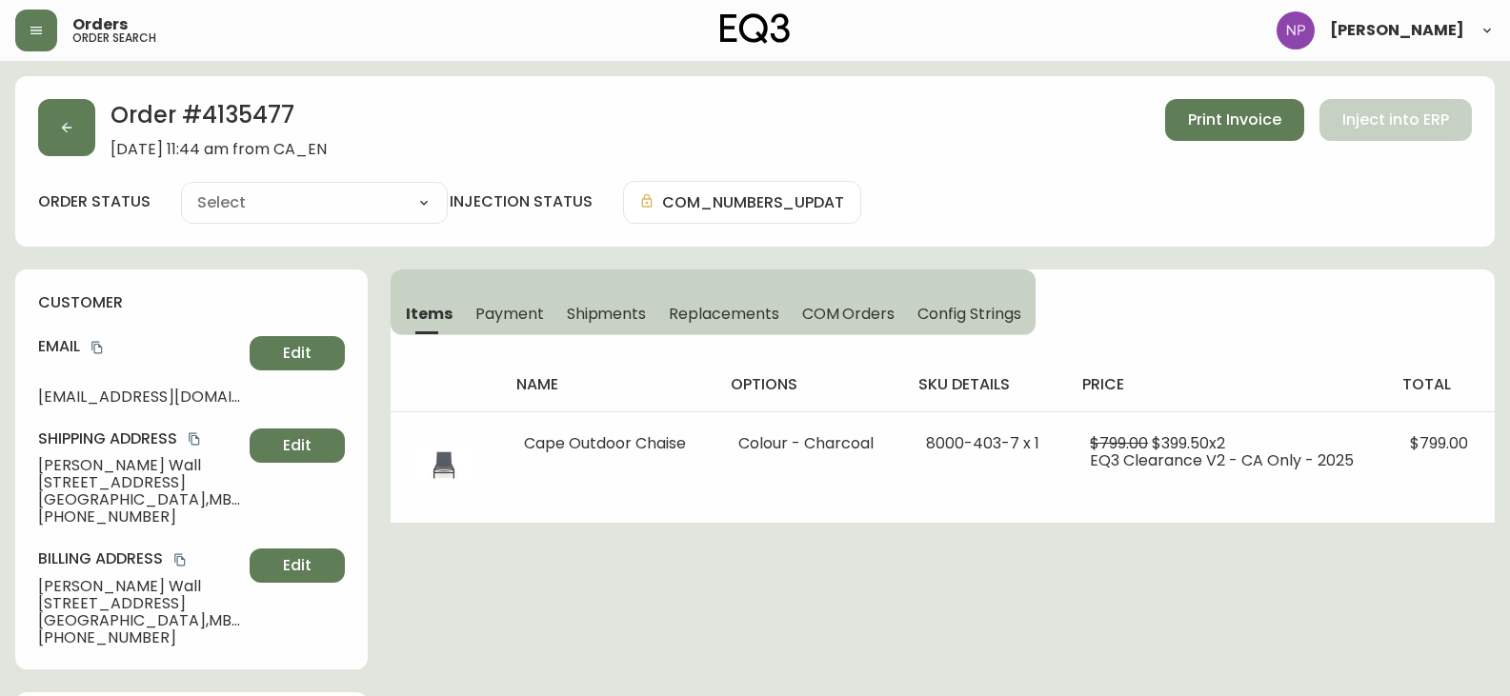
type input "Processing"
select select "PROCESSING"
click at [630, 320] on span "Shipments" at bounding box center [607, 314] width 80 height 20
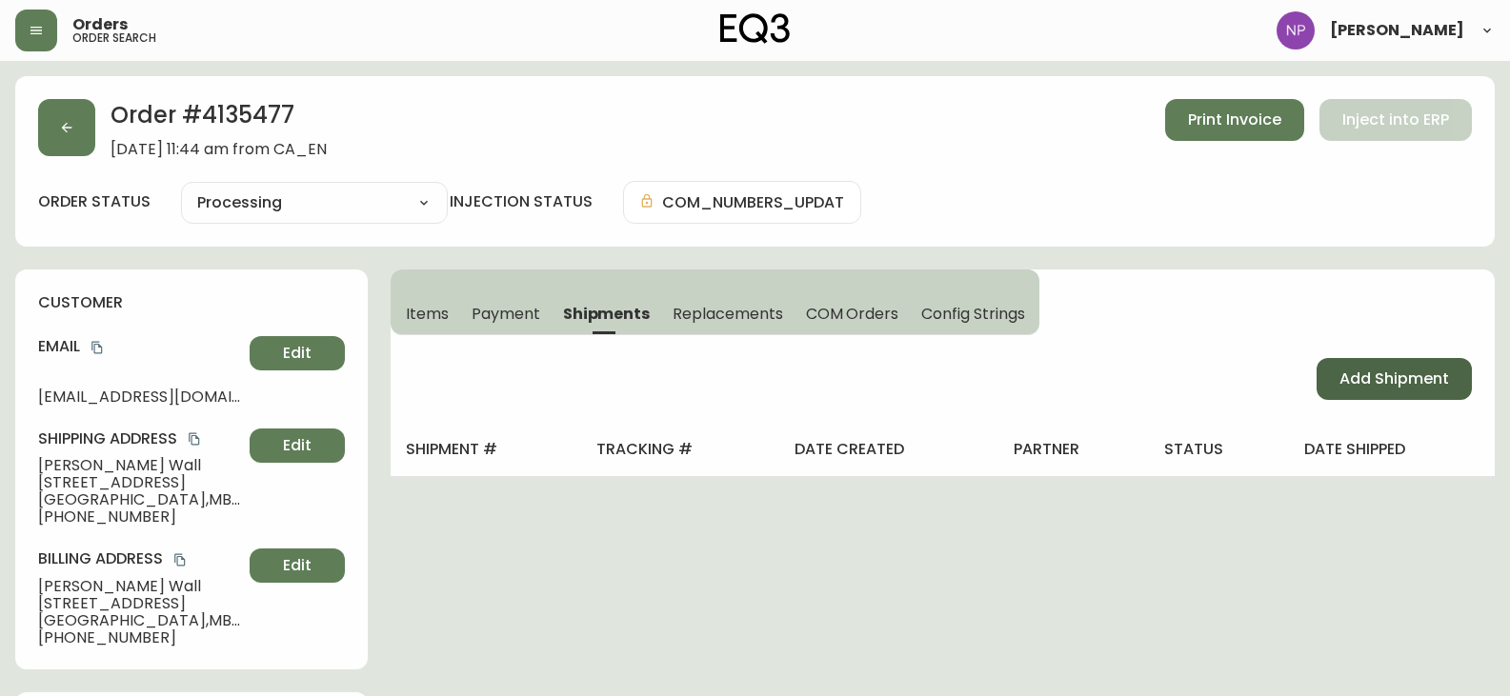
click at [1363, 399] on button "Add Shipment" at bounding box center [1394, 379] width 155 height 42
select select "PENDING"
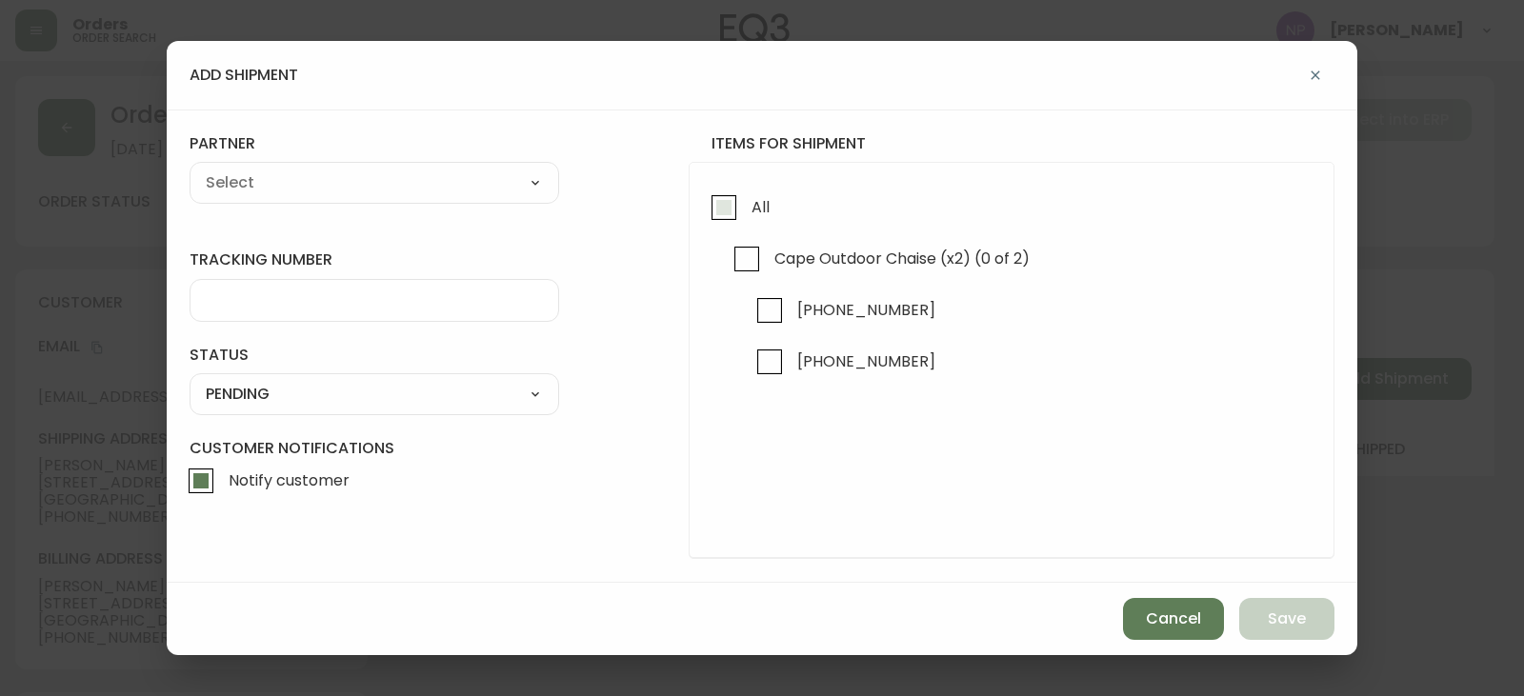
click at [751, 217] on span "All" at bounding box center [758, 207] width 24 height 42
click at [746, 217] on input "All" at bounding box center [724, 208] width 44 height 44
checkbox input "true"
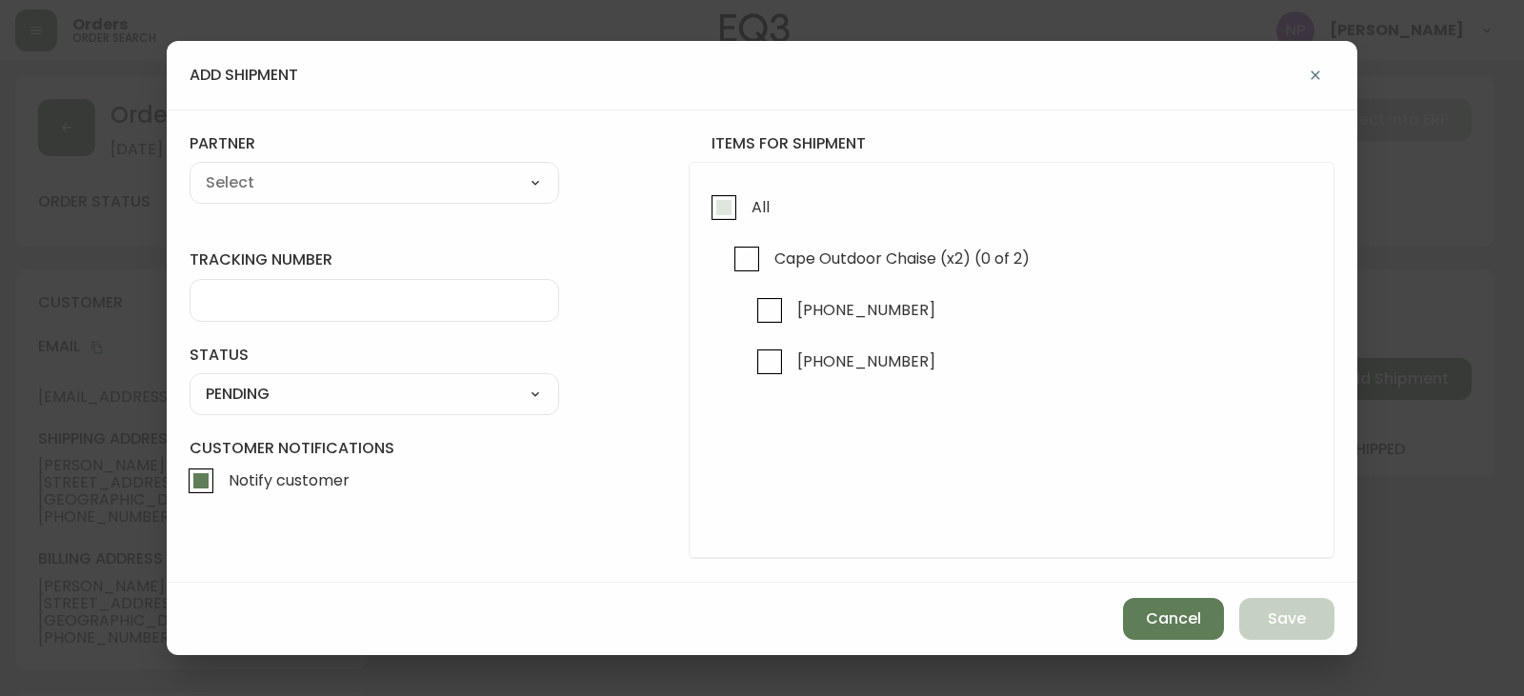
checkbox input "true"
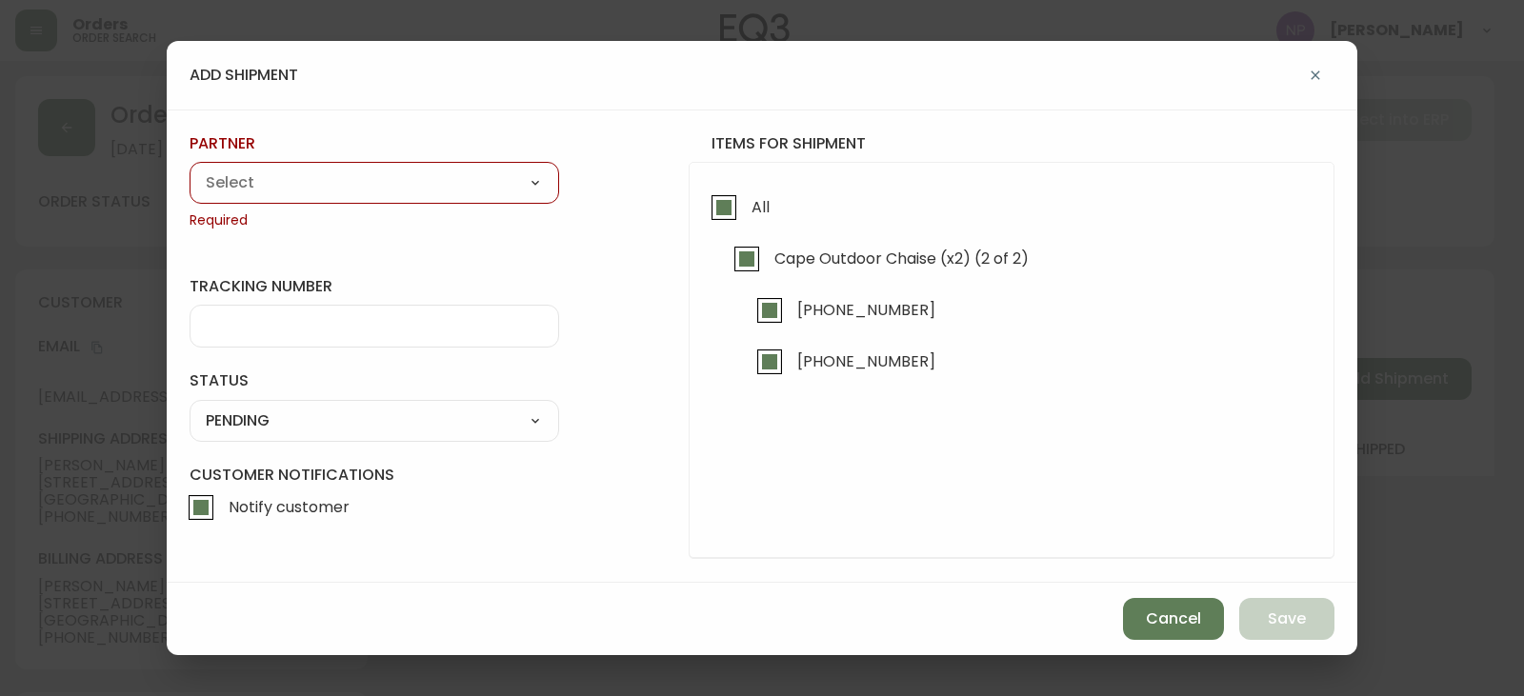
click at [458, 173] on select "A Move to Remember LLC ABF Freight Alero [PERSON_NAME] Canada Post Canpar Expre…" at bounding box center [375, 183] width 370 height 29
select select "cjy0aaf3c01x30166dpi6h6qg"
click at [190, 169] on select "A Move to Remember LLC ABF Freight Alero [PERSON_NAME] Canada Post Canpar Expre…" at bounding box center [375, 183] width 370 height 29
type input "EQ3"
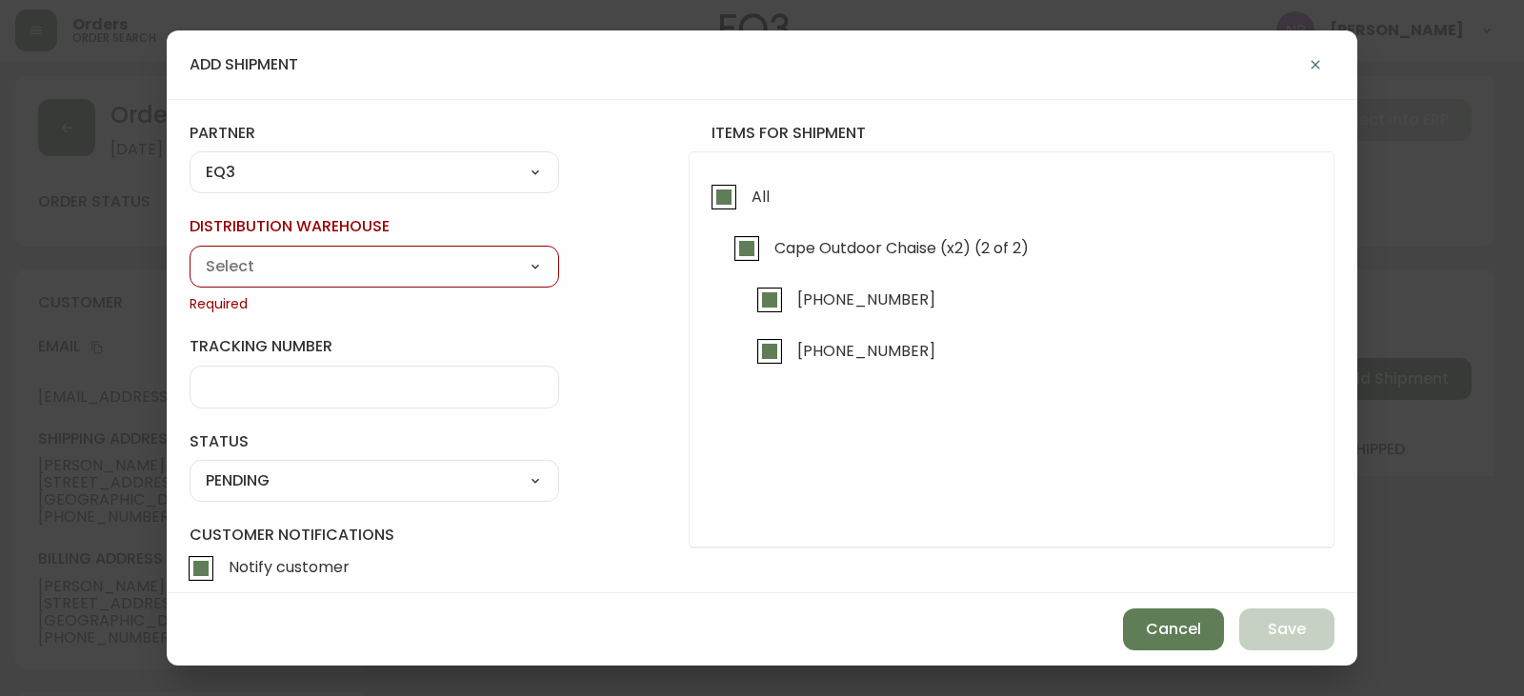
click at [298, 270] on select "Calgary Warehouse GTA Distribution Center [GEOGRAPHIC_DATA] [GEOGRAPHIC_DATA] W…" at bounding box center [375, 266] width 370 height 29
select select "ck98uz8nb00023kl9agli5rk9"
click at [190, 252] on select "Calgary Warehouse GTA Distribution Center [GEOGRAPHIC_DATA] [GEOGRAPHIC_DATA] W…" at bounding box center [375, 266] width 370 height 29
type input "[GEOGRAPHIC_DATA]"
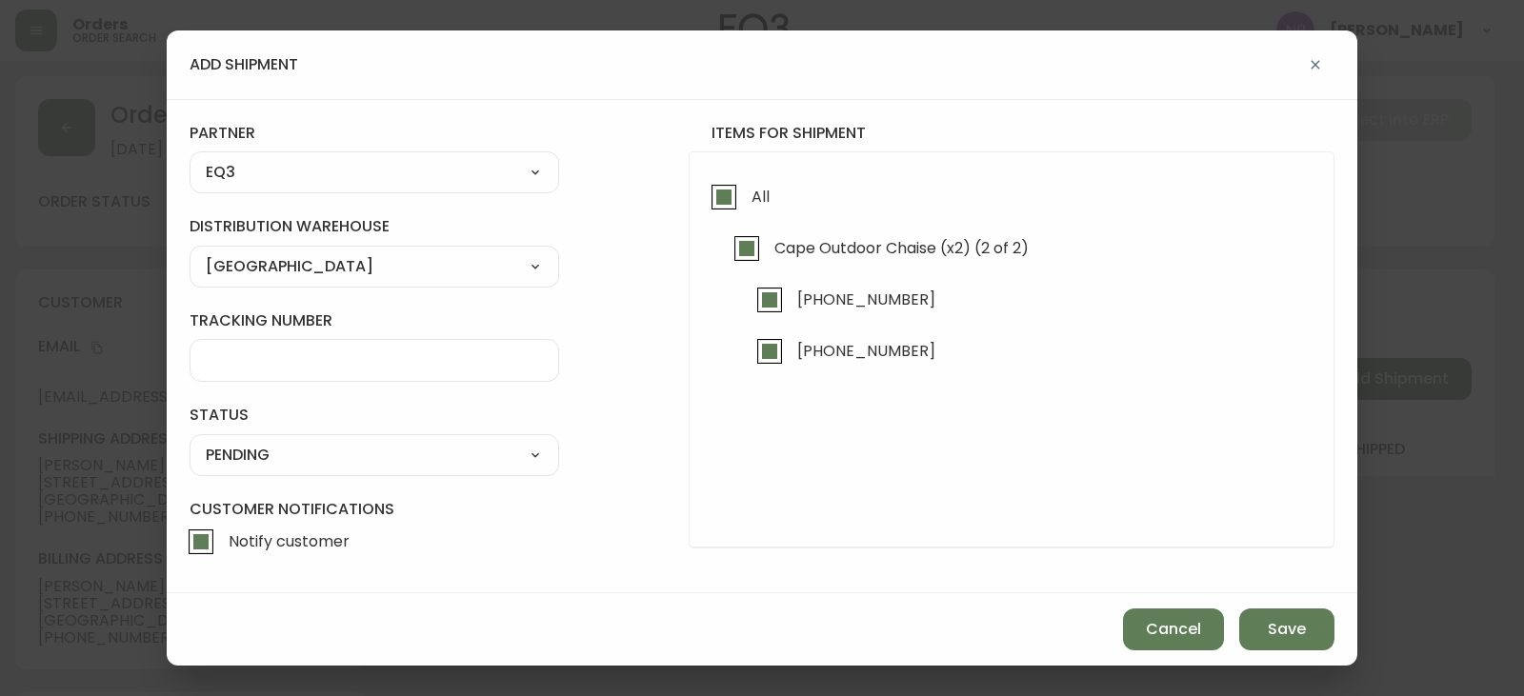
click at [293, 458] on select "SHIPPED PENDING CANCELLED" at bounding box center [375, 455] width 370 height 29
click at [190, 441] on select "SHIPPED PENDING CANCELLED" at bounding box center [375, 455] width 370 height 29
select select "PENDING"
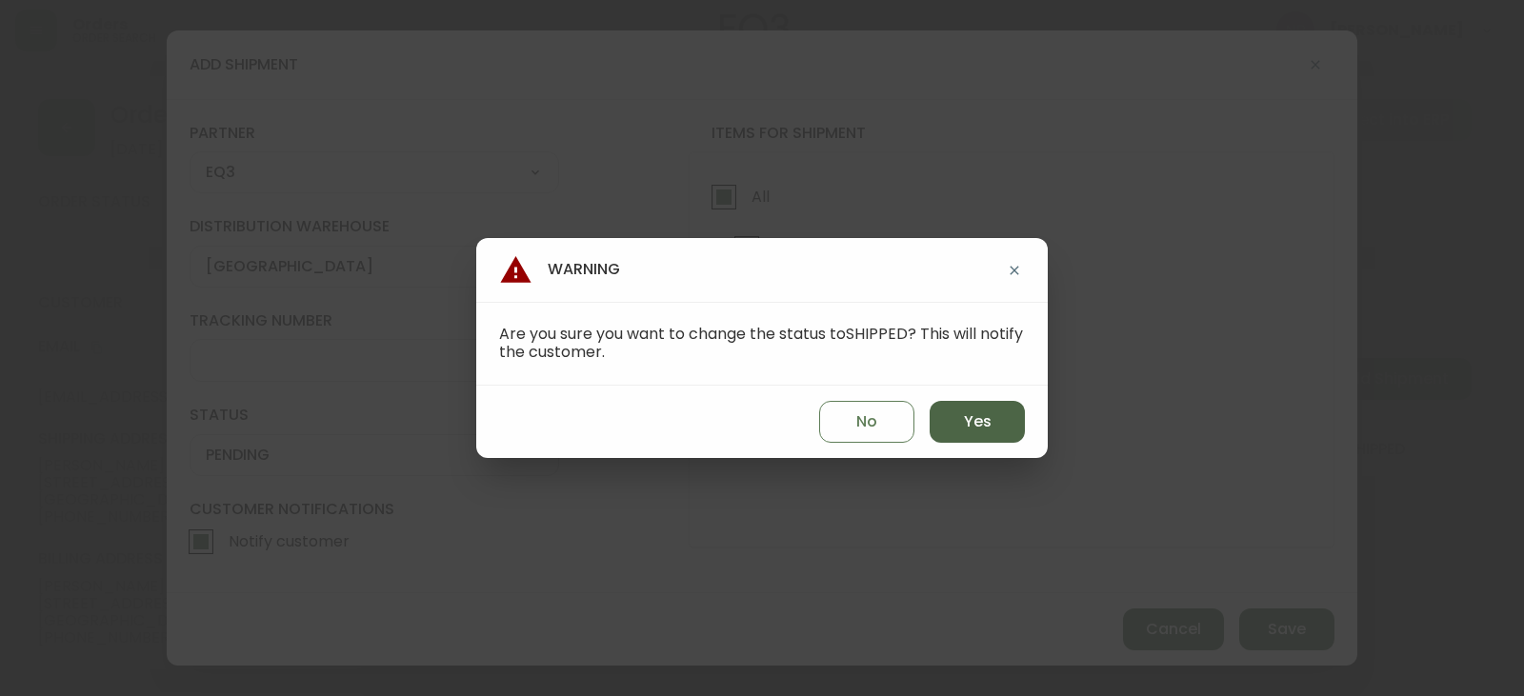
drag, startPoint x: 990, startPoint y: 409, endPoint x: 983, endPoint y: 418, distance: 11.6
click at [990, 415] on button "Yes" at bounding box center [977, 422] width 95 height 42
type input "SHIPPED"
select select "SHIPPED"
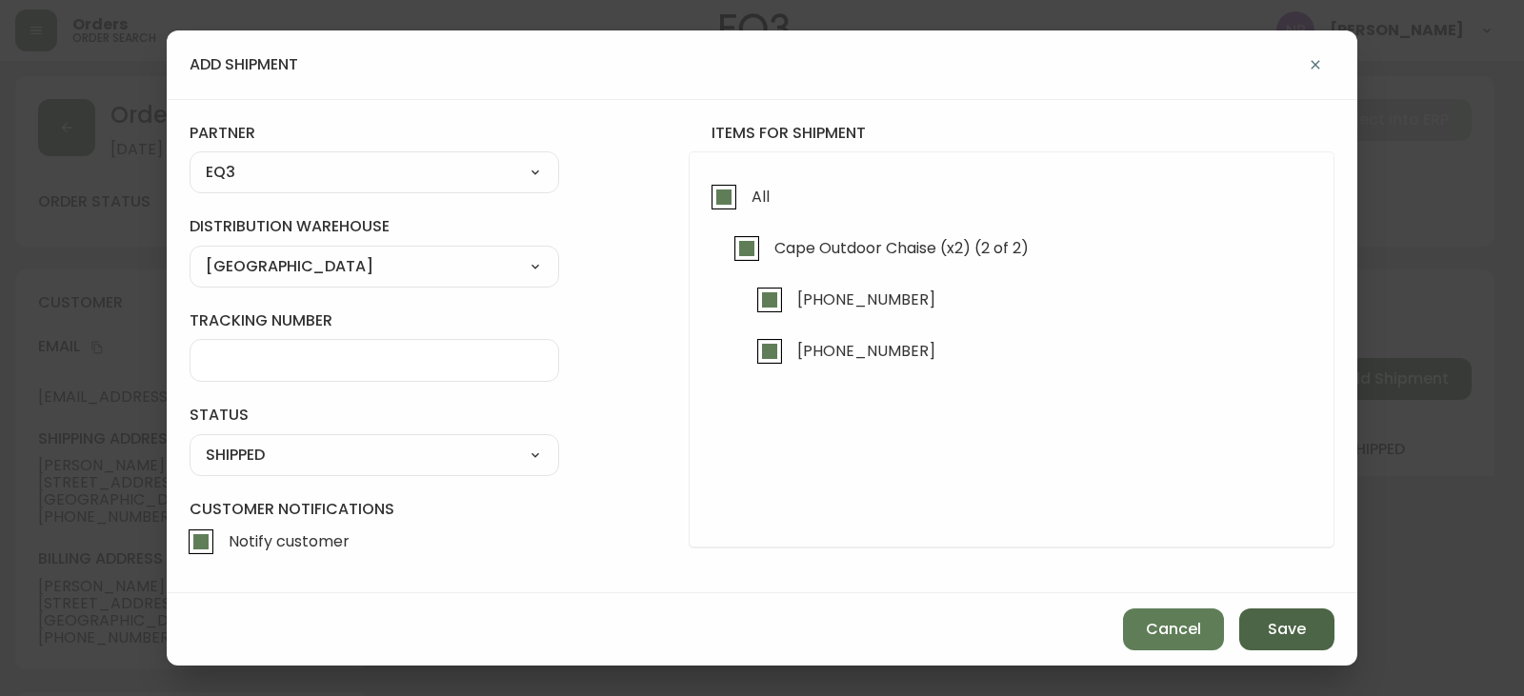
click at [1266, 622] on button "Save" at bounding box center [1287, 630] width 95 height 42
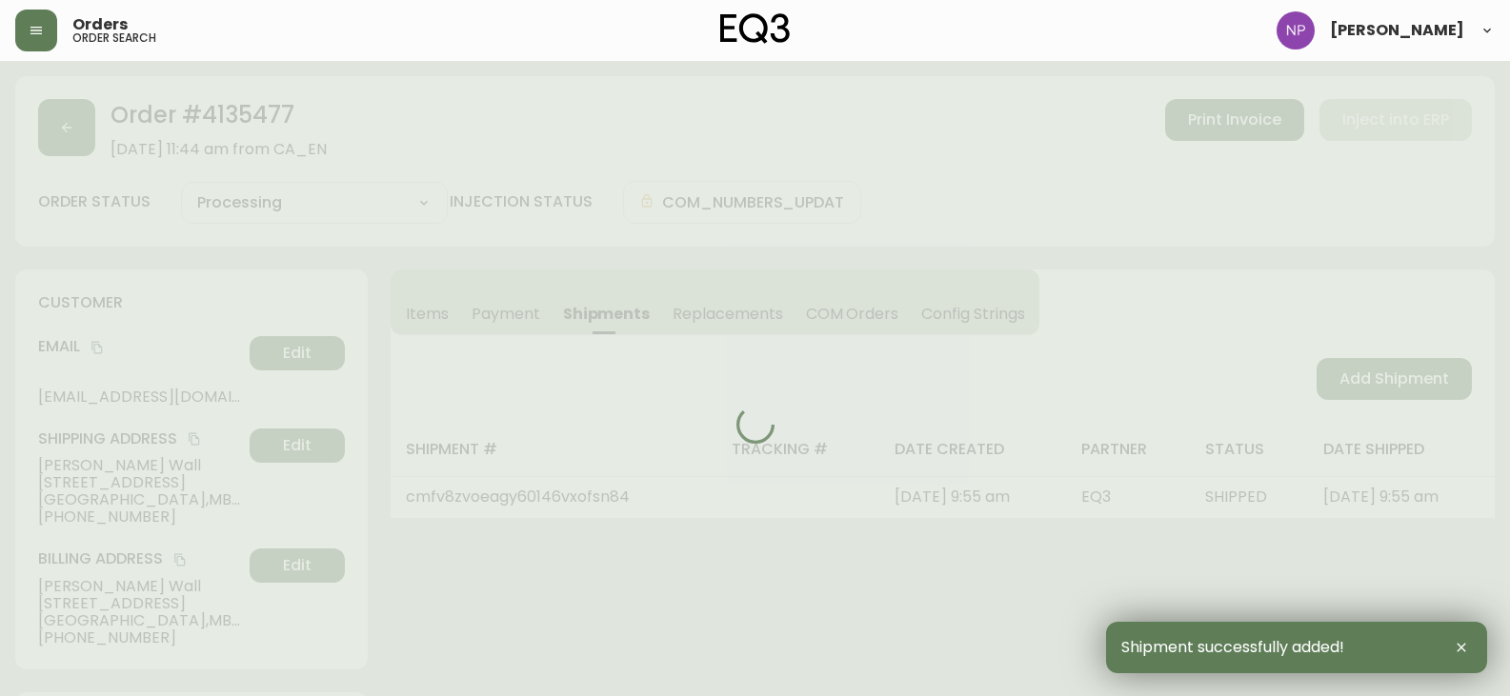
type input "Fully Shipped"
select select "FULLY_SHIPPED"
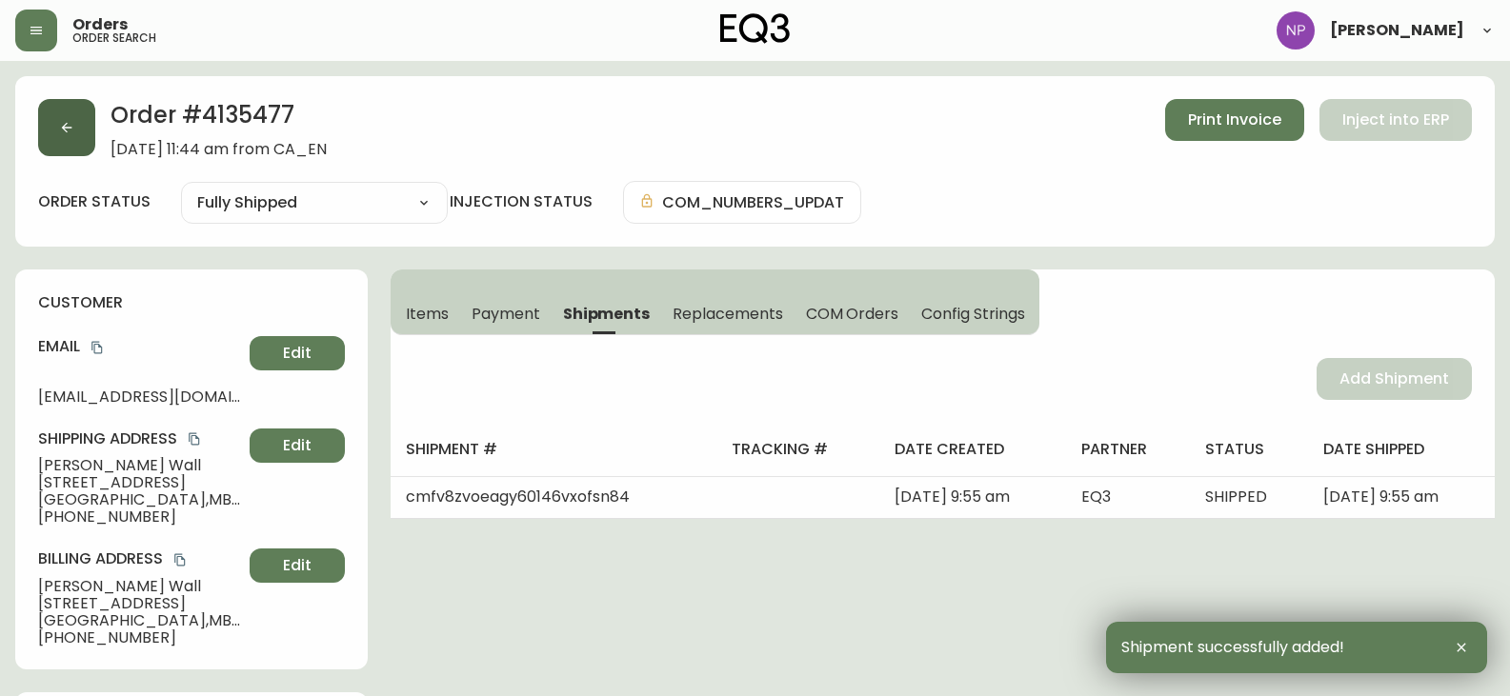
click at [81, 132] on button "button" at bounding box center [66, 127] width 57 height 57
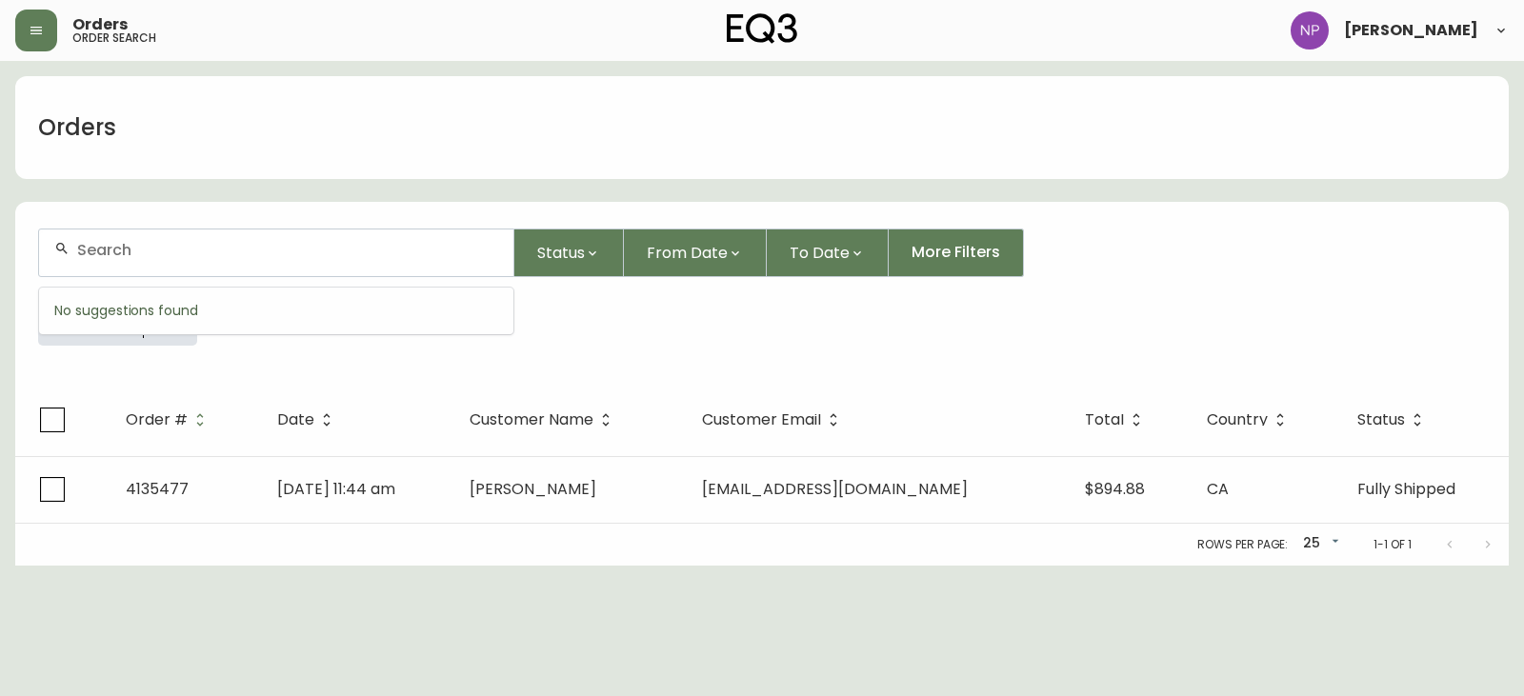
click at [106, 244] on input "text" at bounding box center [287, 250] width 421 height 18
click at [171, 317] on icon "button" at bounding box center [170, 319] width 15 height 15
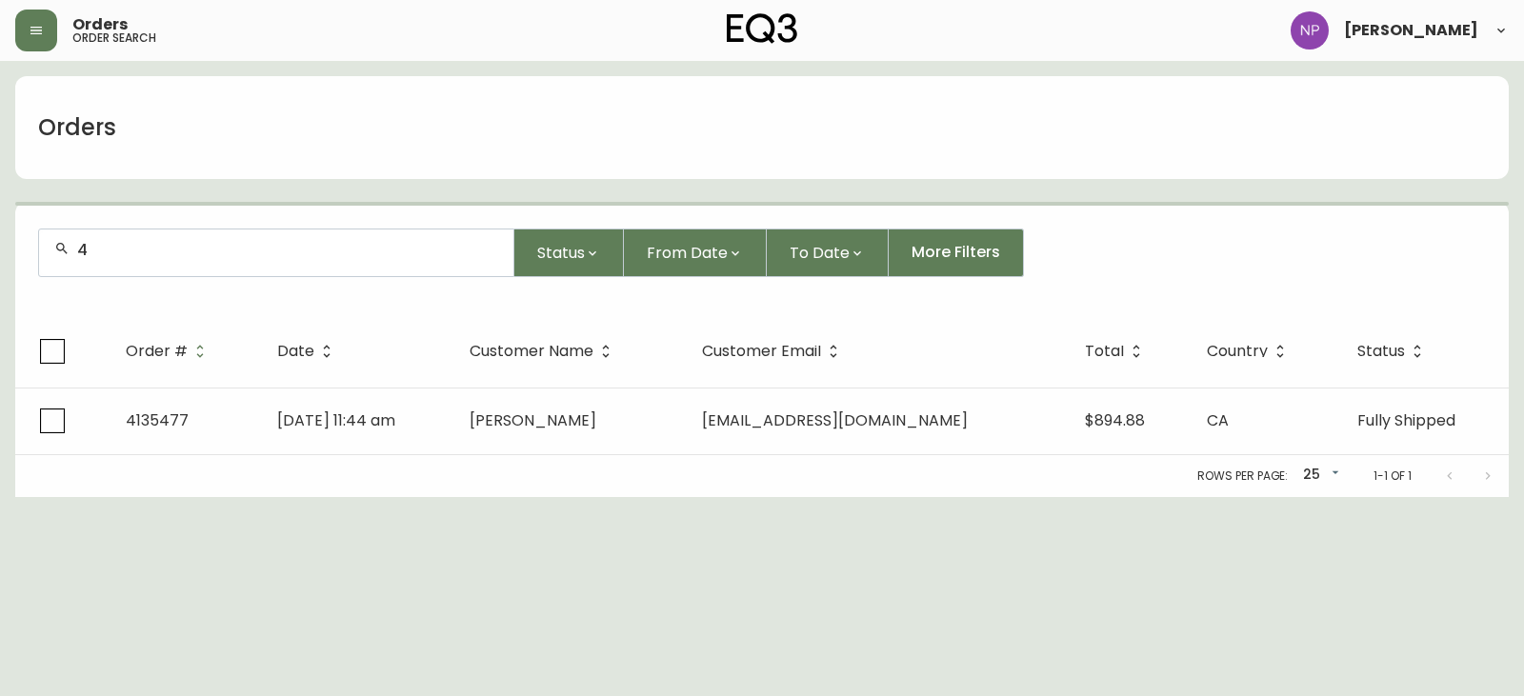
click at [144, 260] on div "4" at bounding box center [276, 253] width 474 height 47
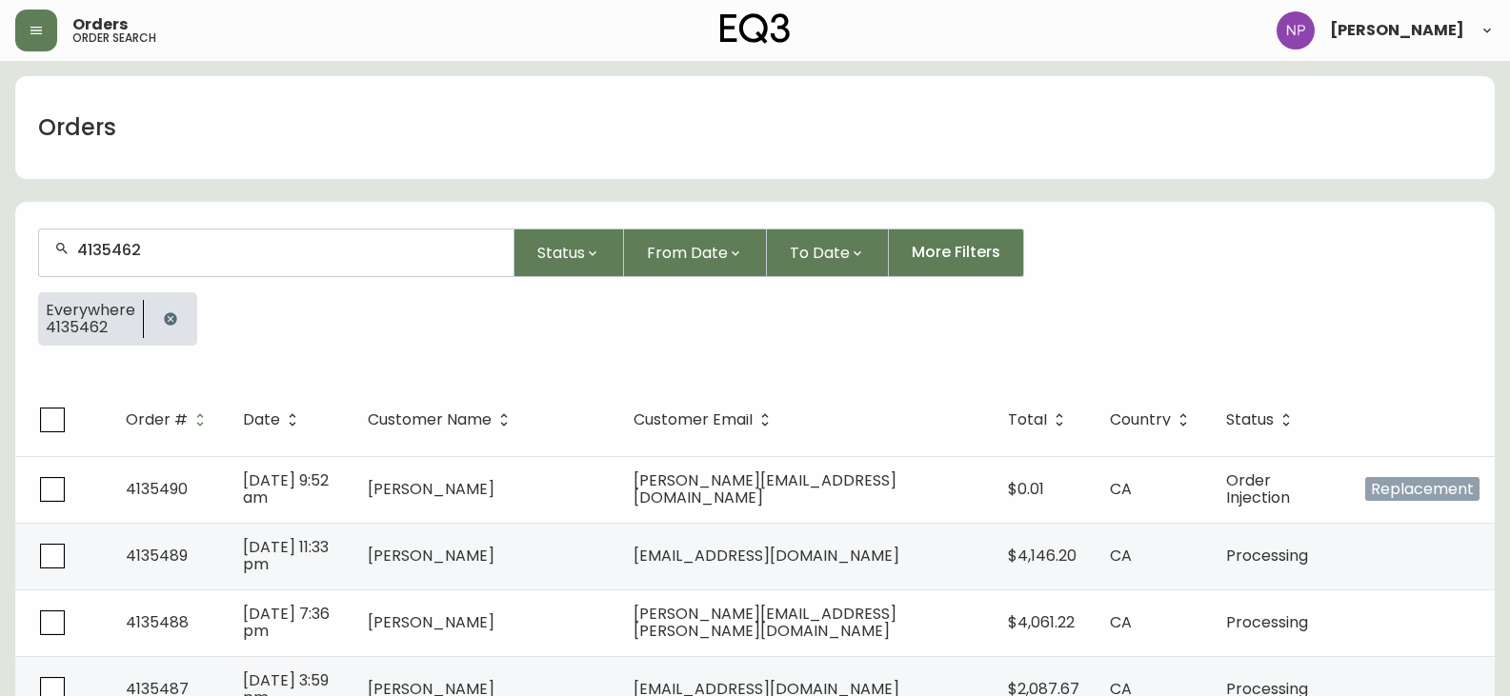
type input "4135462"
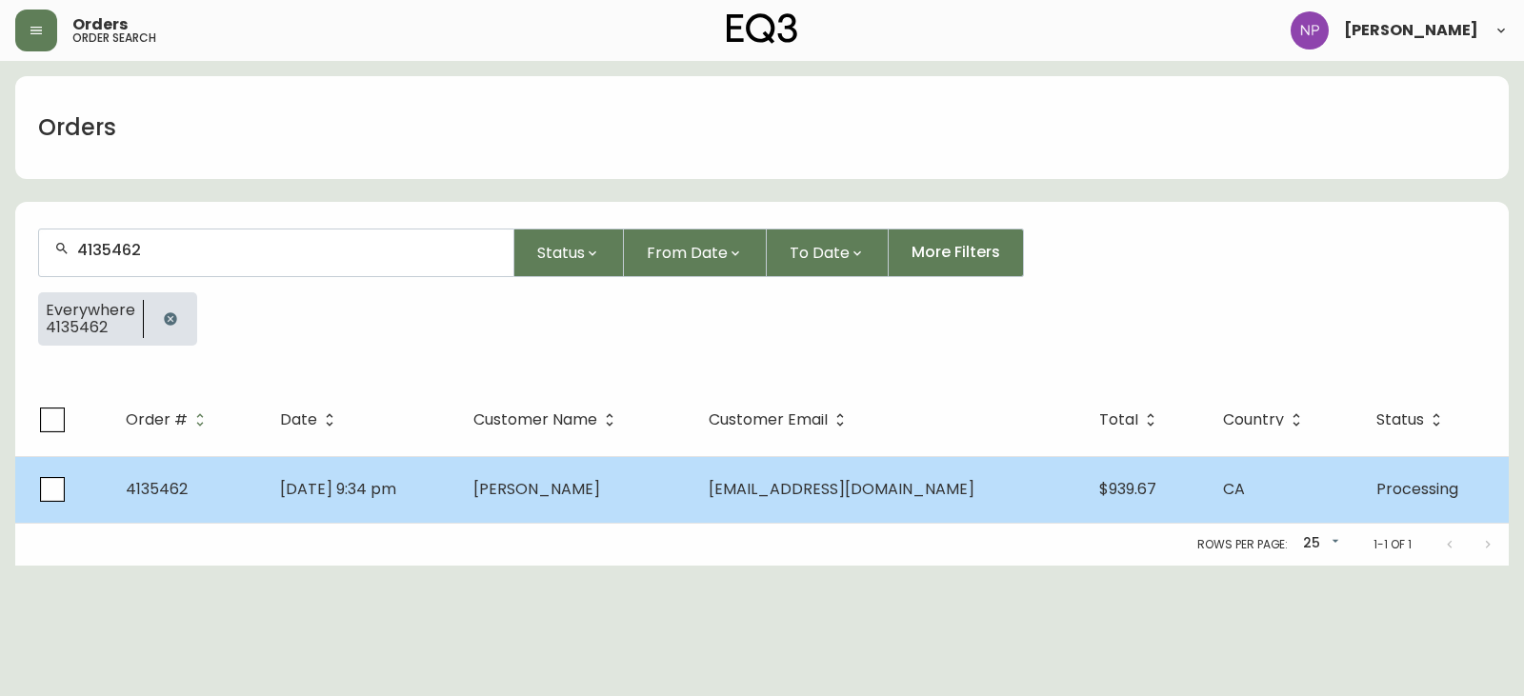
click at [580, 486] on span "[PERSON_NAME]" at bounding box center [537, 489] width 127 height 22
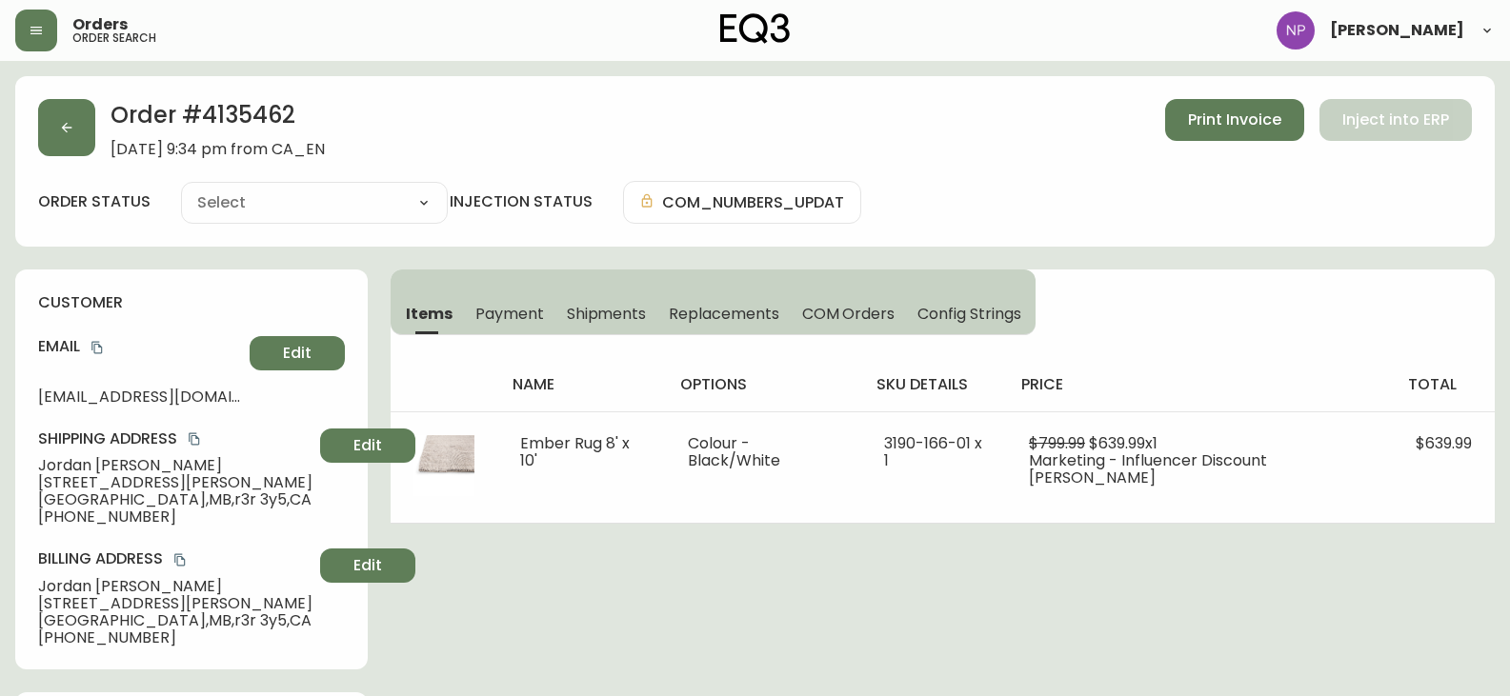
type input "Processing"
select select "PROCESSING"
click at [627, 313] on span "Shipments" at bounding box center [607, 314] width 80 height 20
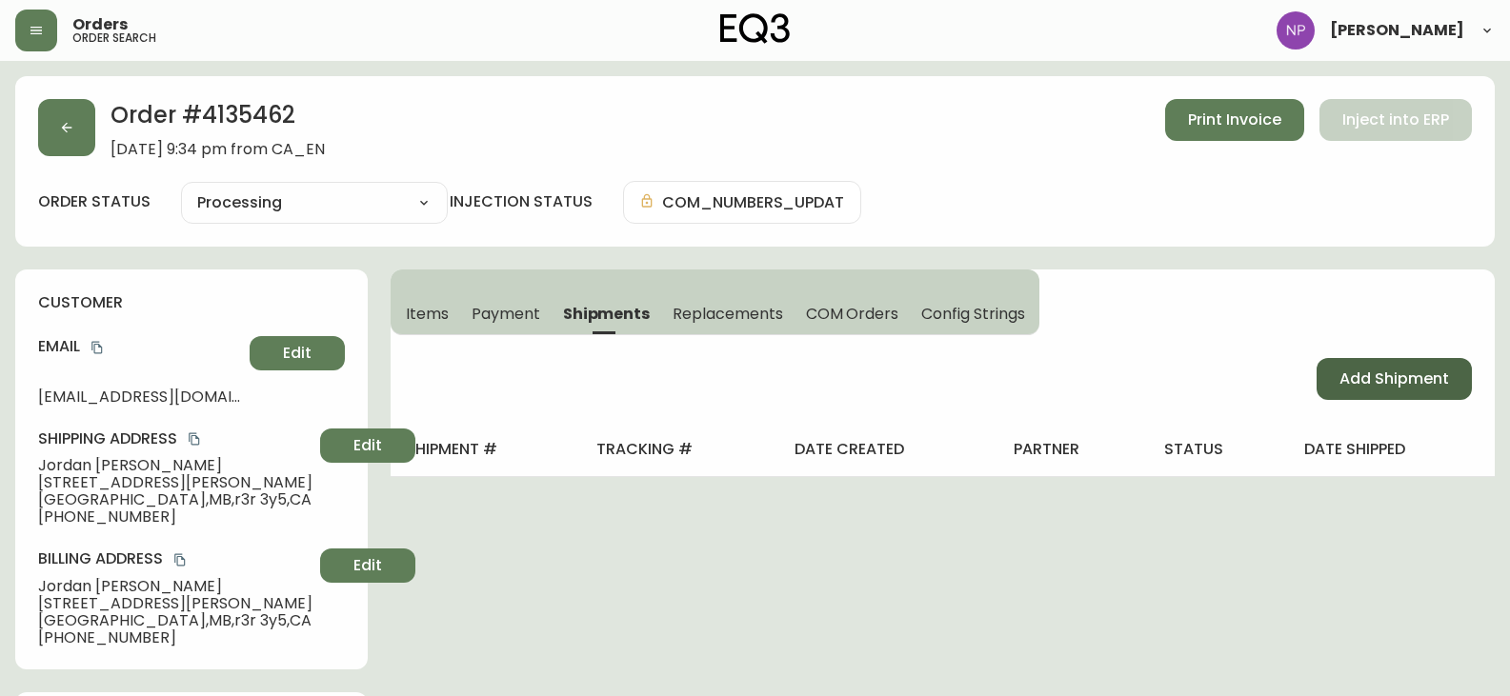
click at [1381, 384] on span "Add Shipment" at bounding box center [1395, 379] width 110 height 21
select select "PENDING"
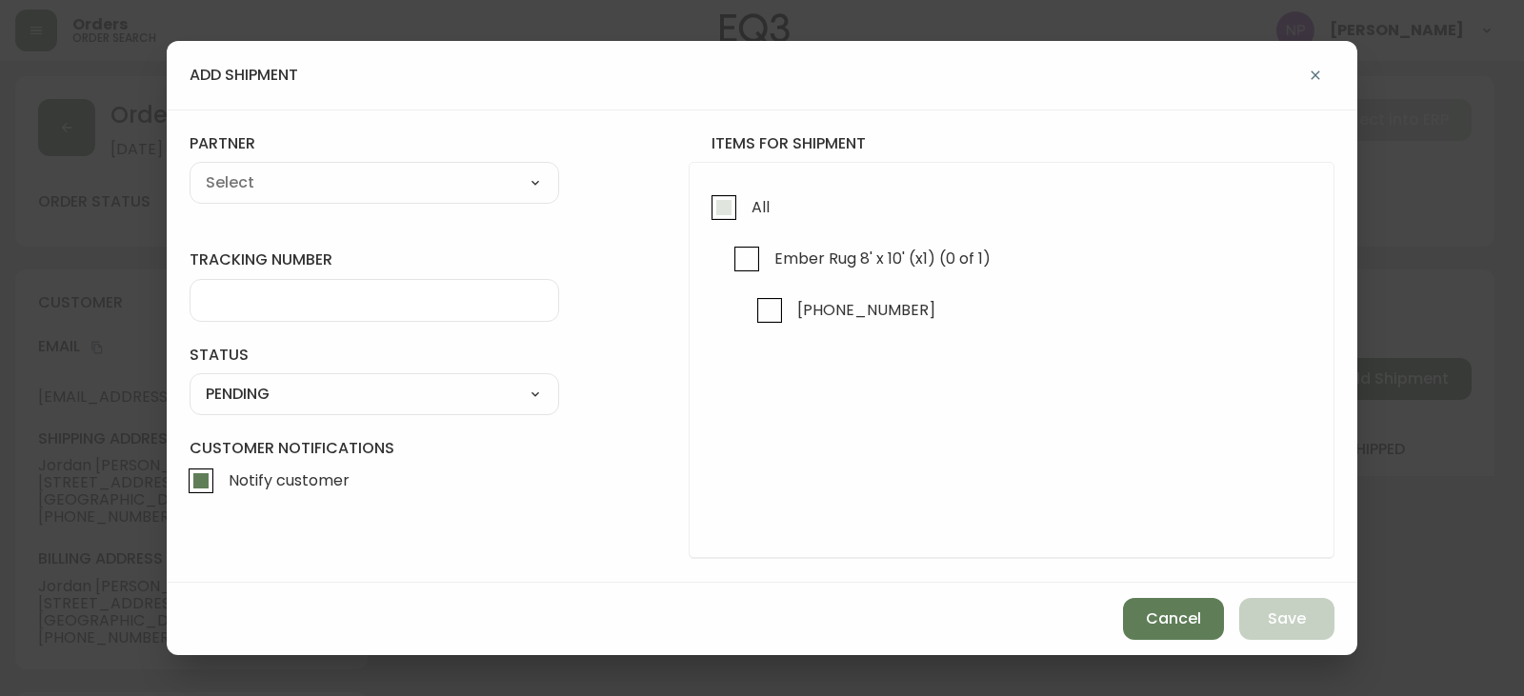
click at [729, 225] on input "All" at bounding box center [724, 208] width 44 height 44
checkbox input "true"
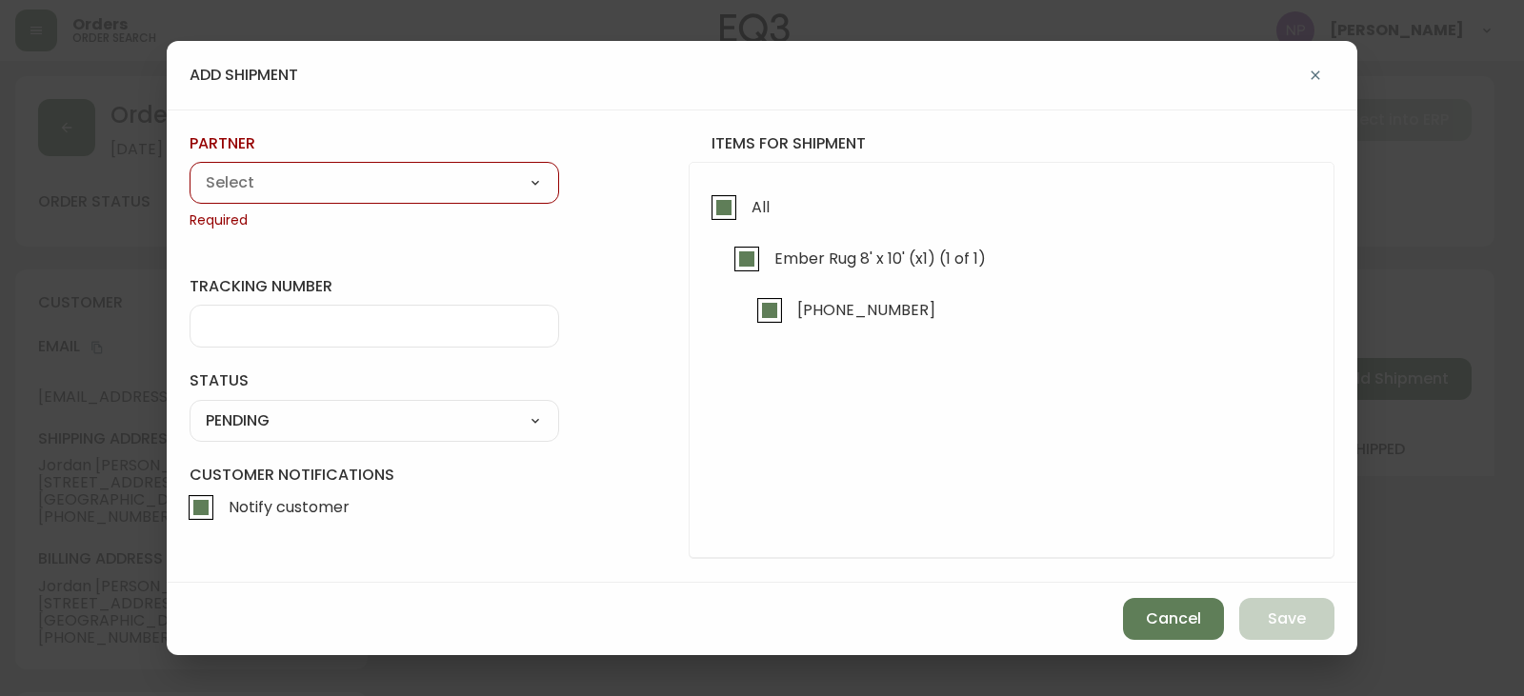
click at [237, 175] on select "A Move to Remember LLC ABF Freight Alero [PERSON_NAME] Canada Post Canpar Expre…" at bounding box center [375, 183] width 370 height 29
select select "cjy0aaf3c01x30166dpi6h6qg"
click at [190, 169] on select "A Move to Remember LLC ABF Freight Alero [PERSON_NAME] Canada Post Canpar Expre…" at bounding box center [375, 183] width 370 height 29
type input "EQ3"
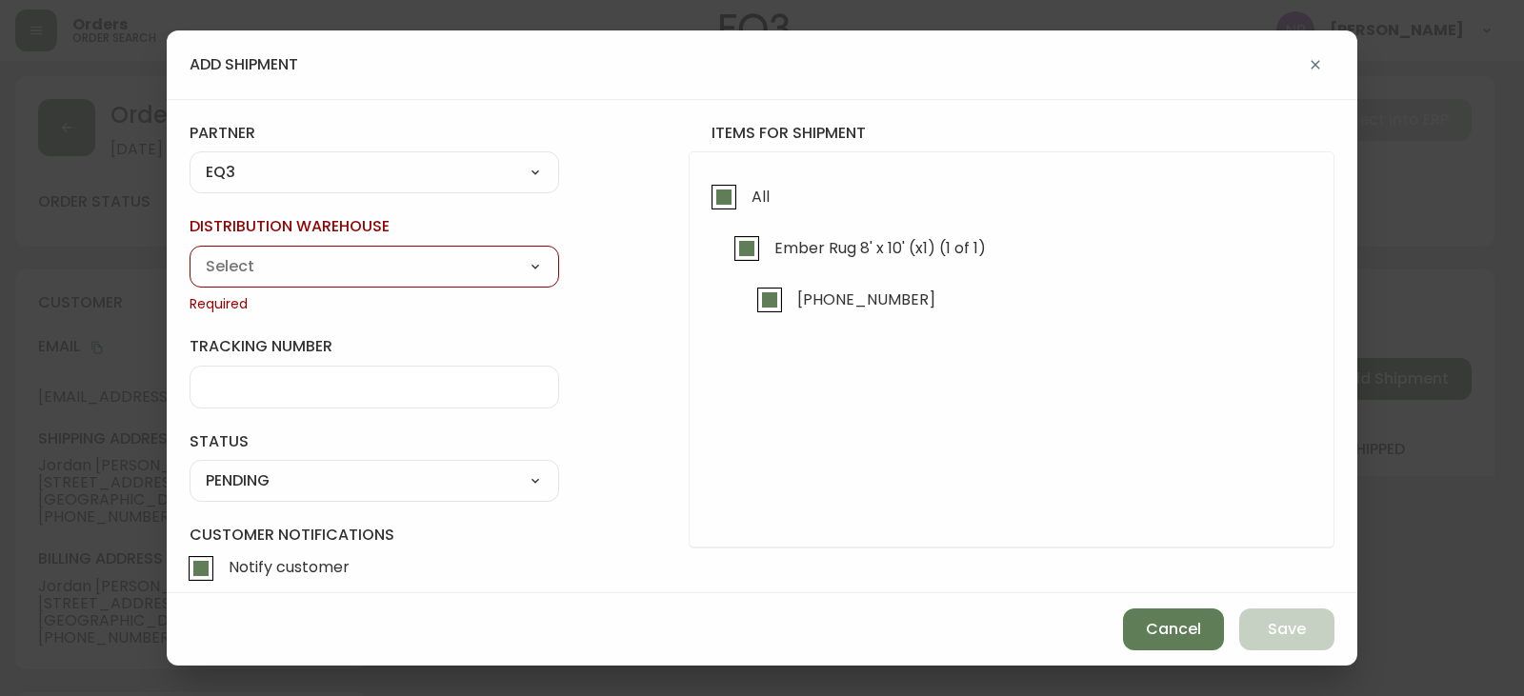
click at [264, 287] on div "Calgary Warehouse GTA Distribution Center [GEOGRAPHIC_DATA] [GEOGRAPHIC_DATA] W…" at bounding box center [375, 267] width 370 height 42
click at [261, 262] on select "Calgary Warehouse GTA Distribution Center [GEOGRAPHIC_DATA] [GEOGRAPHIC_DATA] W…" at bounding box center [375, 266] width 370 height 29
select select "ck98uz8nb00023kl9agli5rk9"
click at [190, 252] on select "Calgary Warehouse GTA Distribution Center [GEOGRAPHIC_DATA] [GEOGRAPHIC_DATA] W…" at bounding box center [375, 266] width 370 height 29
type input "[GEOGRAPHIC_DATA]"
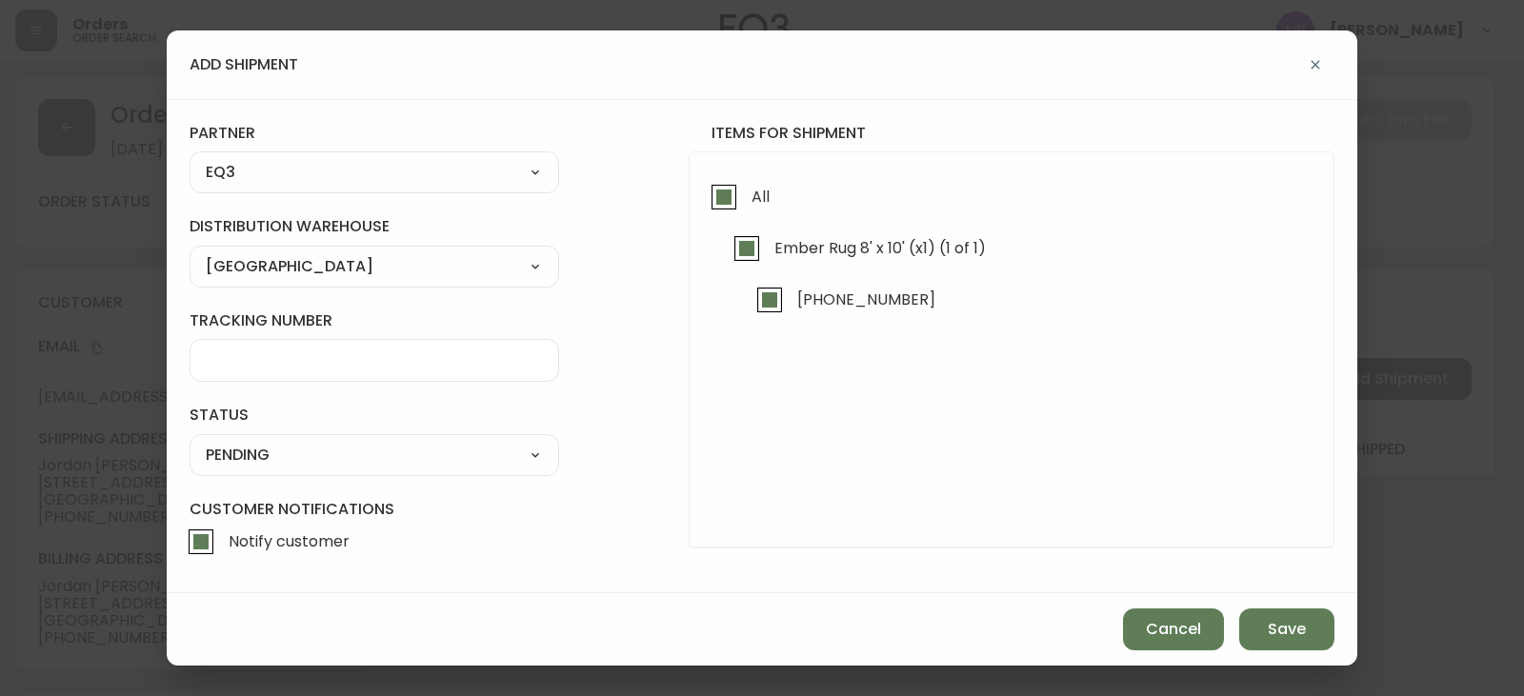
click at [293, 465] on select "SHIPPED PENDING CANCELLED" at bounding box center [375, 455] width 370 height 29
click at [190, 441] on select "SHIPPED PENDING CANCELLED" at bounding box center [375, 455] width 370 height 29
select select "PENDING"
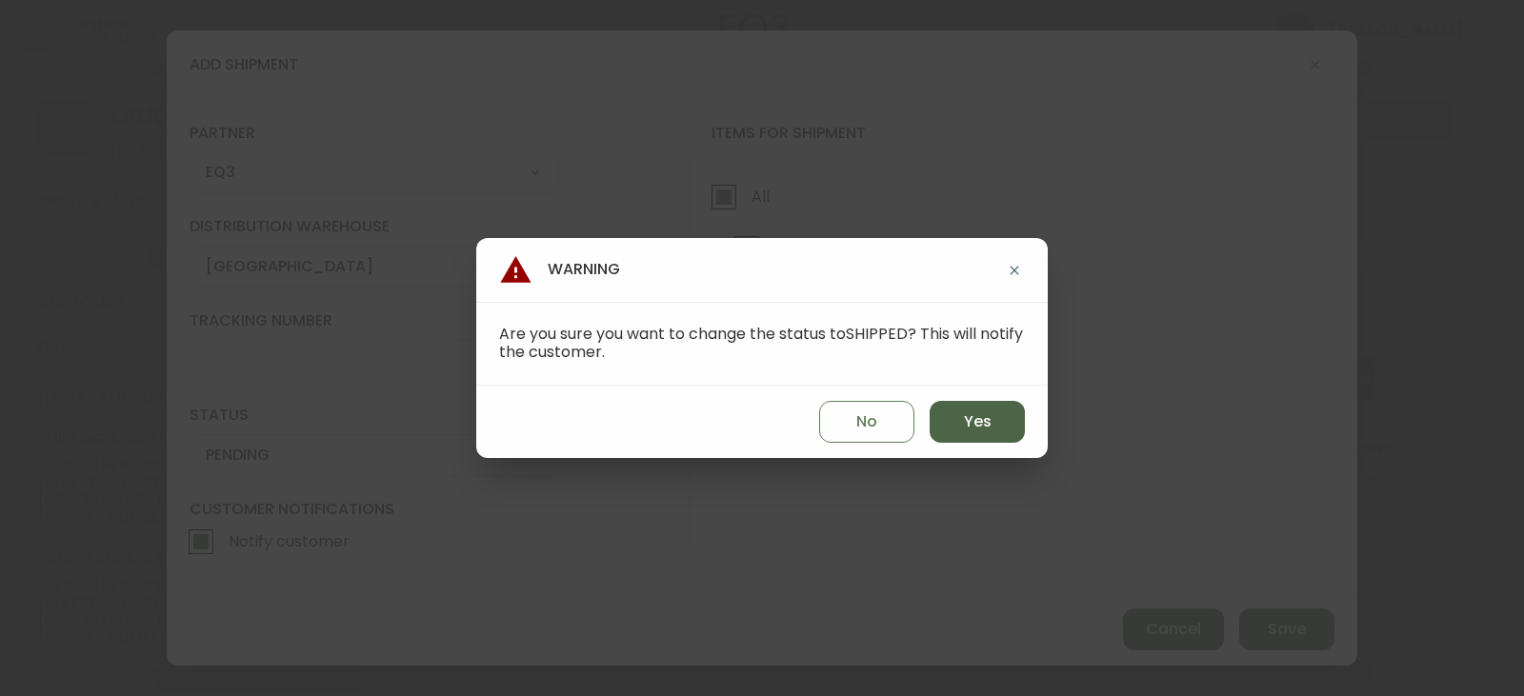
click at [966, 414] on span "Yes" at bounding box center [978, 422] width 28 height 21
type input "SHIPPED"
select select "SHIPPED"
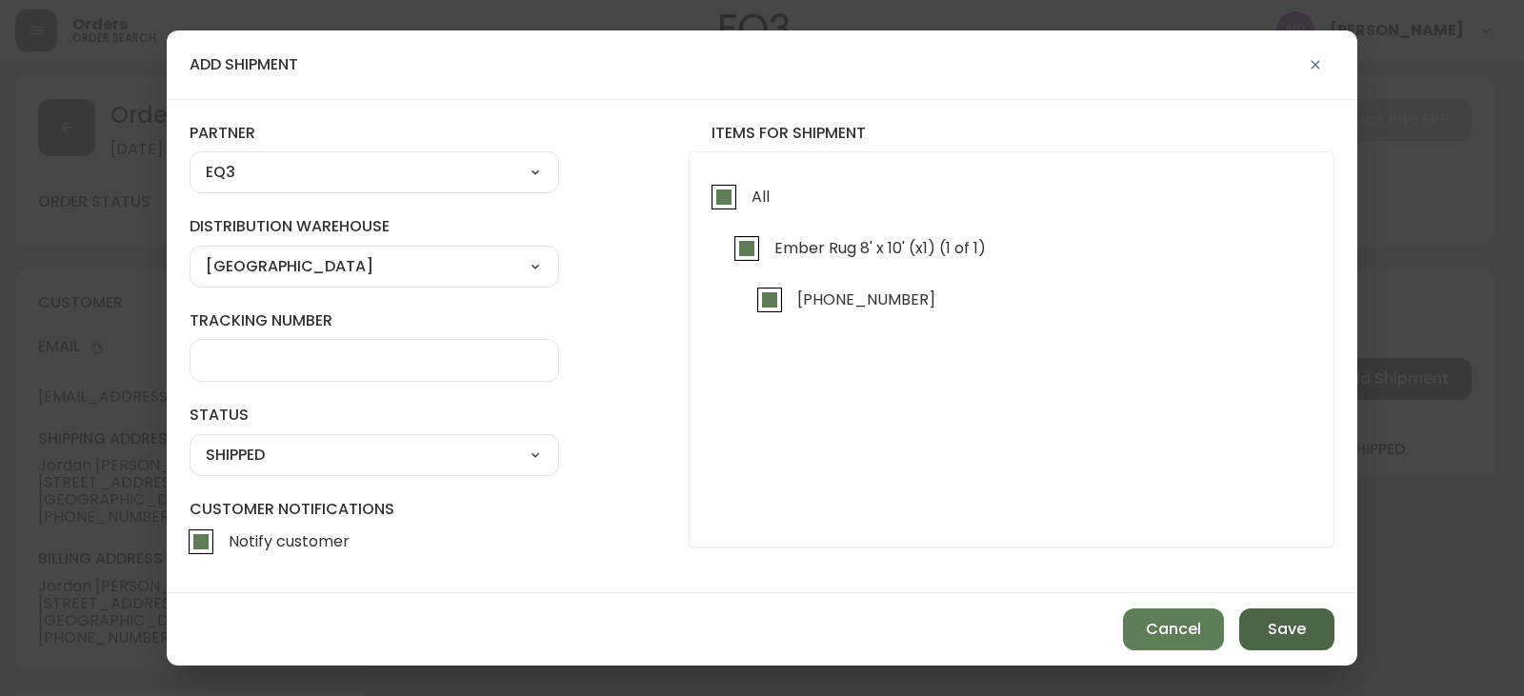
click at [1265, 619] on button "Save" at bounding box center [1287, 630] width 95 height 42
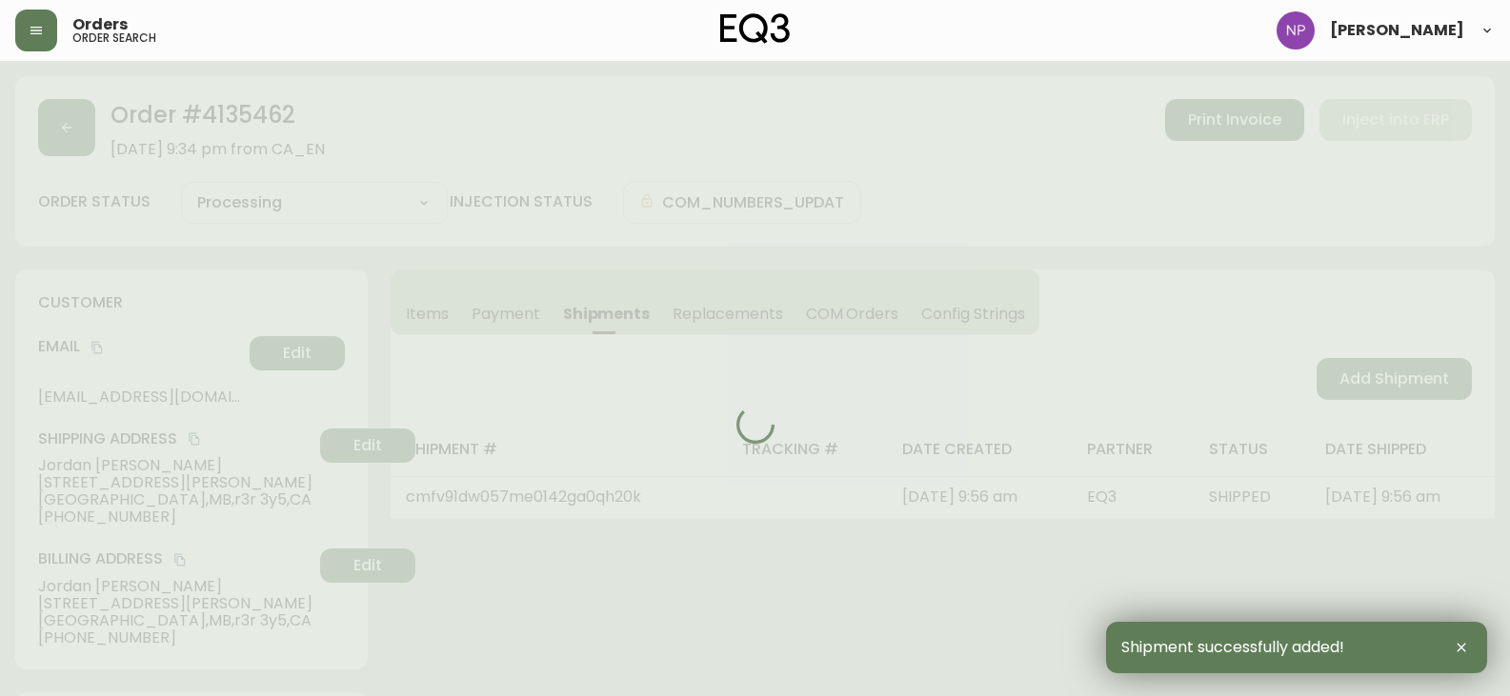
type input "Fully Shipped"
select select "FULLY_SHIPPED"
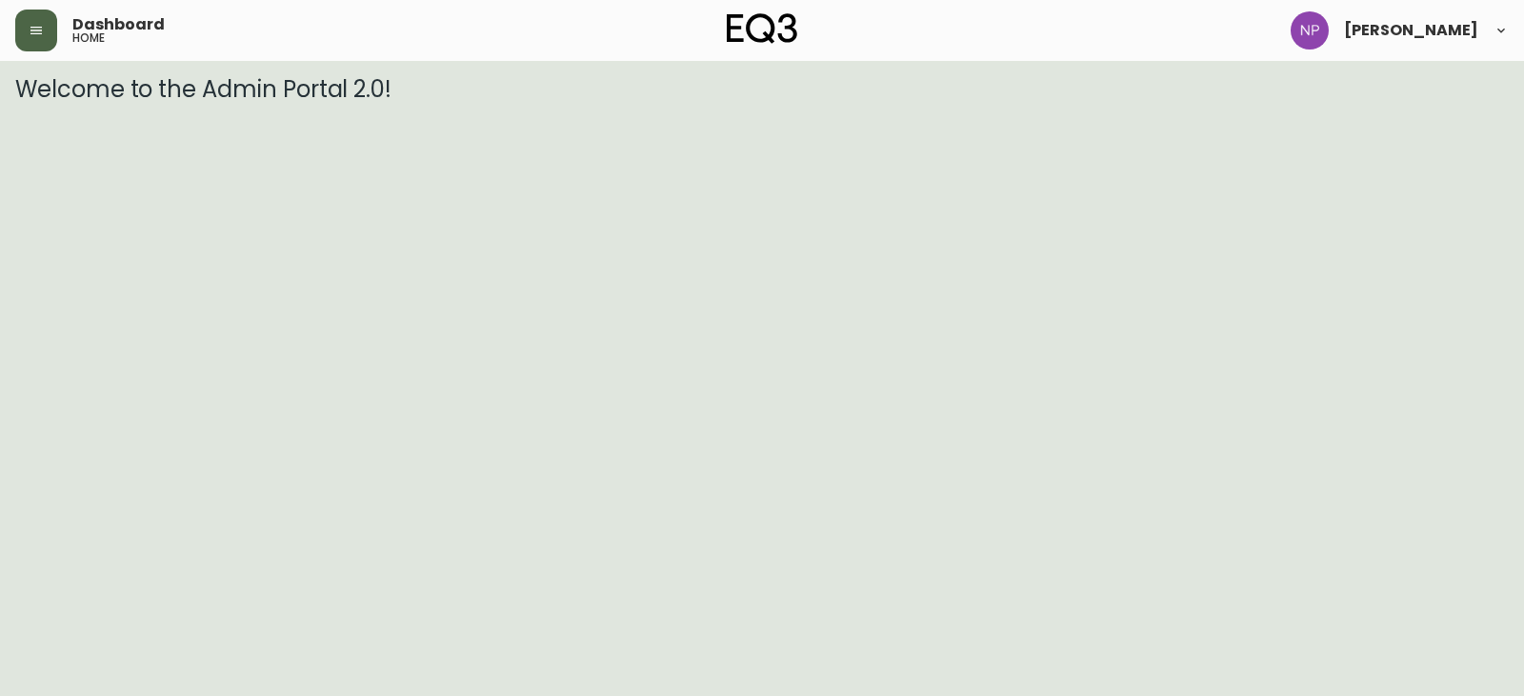
click at [46, 46] on button "button" at bounding box center [36, 31] width 42 height 42
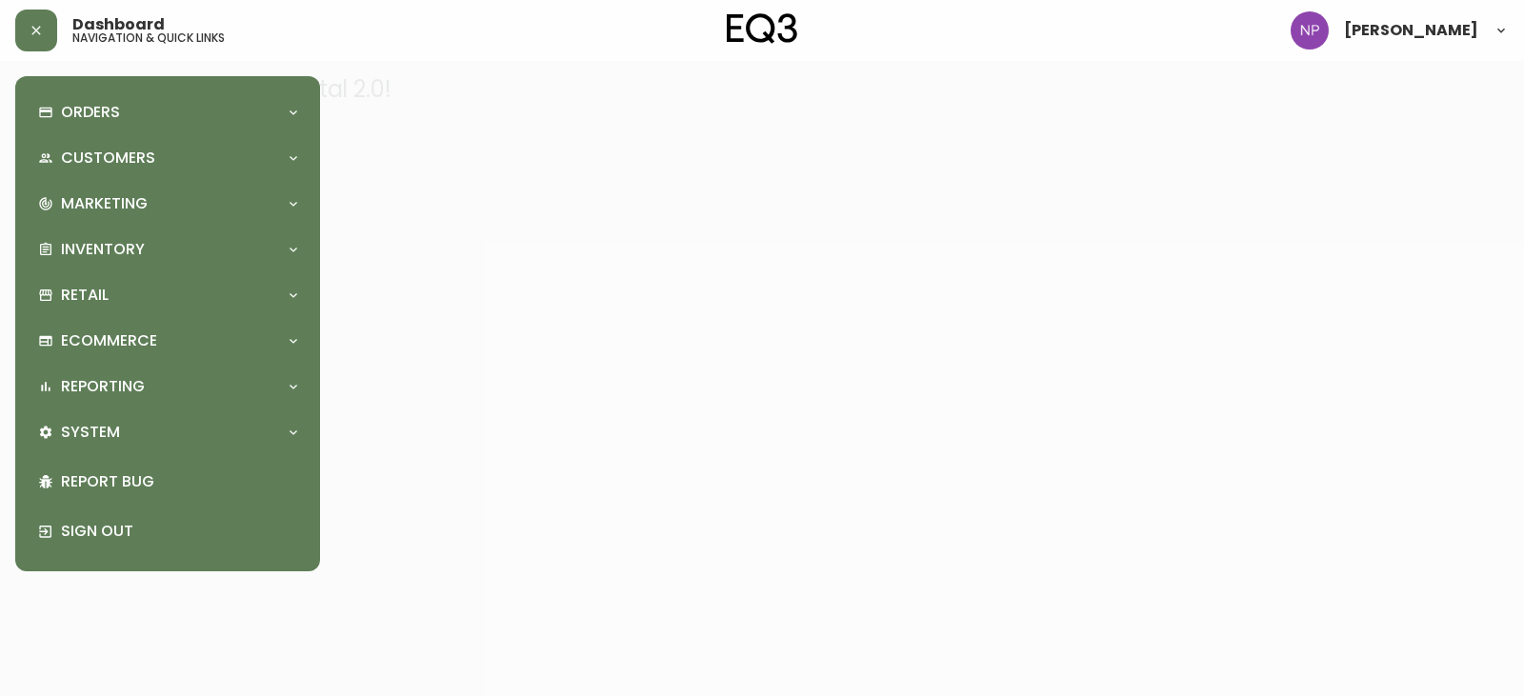
click at [85, 135] on div "Orders Order Search Kona Kart Swatch Requests Customers Customer Search Marketi…" at bounding box center [167, 323] width 274 height 465
click at [89, 123] on p "Orders" at bounding box center [90, 112] width 59 height 21
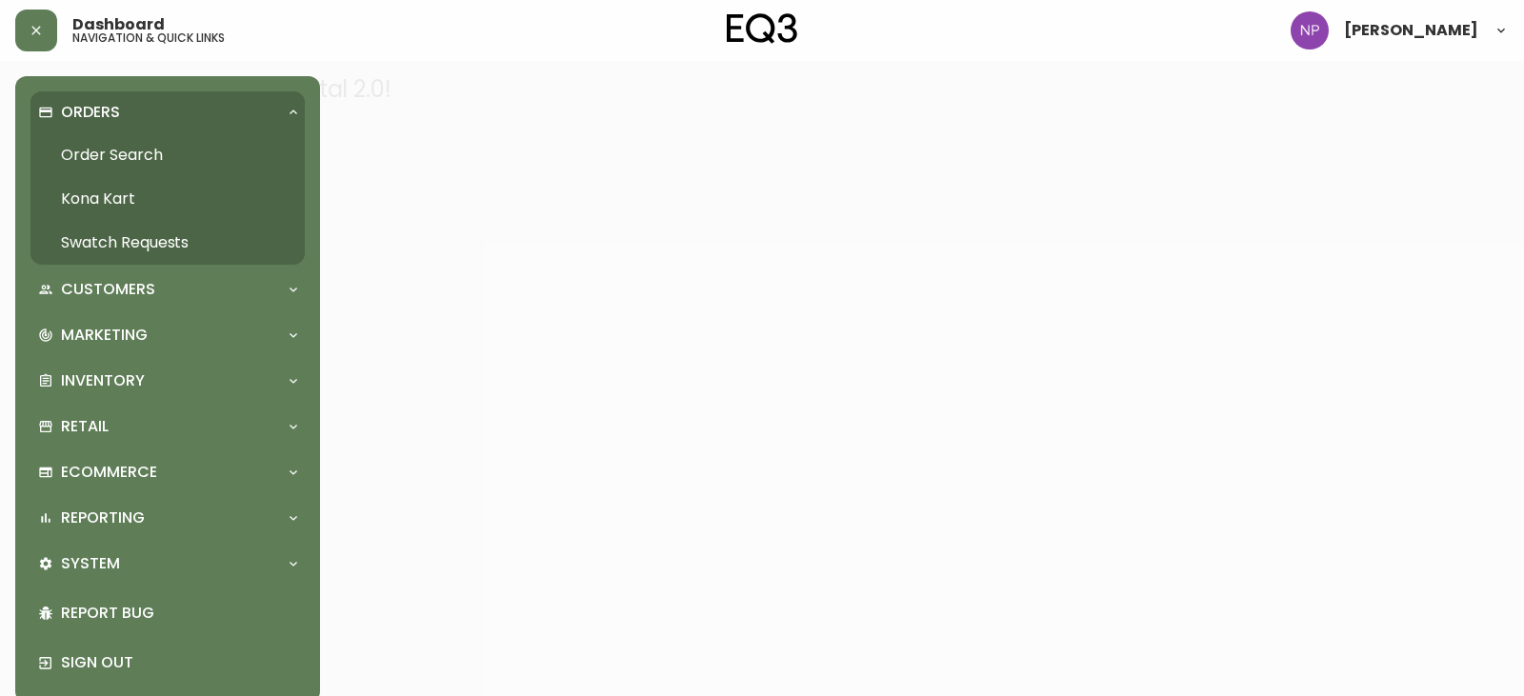
click at [135, 149] on link "Order Search" at bounding box center [167, 155] width 274 height 44
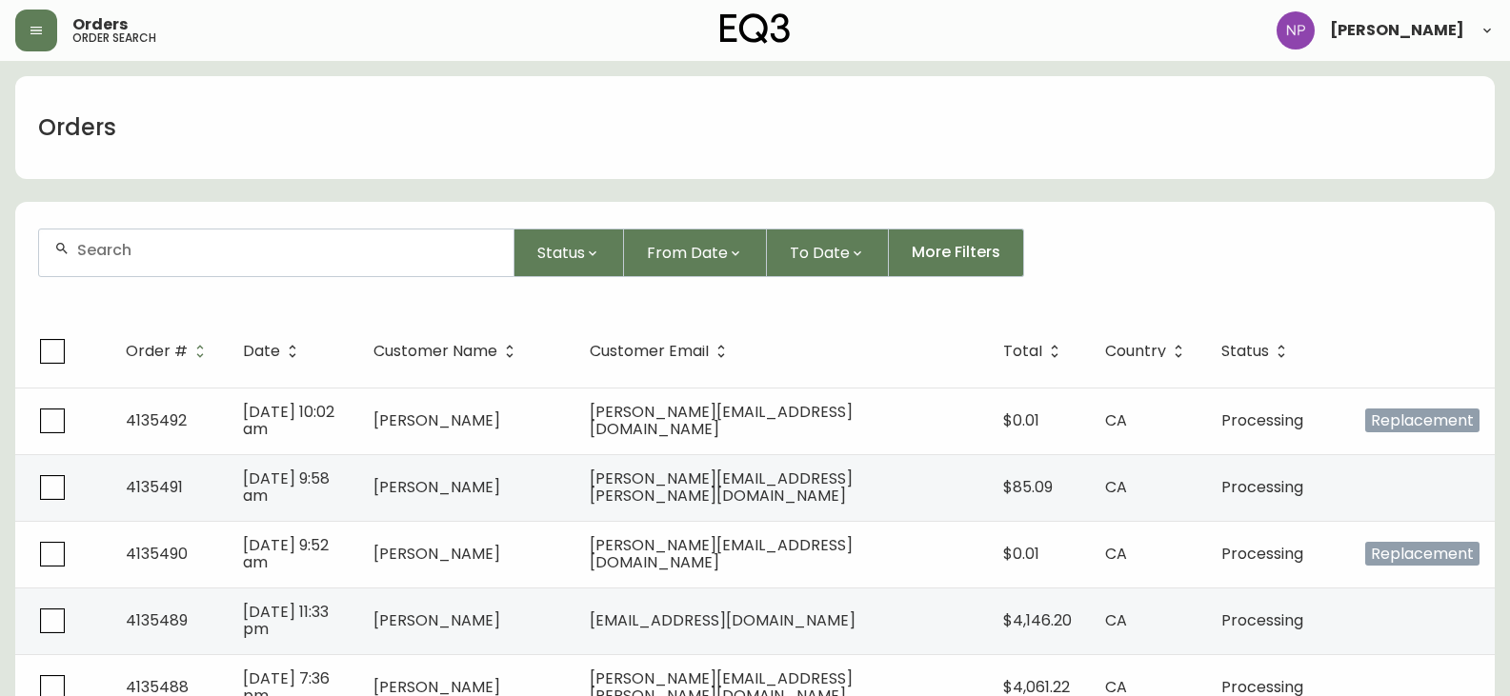
click at [168, 248] on input "text" at bounding box center [287, 250] width 421 height 18
type input "4134136"
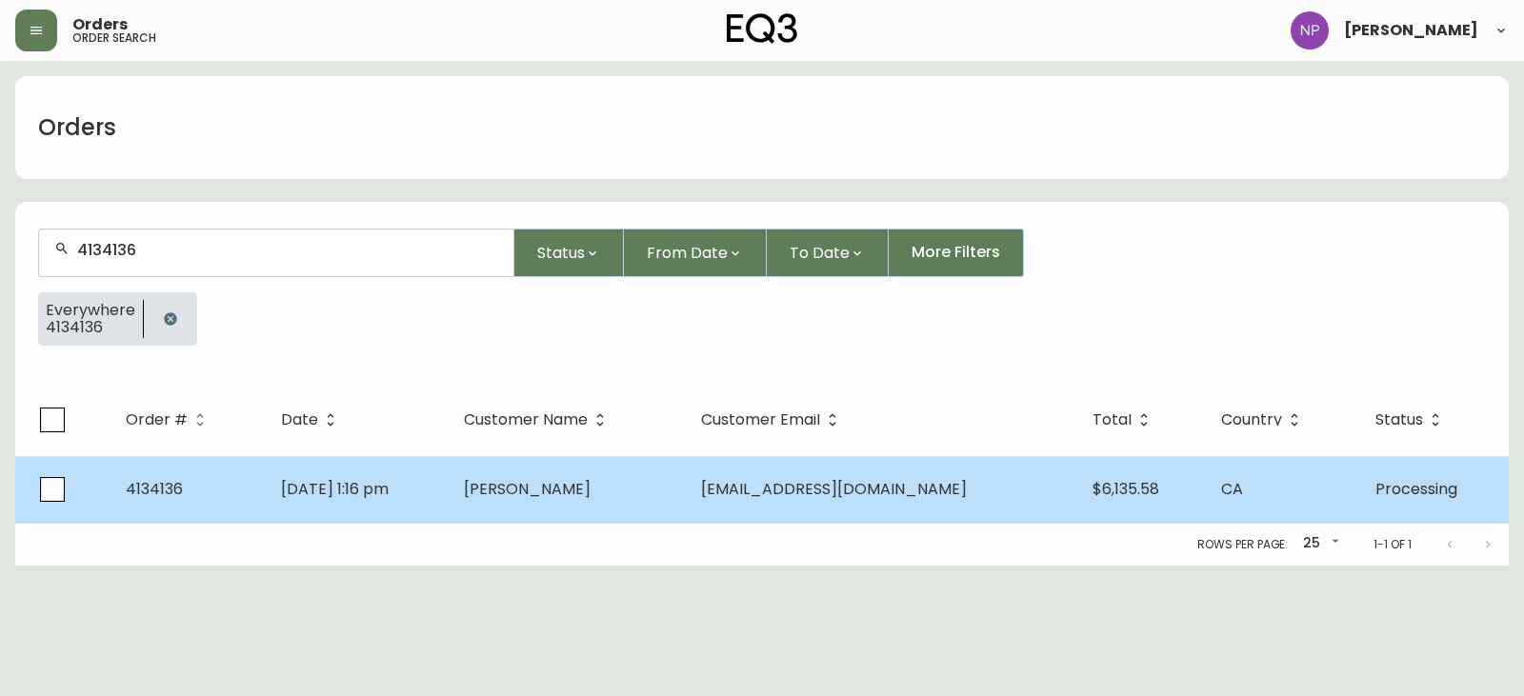
click at [409, 469] on td "[DATE] 1:16 pm" at bounding box center [357, 489] width 183 height 67
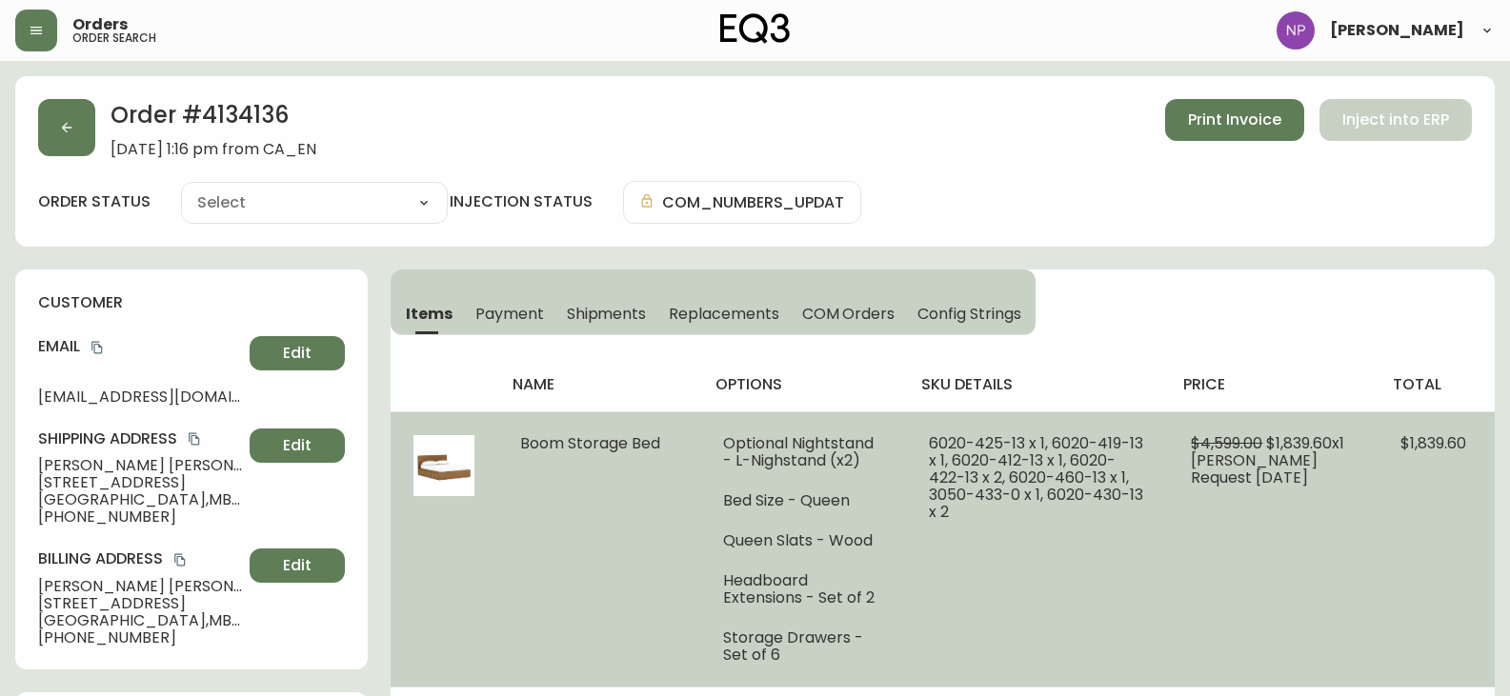
type input "Processing"
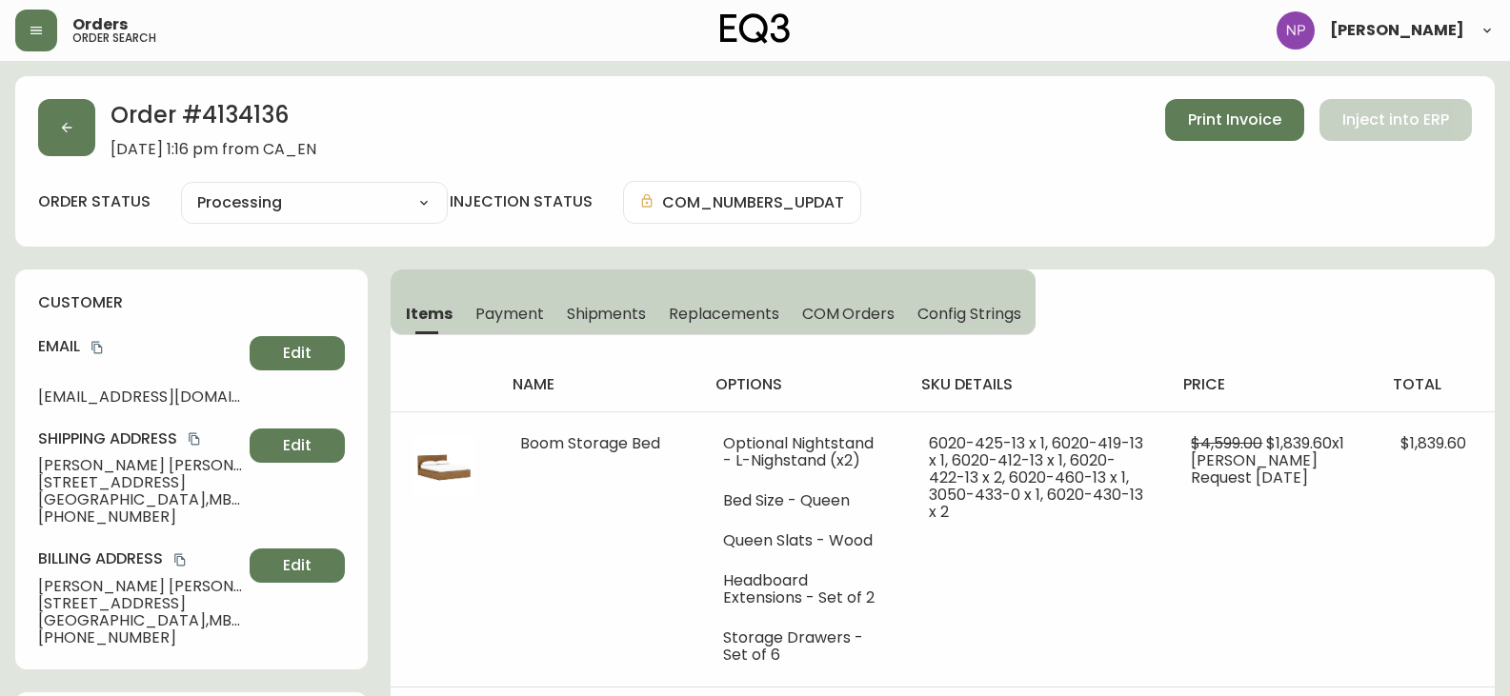
select select "PROCESSING"
click at [589, 306] on span "Shipments" at bounding box center [607, 314] width 80 height 20
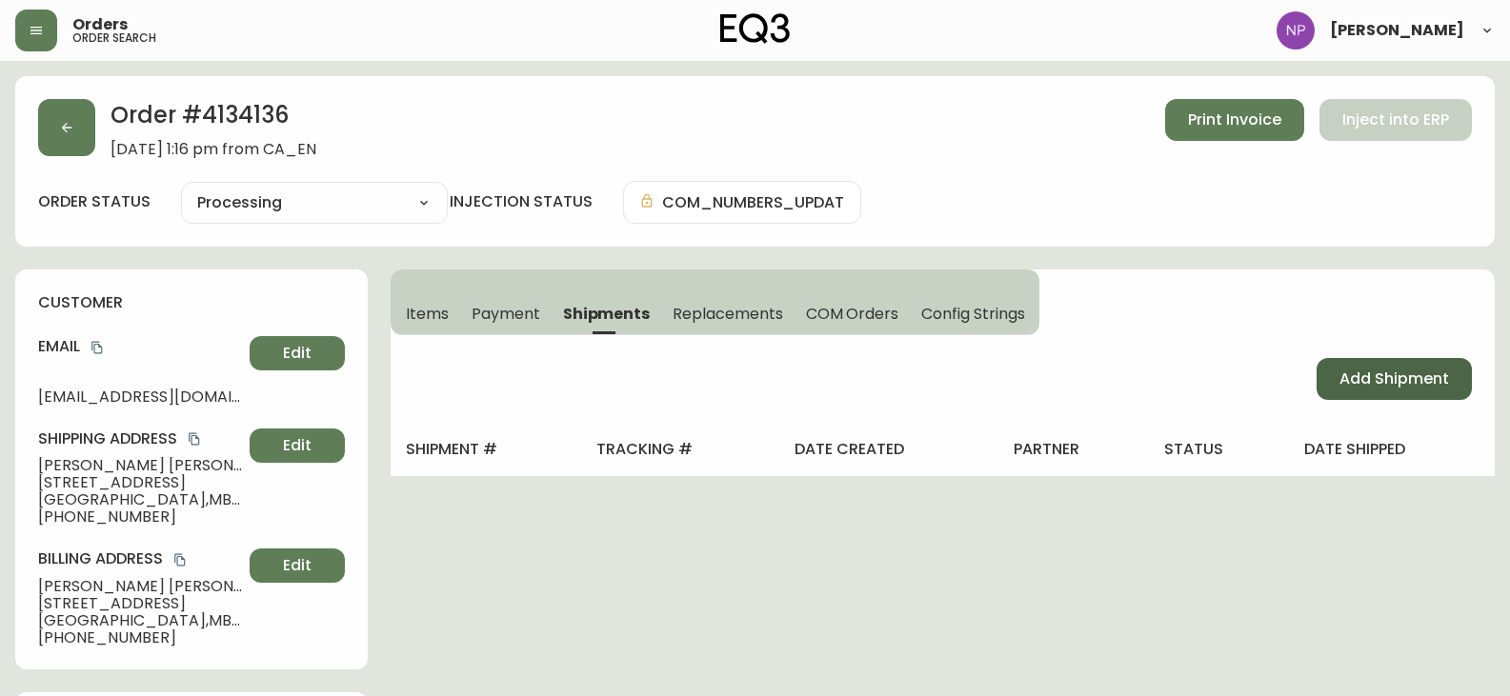
click at [1367, 372] on span "Add Shipment" at bounding box center [1395, 379] width 110 height 21
select select "PENDING"
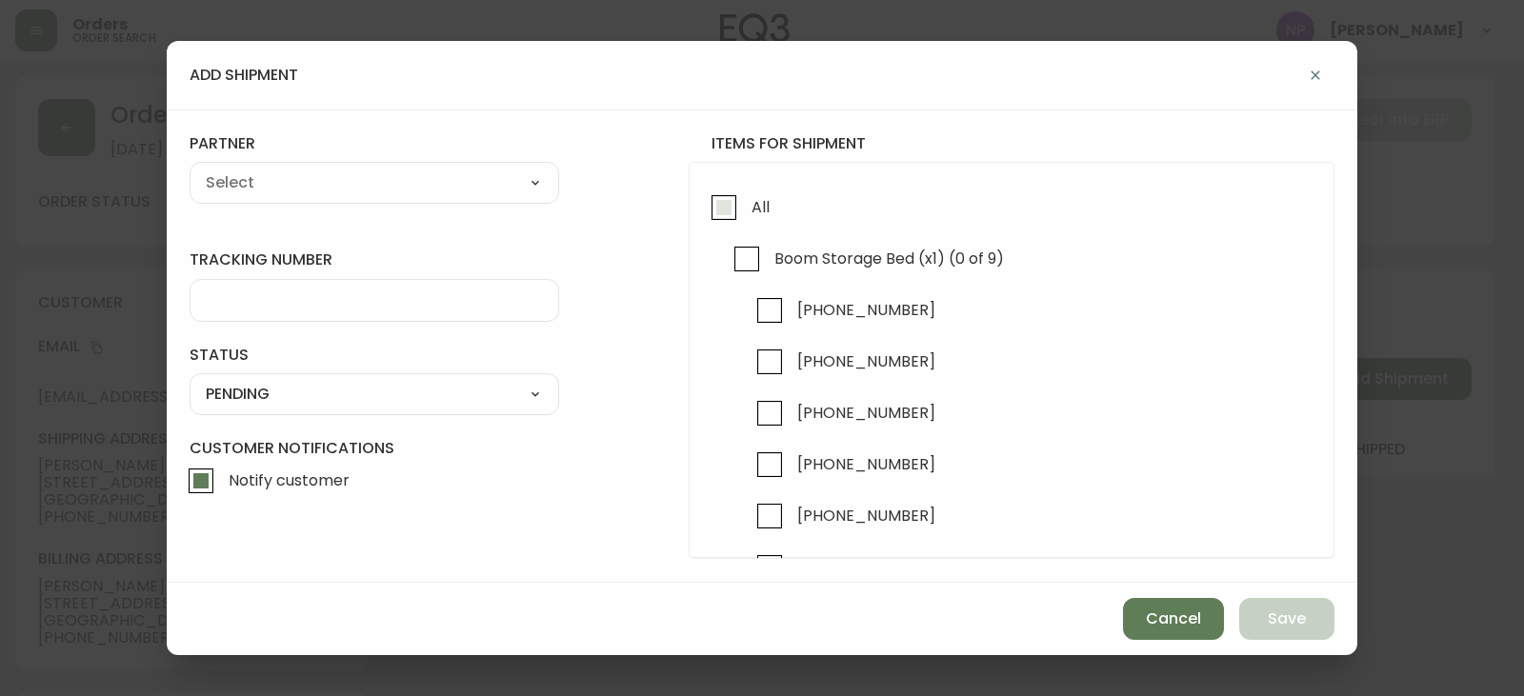
click at [722, 206] on input "All" at bounding box center [724, 208] width 44 height 44
checkbox input "true"
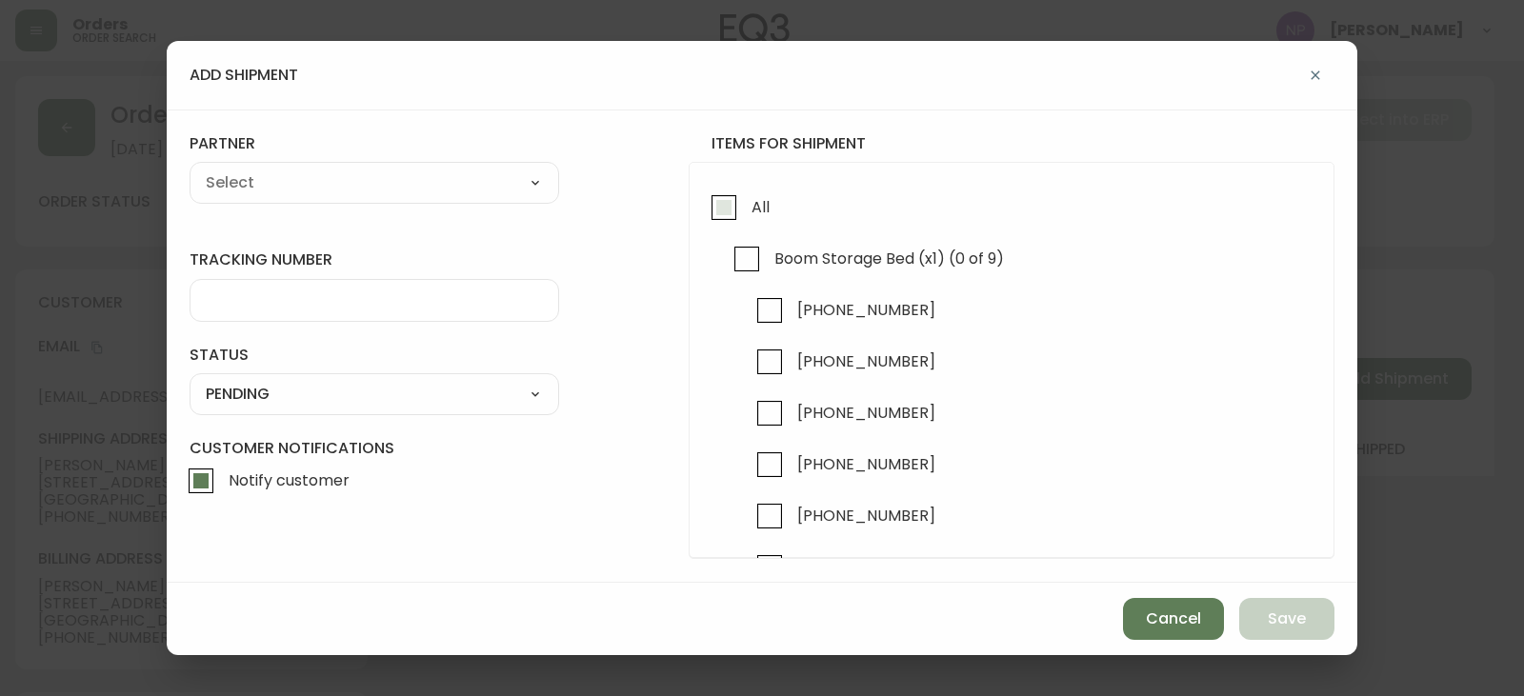
checkbox input "true"
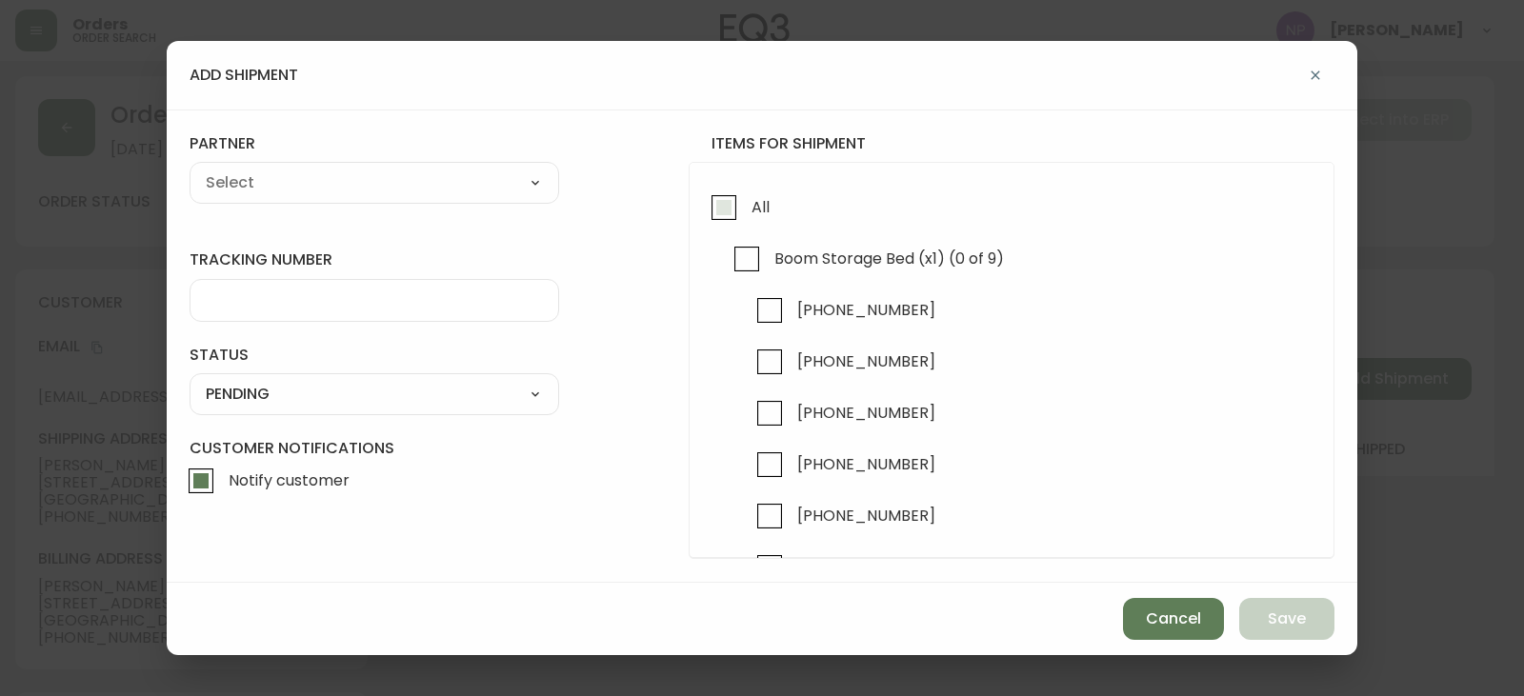
checkbox input "true"
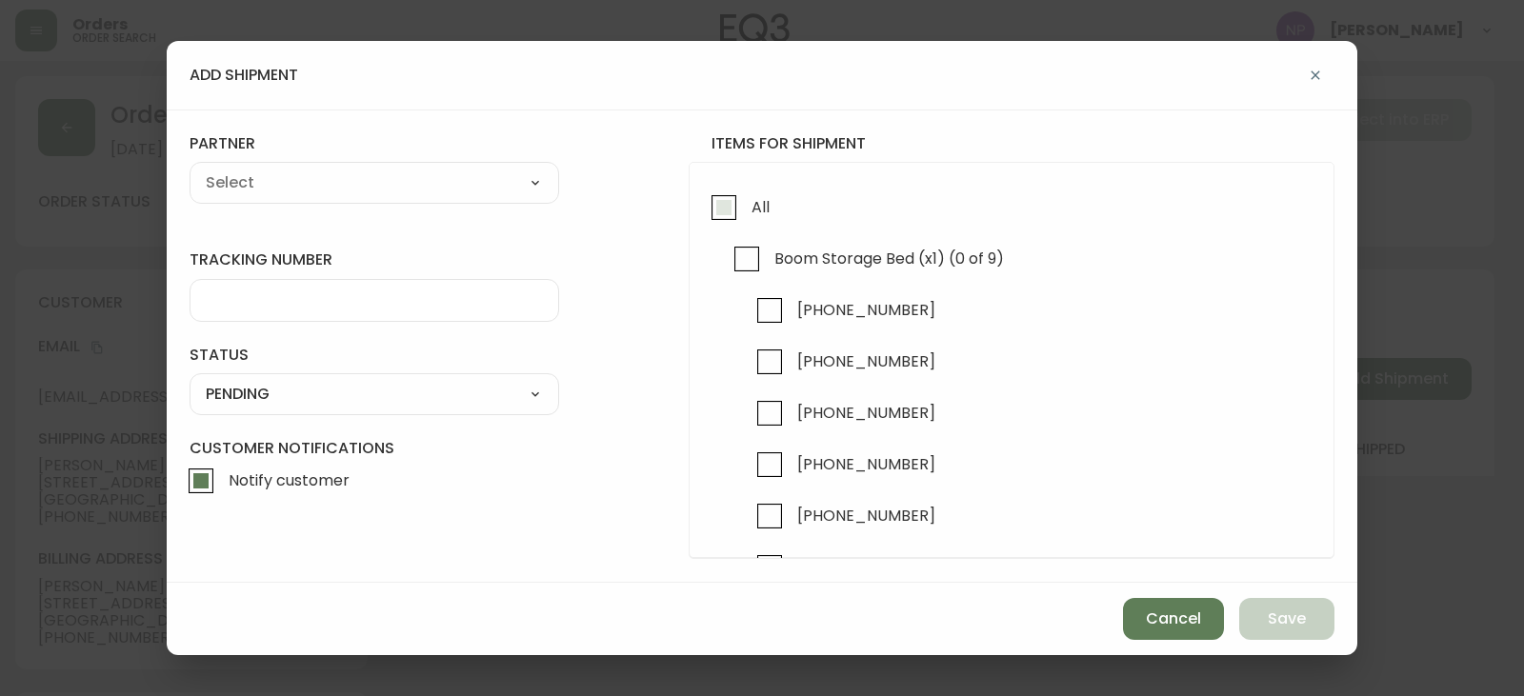
checkbox input "true"
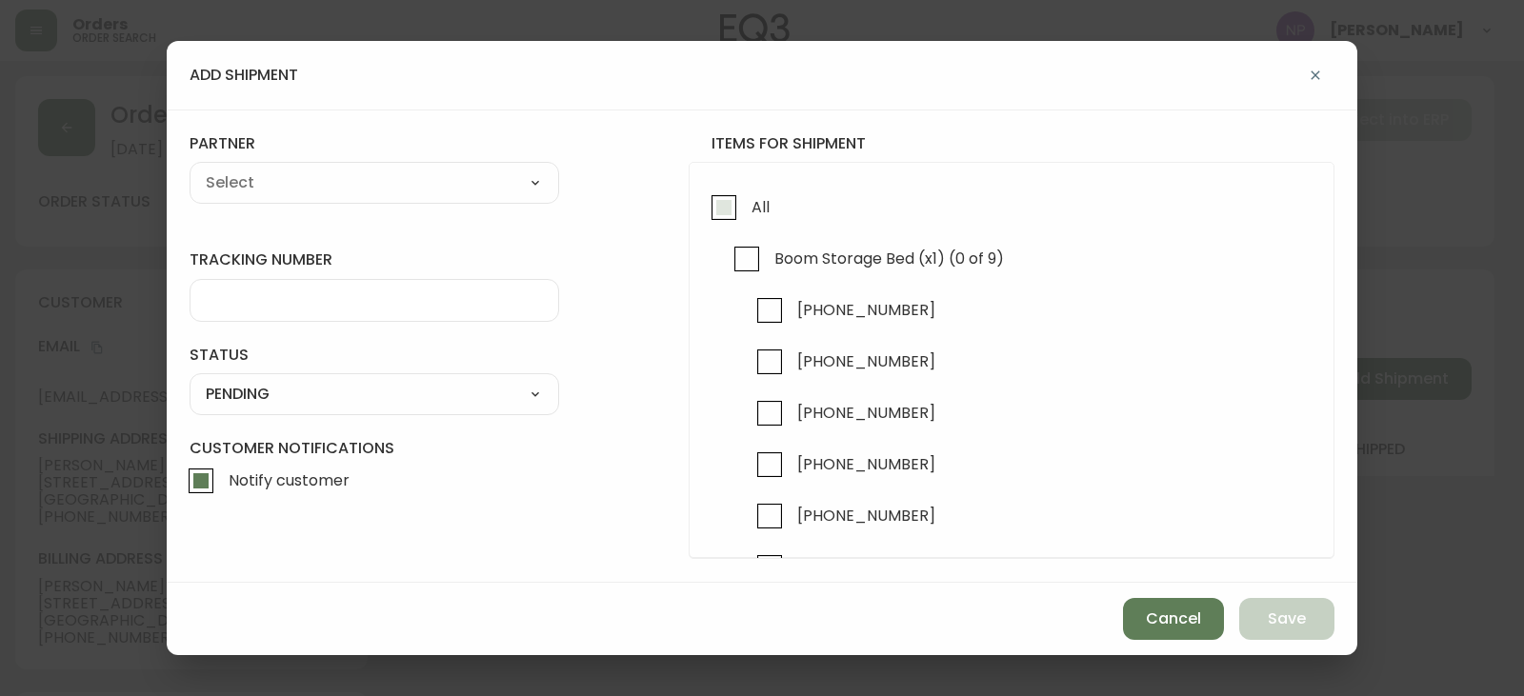
checkbox input "true"
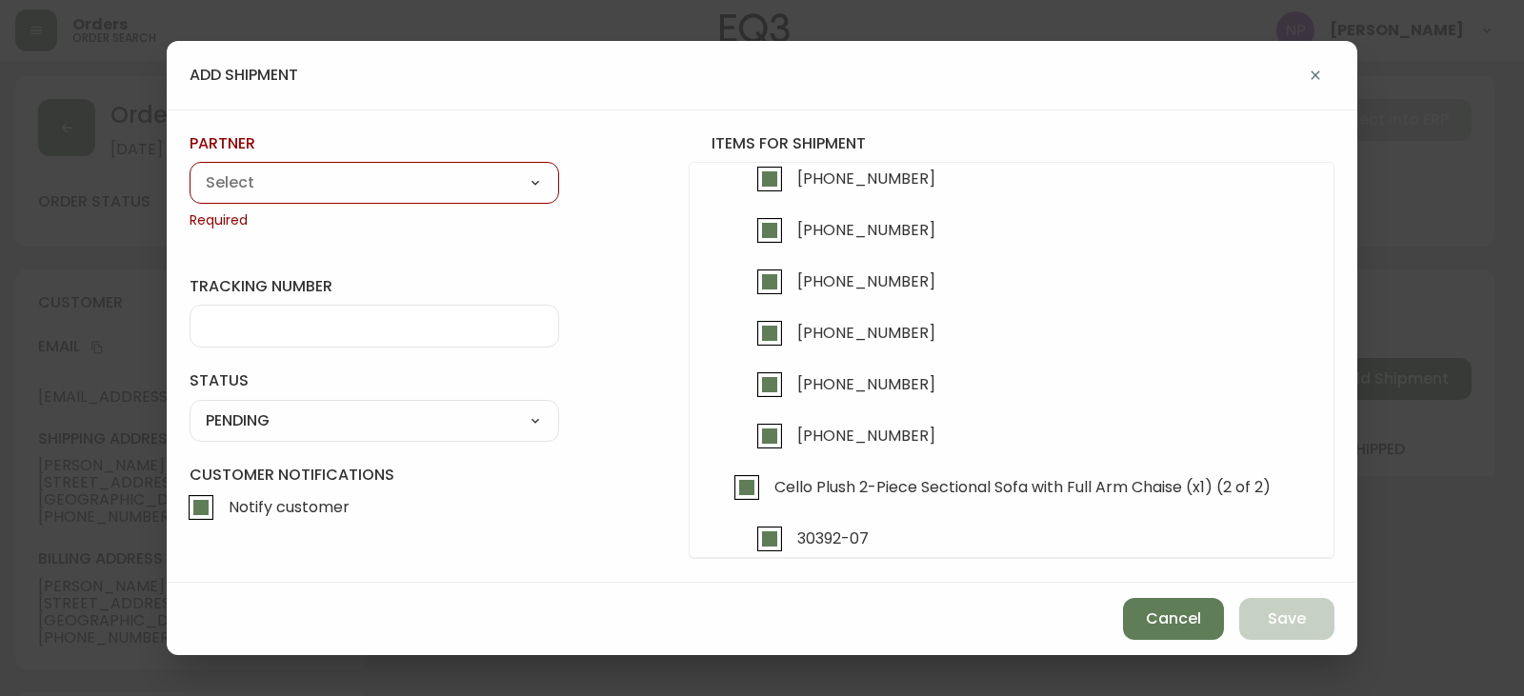
scroll to position [476, 0]
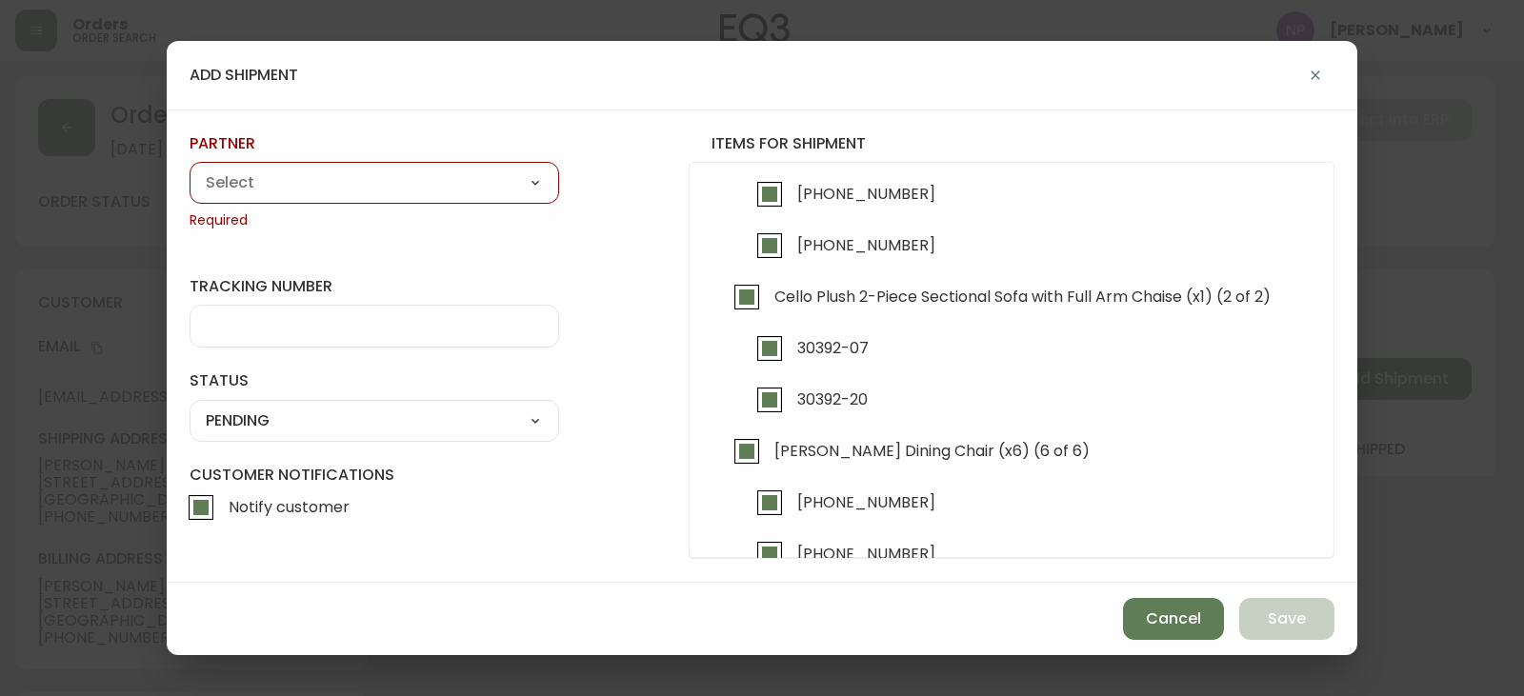
click at [744, 299] on input "Cello Plush 2-Piece Sectional Sofa with Full Arm Chaise (x1) (2 of 2)" at bounding box center [747, 297] width 44 height 44
checkbox input "false"
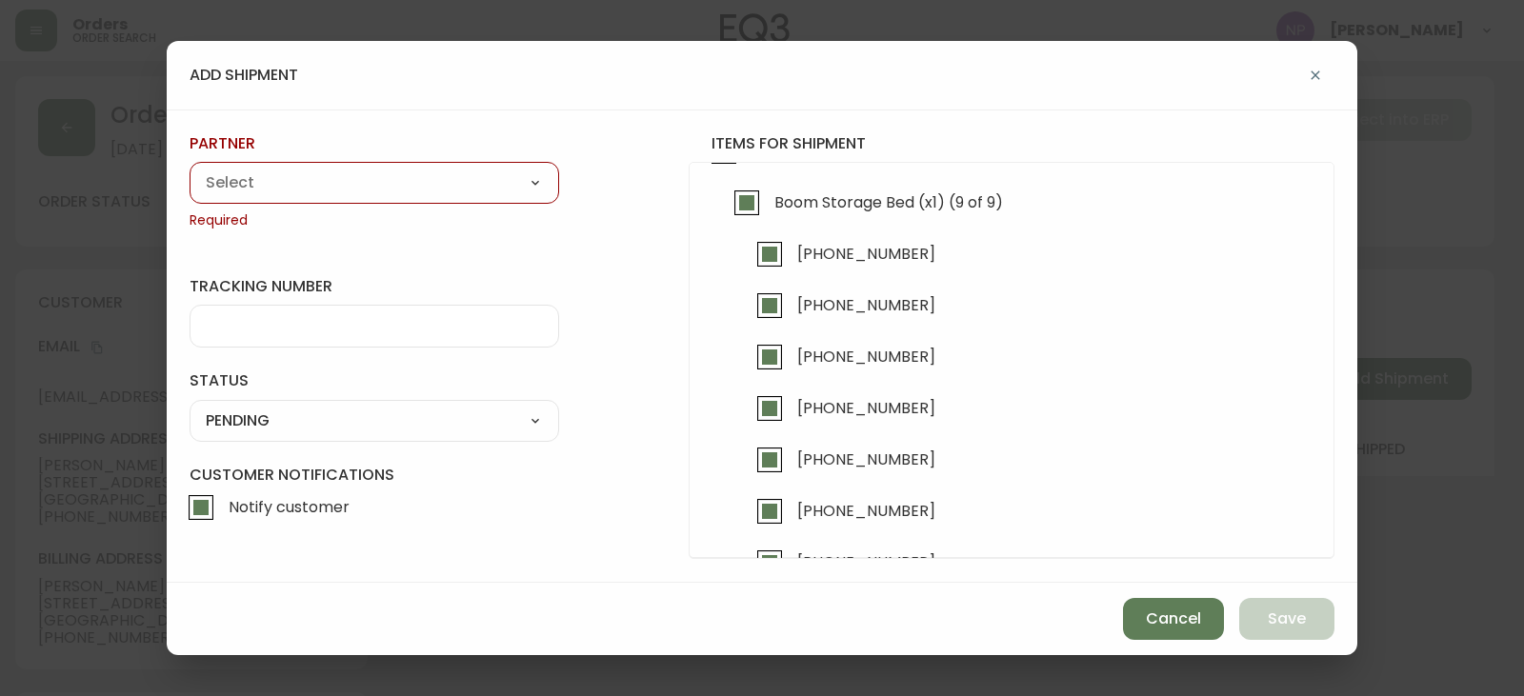
scroll to position [0, 0]
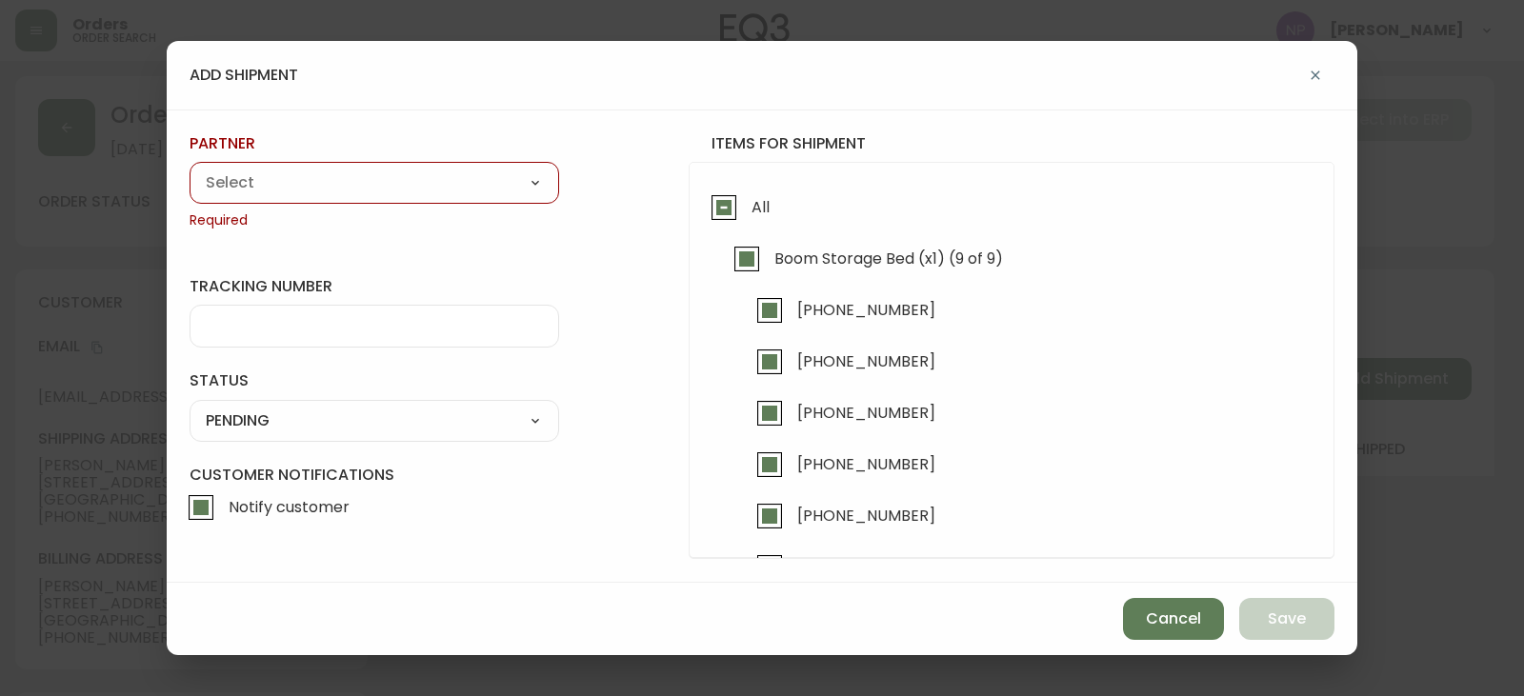
click at [275, 191] on select "A Move to Remember LLC ABF Freight Alero [PERSON_NAME] Canada Post Canpar Expre…" at bounding box center [375, 183] width 370 height 29
select select "cjy0aaf3c01x30166dpi6h6qg"
click at [190, 169] on select "A Move to Remember LLC ABF Freight Alero [PERSON_NAME] Canada Post Canpar Expre…" at bounding box center [375, 183] width 370 height 29
type input "EQ3"
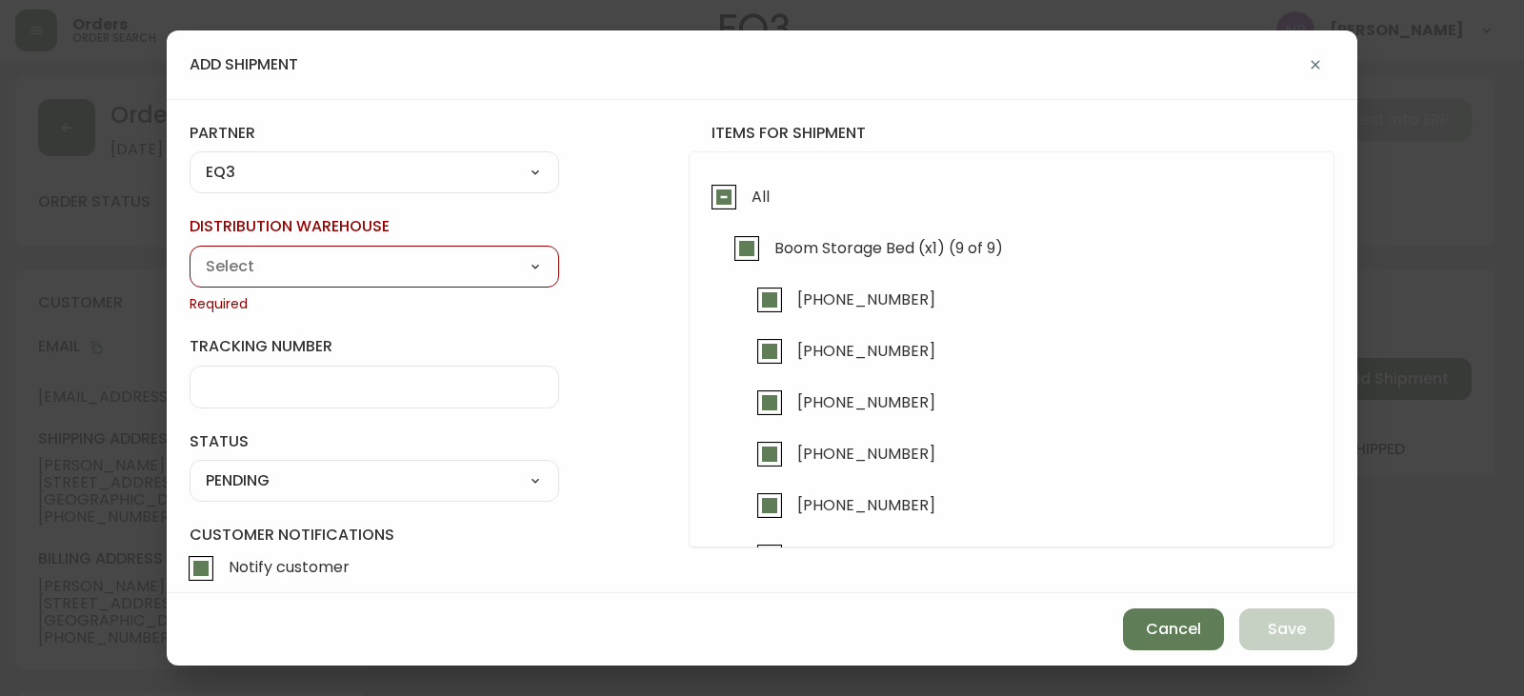
click at [307, 250] on div "Calgary Warehouse GTA Distribution Center [GEOGRAPHIC_DATA] [GEOGRAPHIC_DATA] W…" at bounding box center [375, 267] width 370 height 42
click at [306, 259] on select "Calgary Warehouse GTA Distribution Center [GEOGRAPHIC_DATA] [GEOGRAPHIC_DATA] W…" at bounding box center [375, 266] width 370 height 29
select select "ck98uz8nb00023kl9agli5rk9"
click at [190, 252] on select "Calgary Warehouse GTA Distribution Center [GEOGRAPHIC_DATA] [GEOGRAPHIC_DATA] W…" at bounding box center [375, 266] width 370 height 29
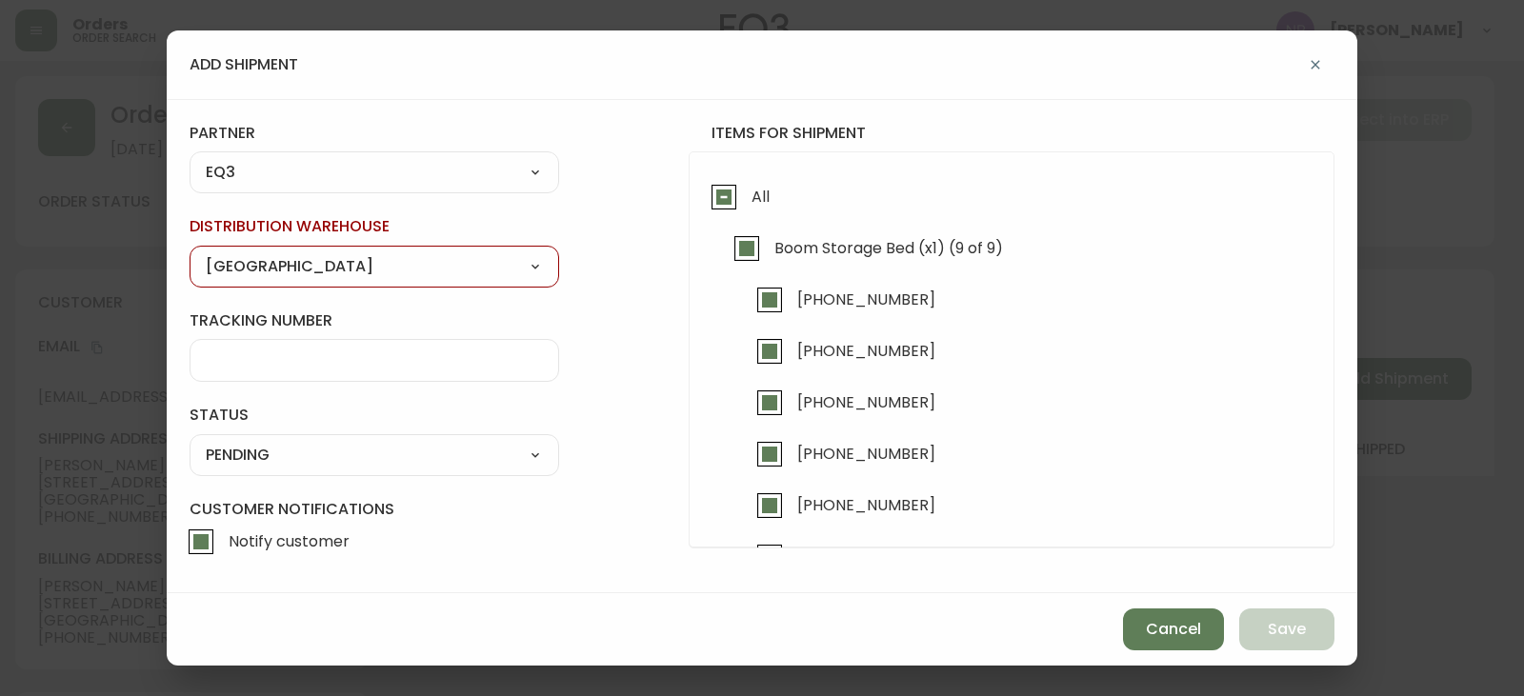
type input "[GEOGRAPHIC_DATA]"
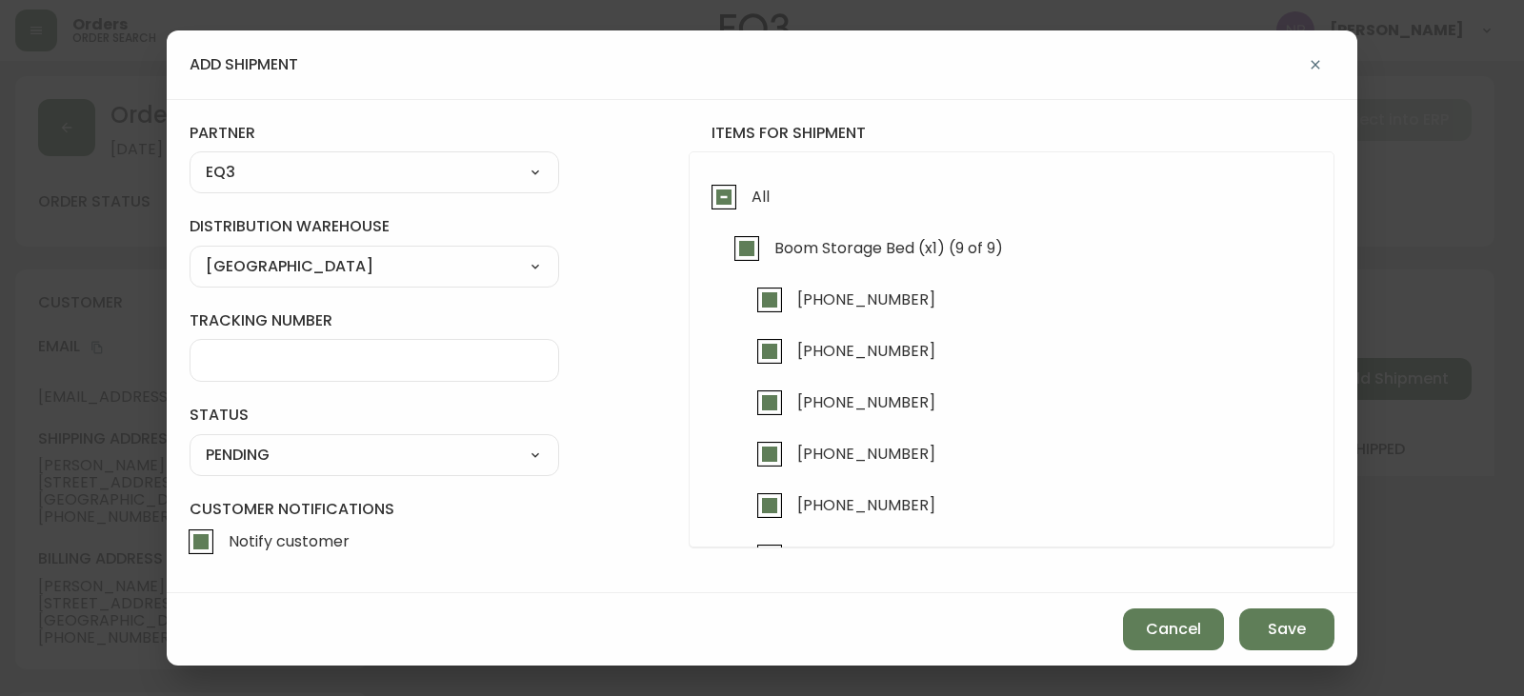
click at [273, 461] on select "SHIPPED PENDING CANCELLED" at bounding box center [375, 455] width 370 height 29
click at [190, 441] on select "SHIPPED PENDING CANCELLED" at bounding box center [375, 455] width 370 height 29
select select "PENDING"
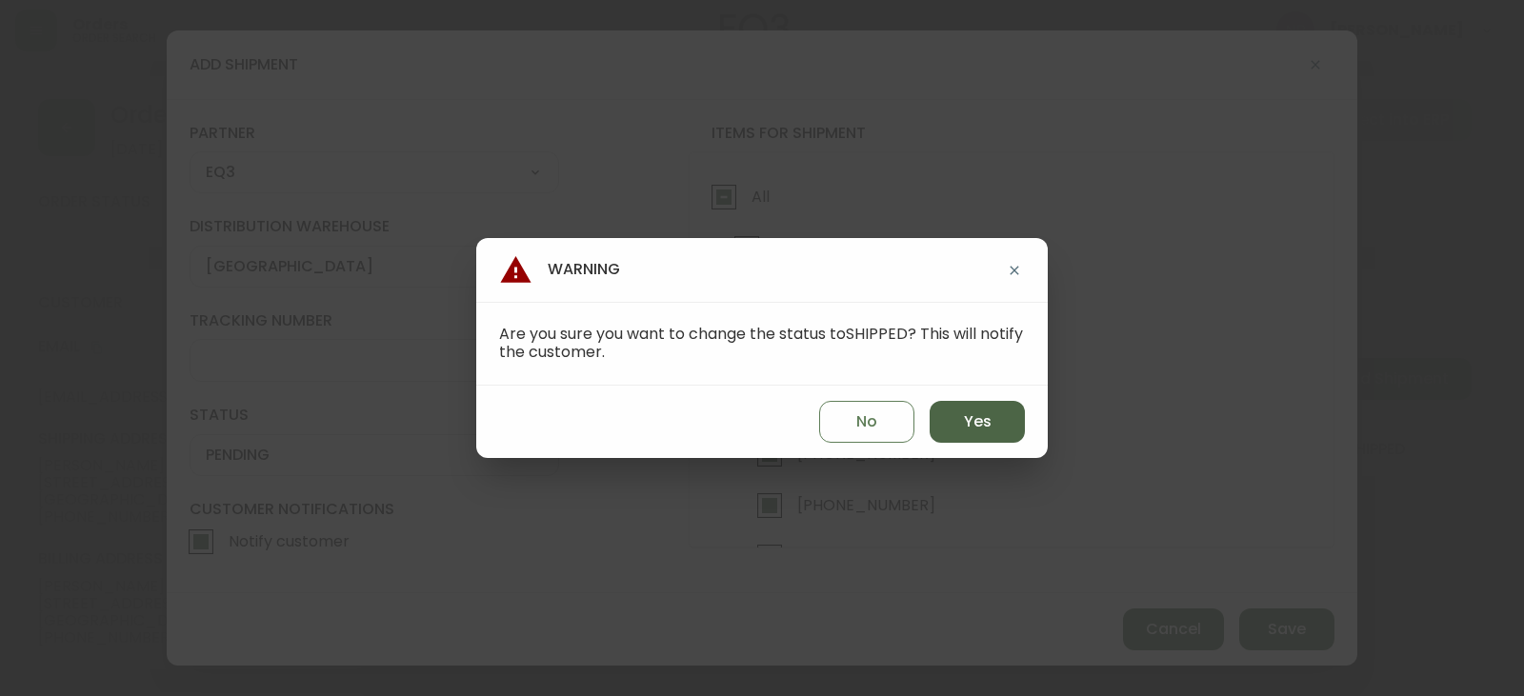
click at [951, 429] on button "Yes" at bounding box center [977, 422] width 95 height 42
type input "SHIPPED"
select select "SHIPPED"
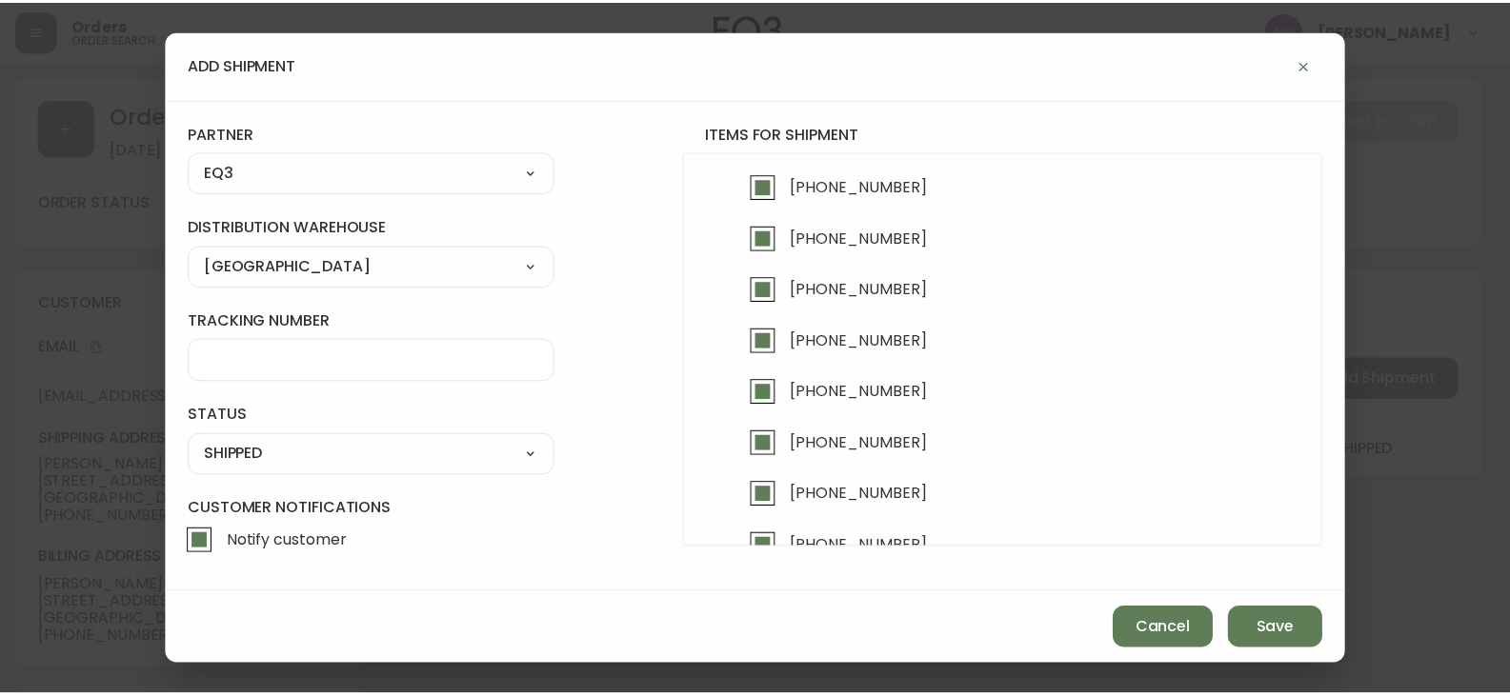
scroll to position [381, 0]
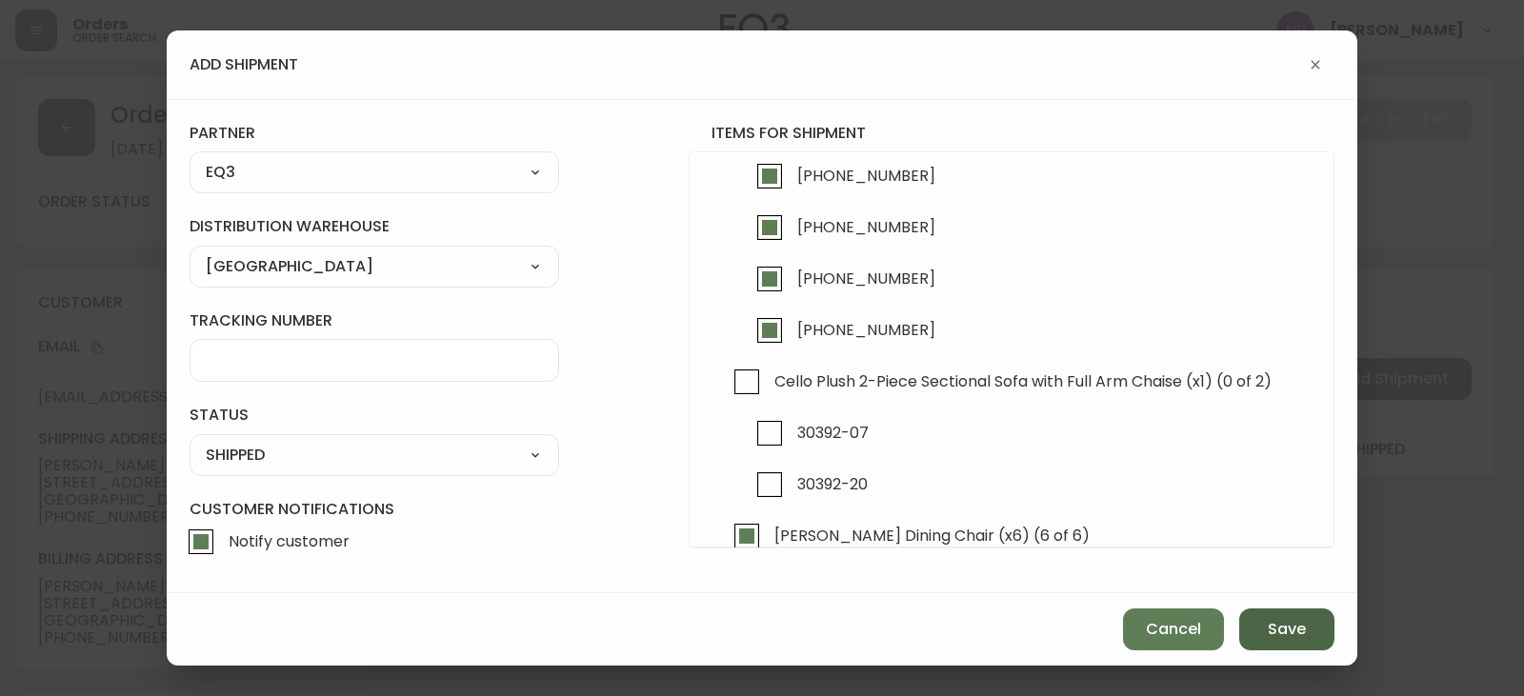
click at [1277, 631] on span "Save" at bounding box center [1287, 629] width 38 height 21
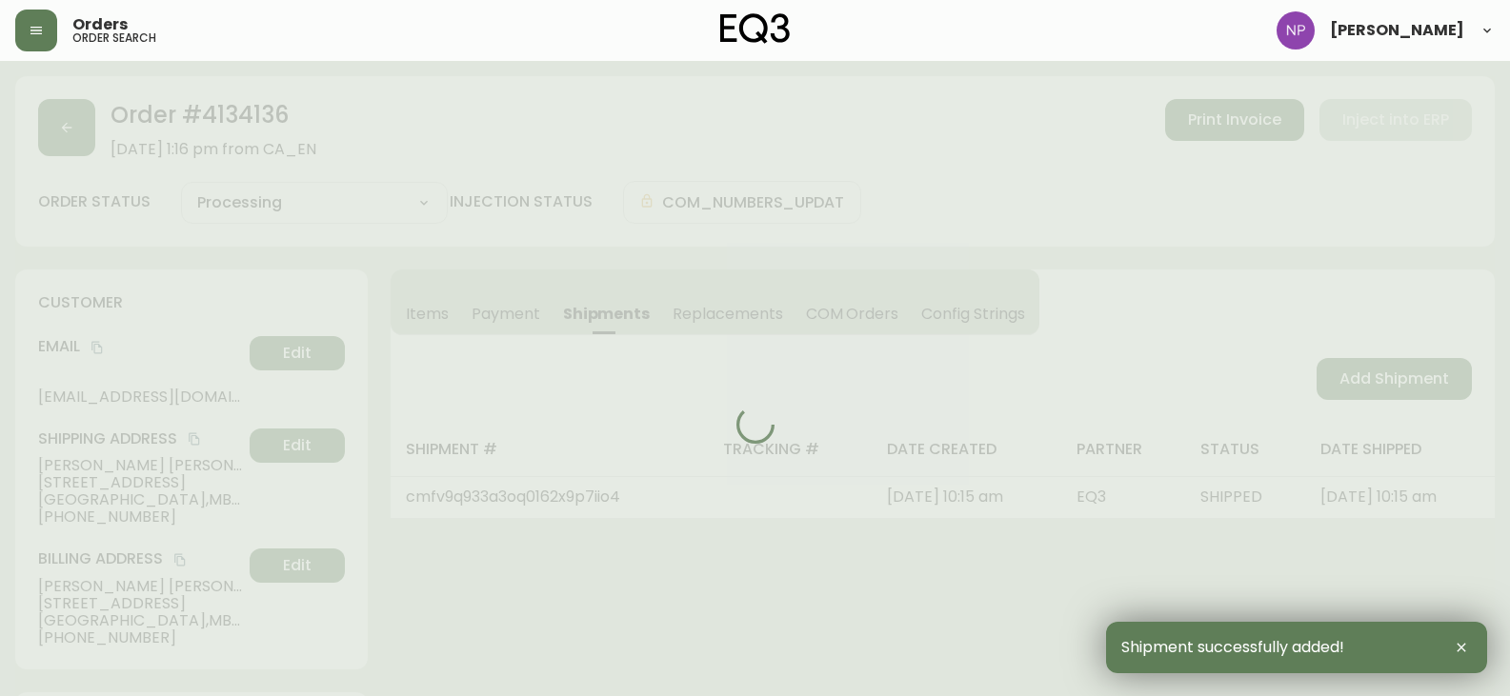
type input "Partially Shipped"
select select "PARTIALLY_SHIPPED"
